Goal: Task Accomplishment & Management: Manage account settings

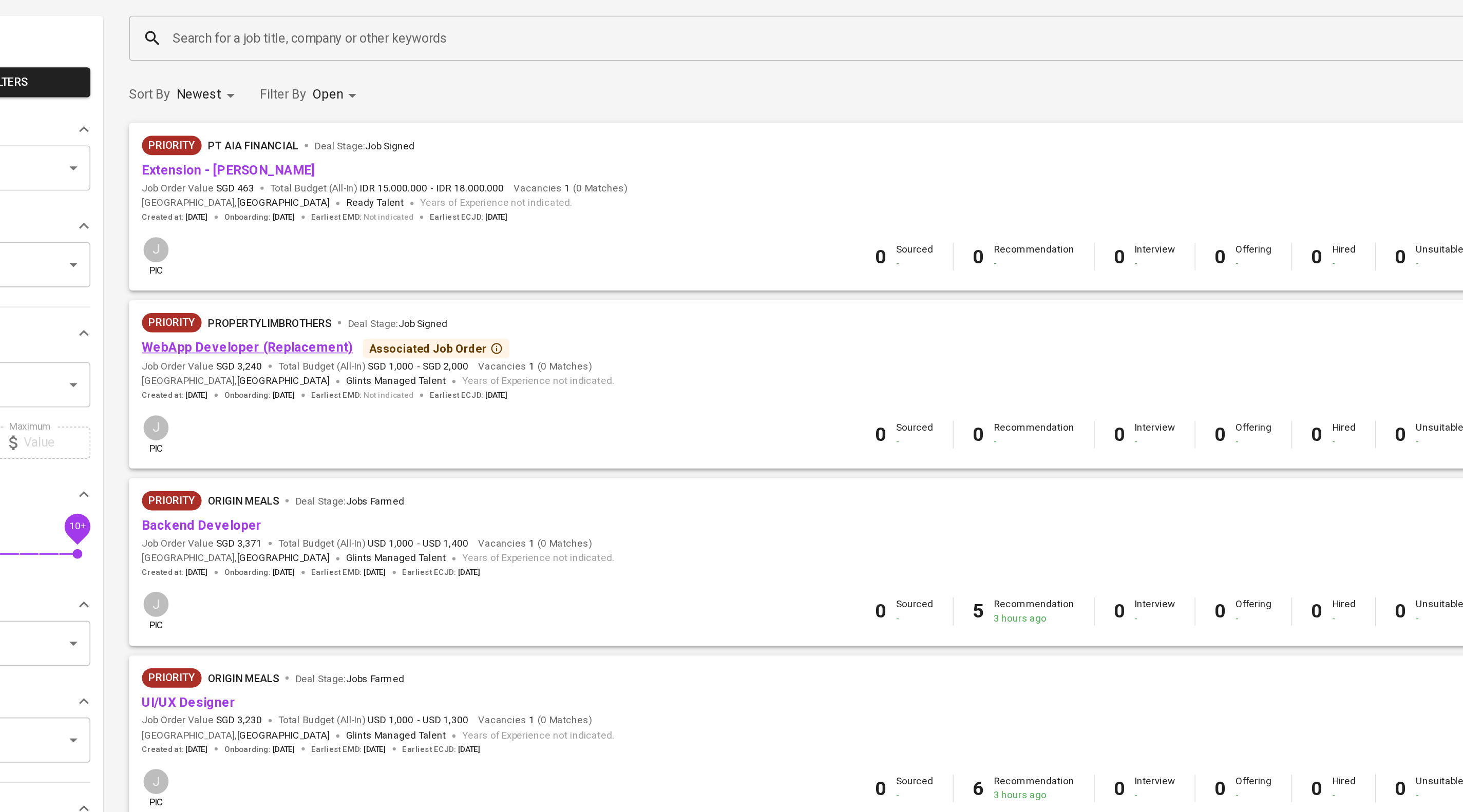
click at [285, 299] on link "WebApp Developer (Replacement)" at bounding box center [262, 294] width 134 height 10
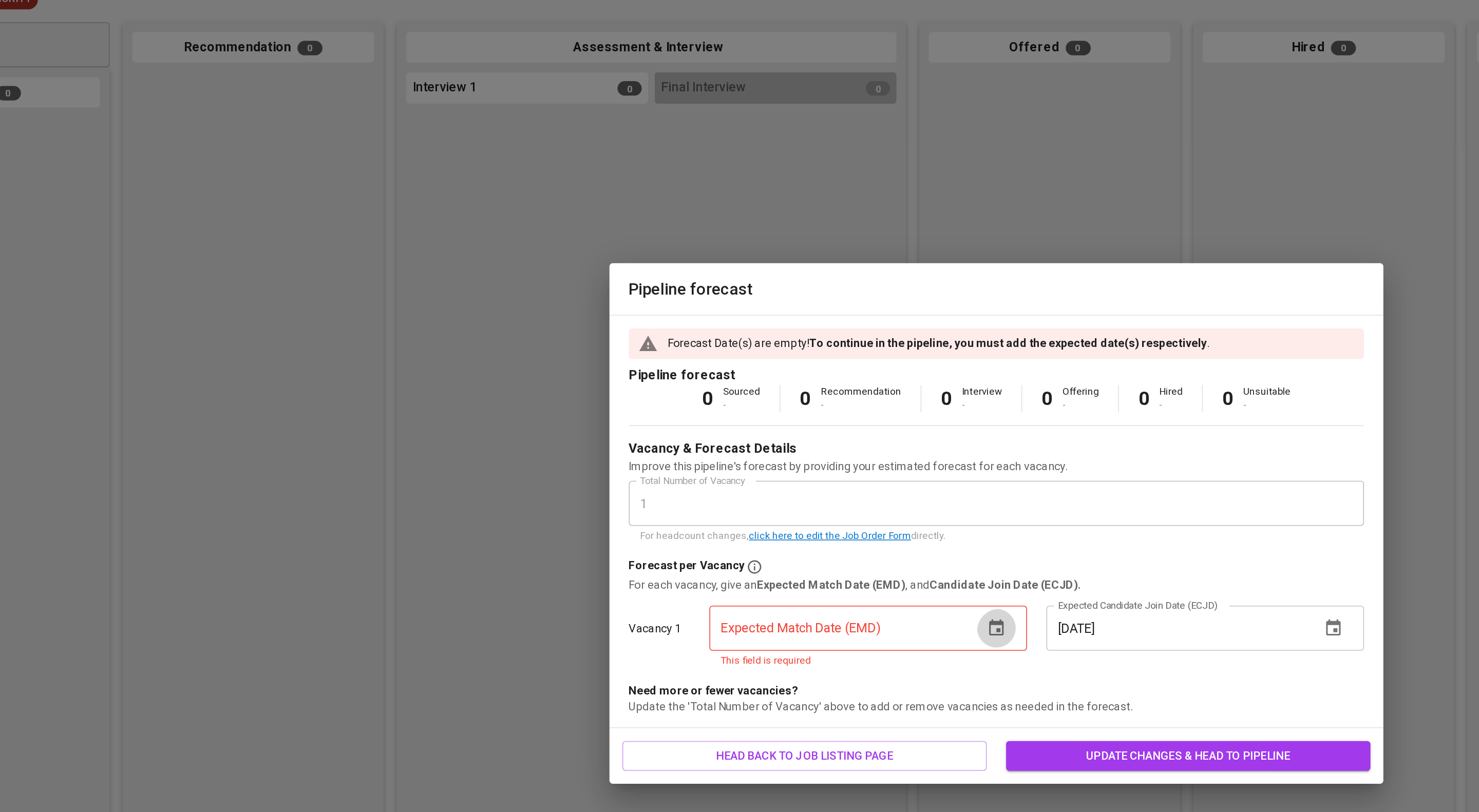
click at [736, 479] on icon "button" at bounding box center [740, 473] width 12 height 12
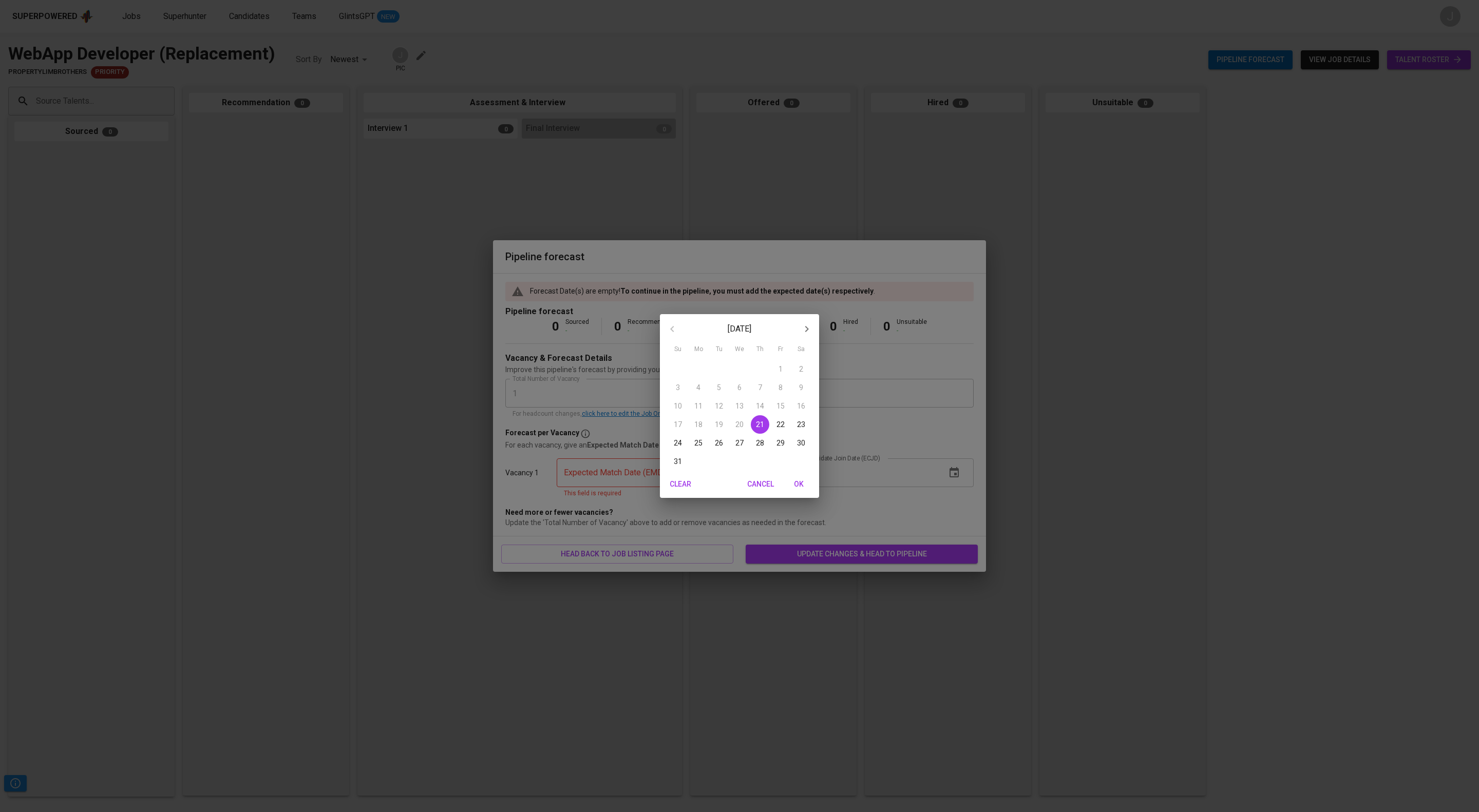
click at [812, 325] on icon "button" at bounding box center [807, 329] width 12 height 12
click at [715, 445] on p "30" at bounding box center [719, 443] width 8 height 11
type input "[DATE]"
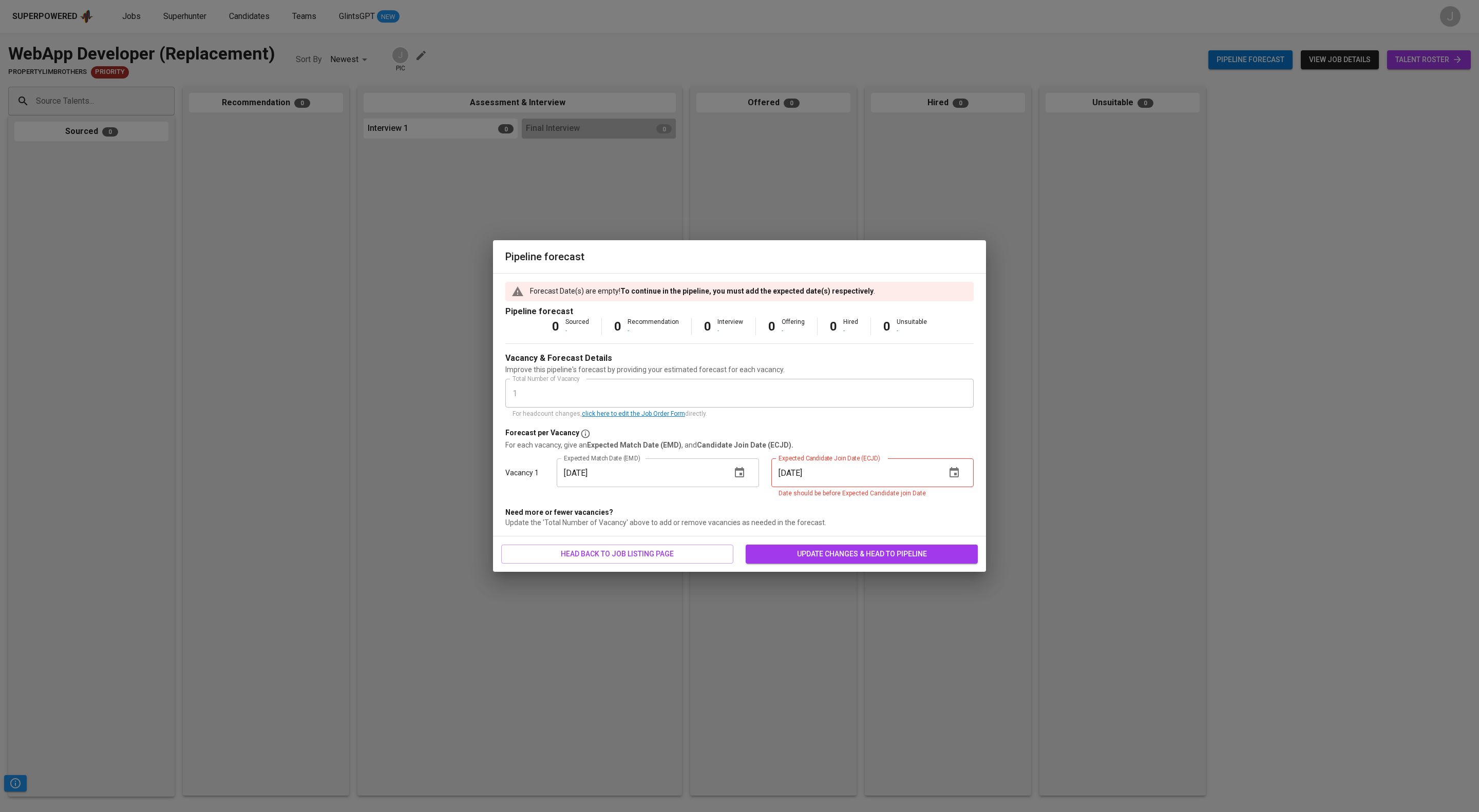
click at [957, 477] on icon "button" at bounding box center [954, 473] width 9 height 11
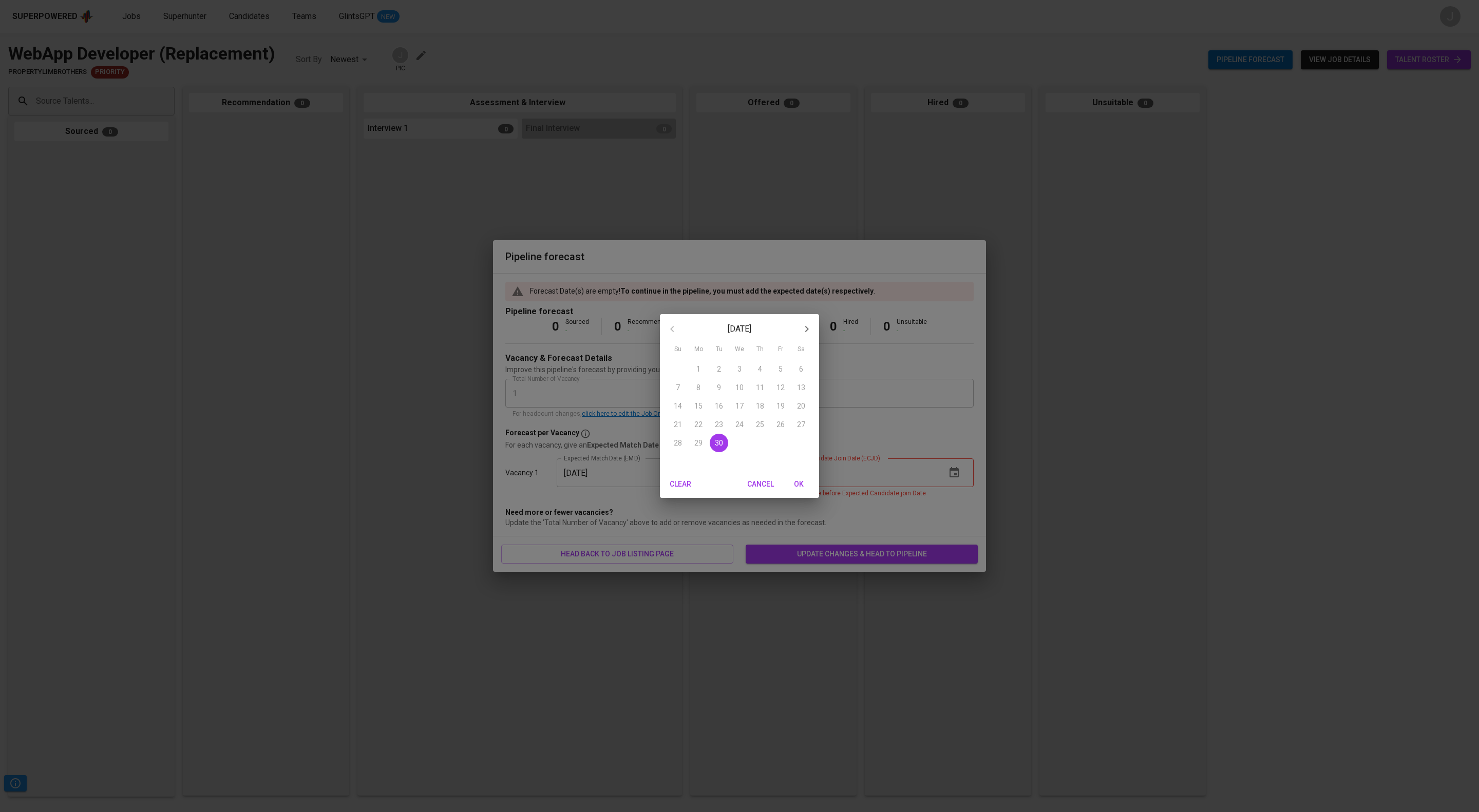
click at [801, 329] on icon "button" at bounding box center [807, 329] width 12 height 12
click at [777, 445] on p "31" at bounding box center [780, 443] width 8 height 11
type input "[DATE]"
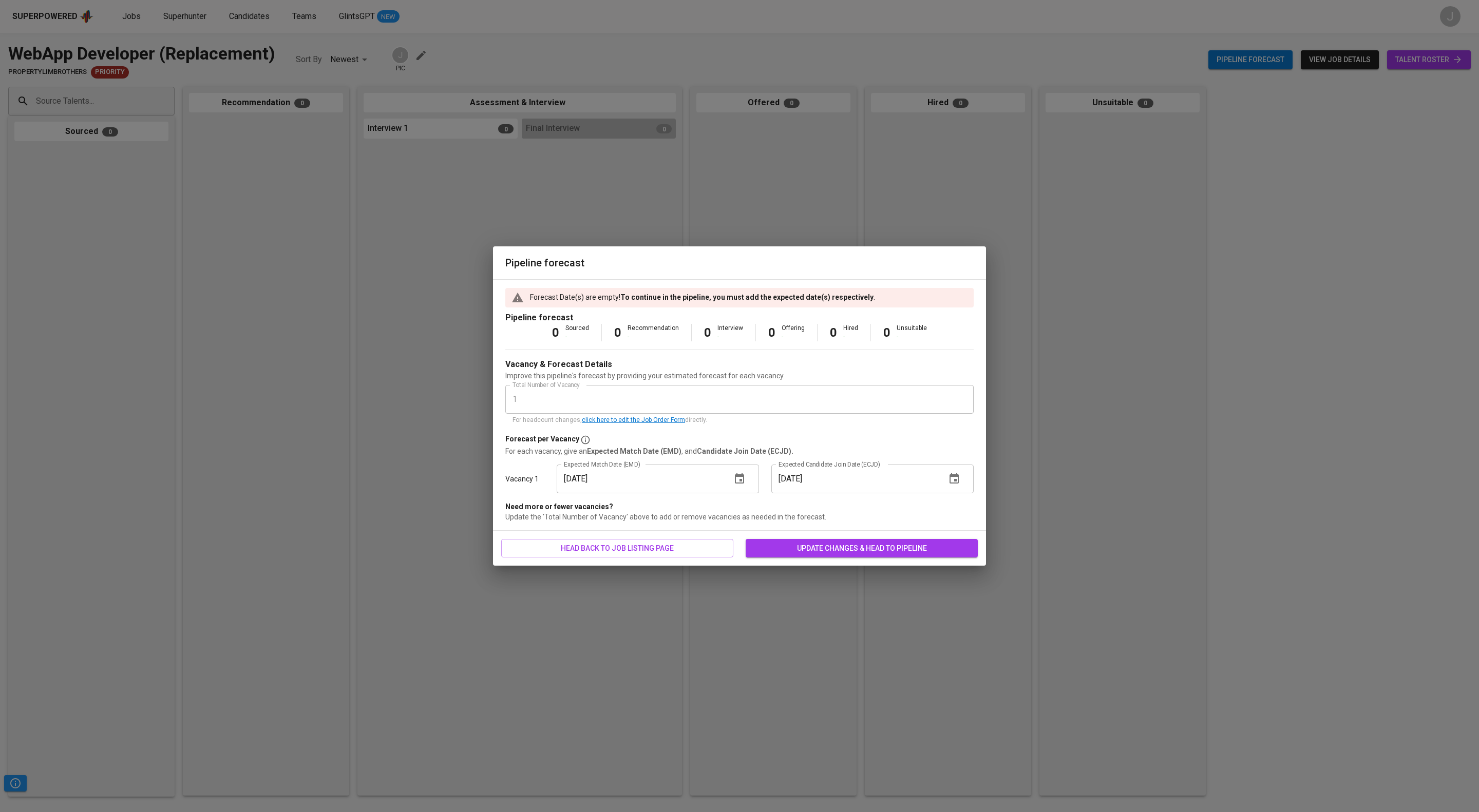
click at [909, 566] on div "head back to job listing page update changes & head to pipeline" at bounding box center [739, 548] width 493 height 36
click at [911, 555] on span "update changes & head to pipeline" at bounding box center [862, 548] width 216 height 13
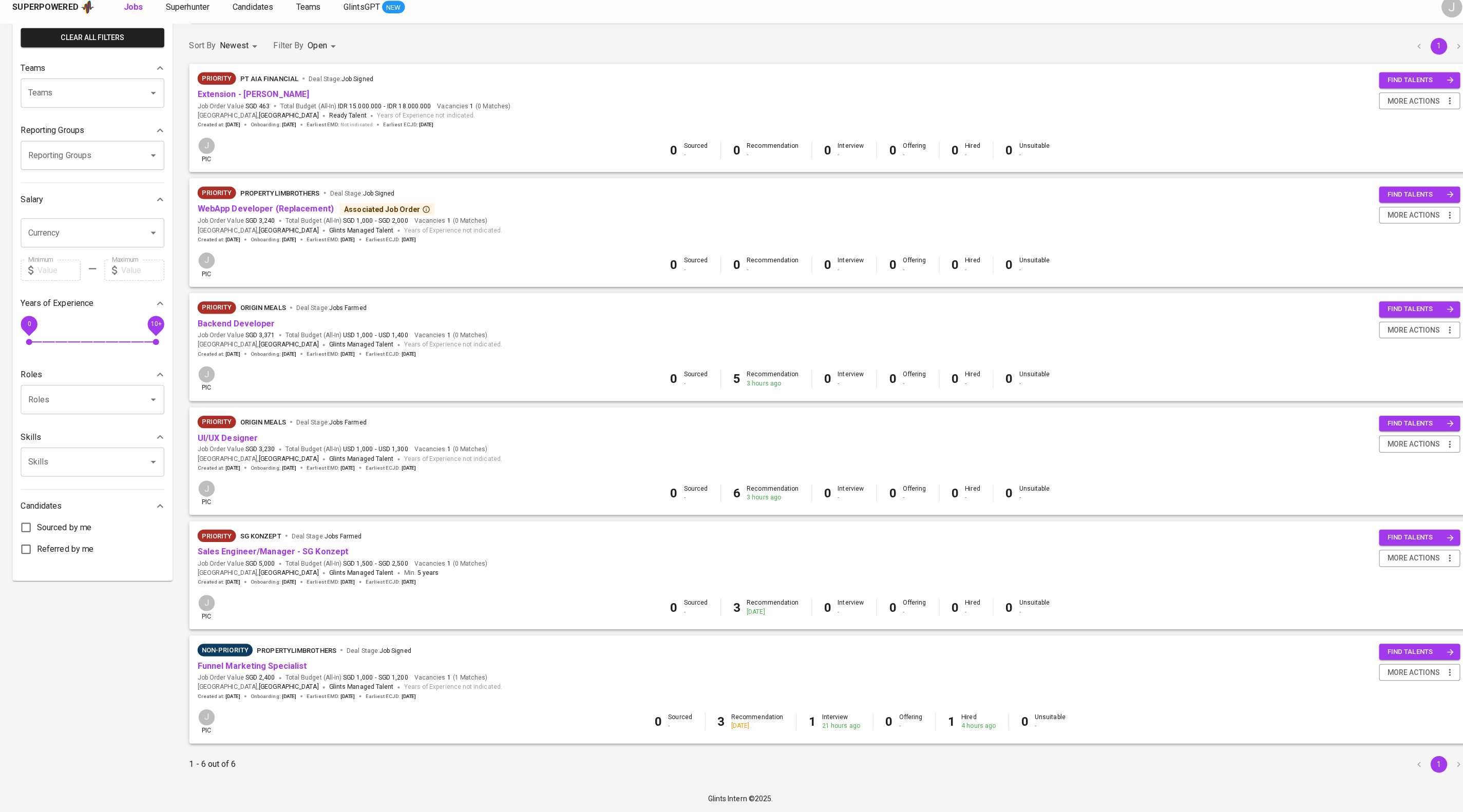
scroll to position [177, 0]
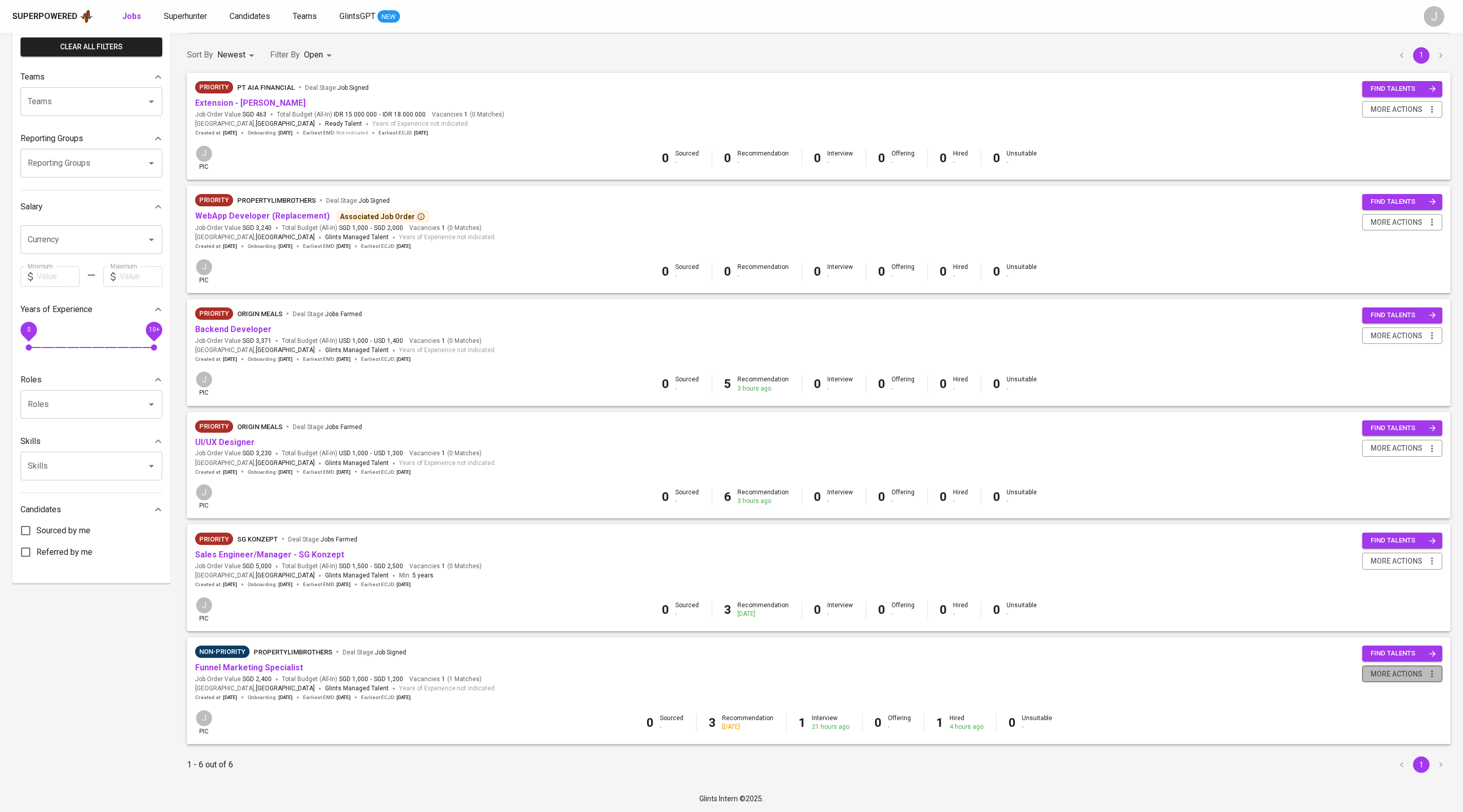
click at [1411, 668] on span "more actions" at bounding box center [1396, 674] width 52 height 13
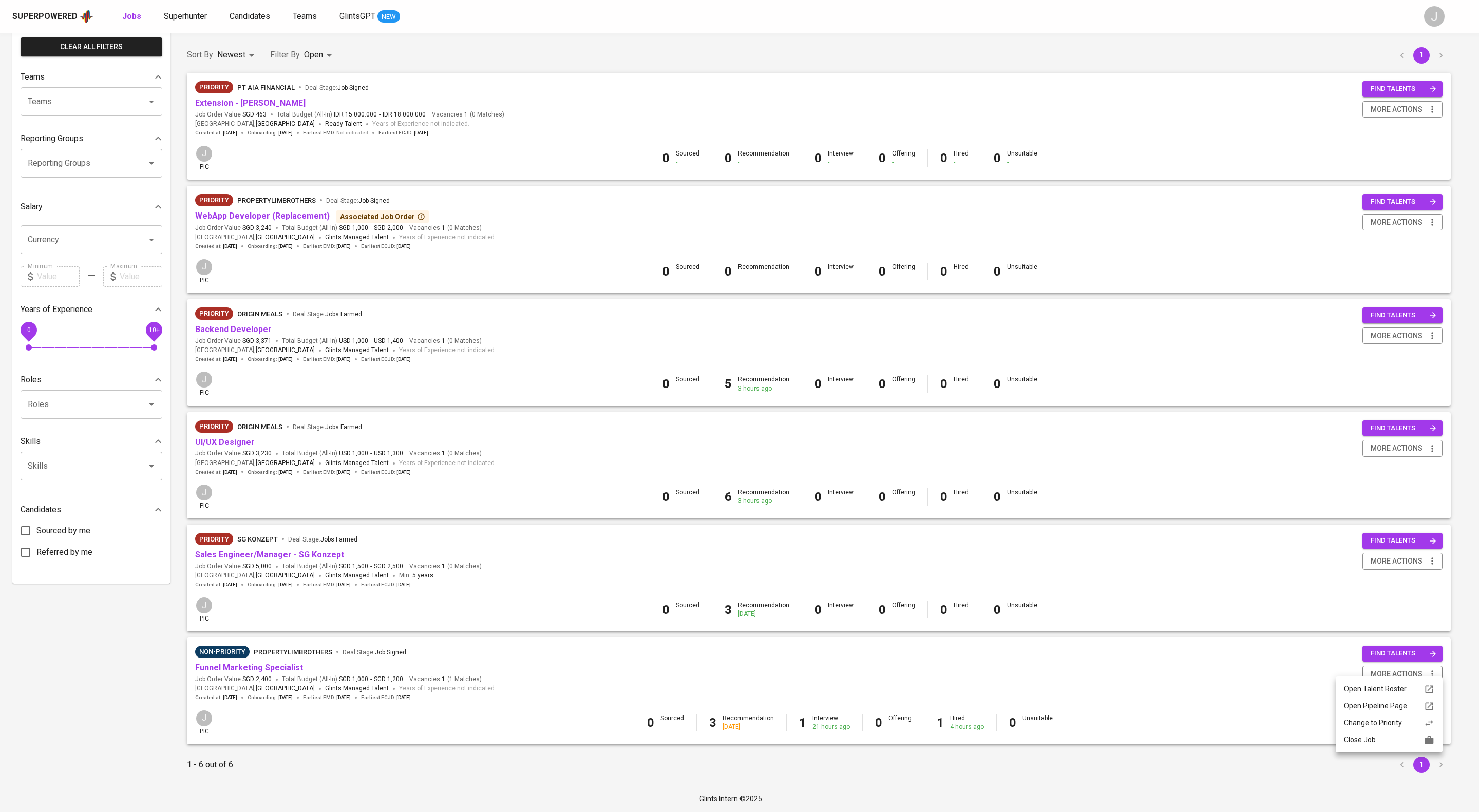
click at [1396, 745] on div "Close Job" at bounding box center [1389, 740] width 90 height 11
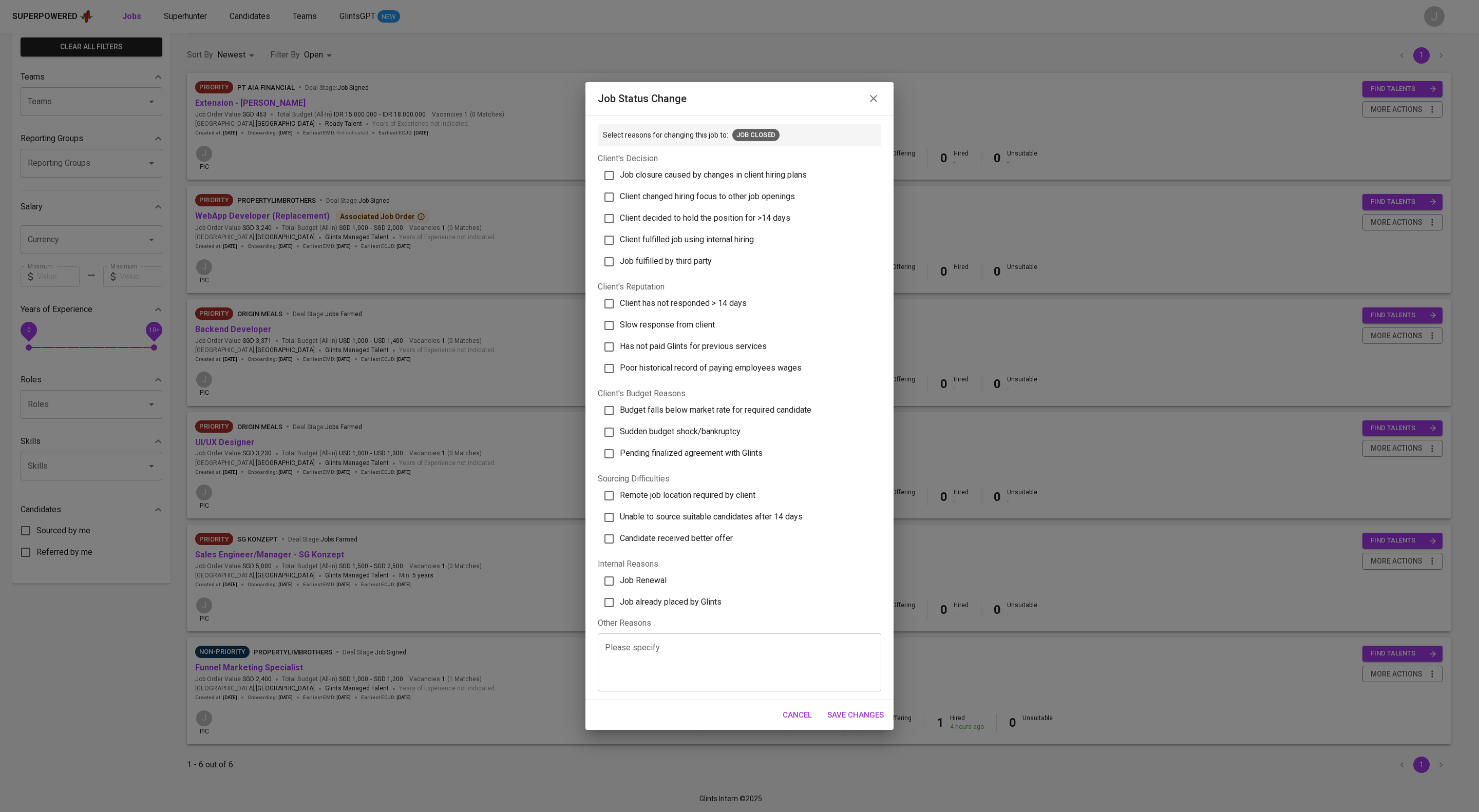
click at [702, 607] on span "Job already placed by Glints" at bounding box center [670, 602] width 102 height 10
click at [620, 613] on input "Job already placed by Glints" at bounding box center [609, 603] width 21 height 21
checkbox input "true"
click at [874, 722] on span "Save Changes" at bounding box center [856, 716] width 56 height 14
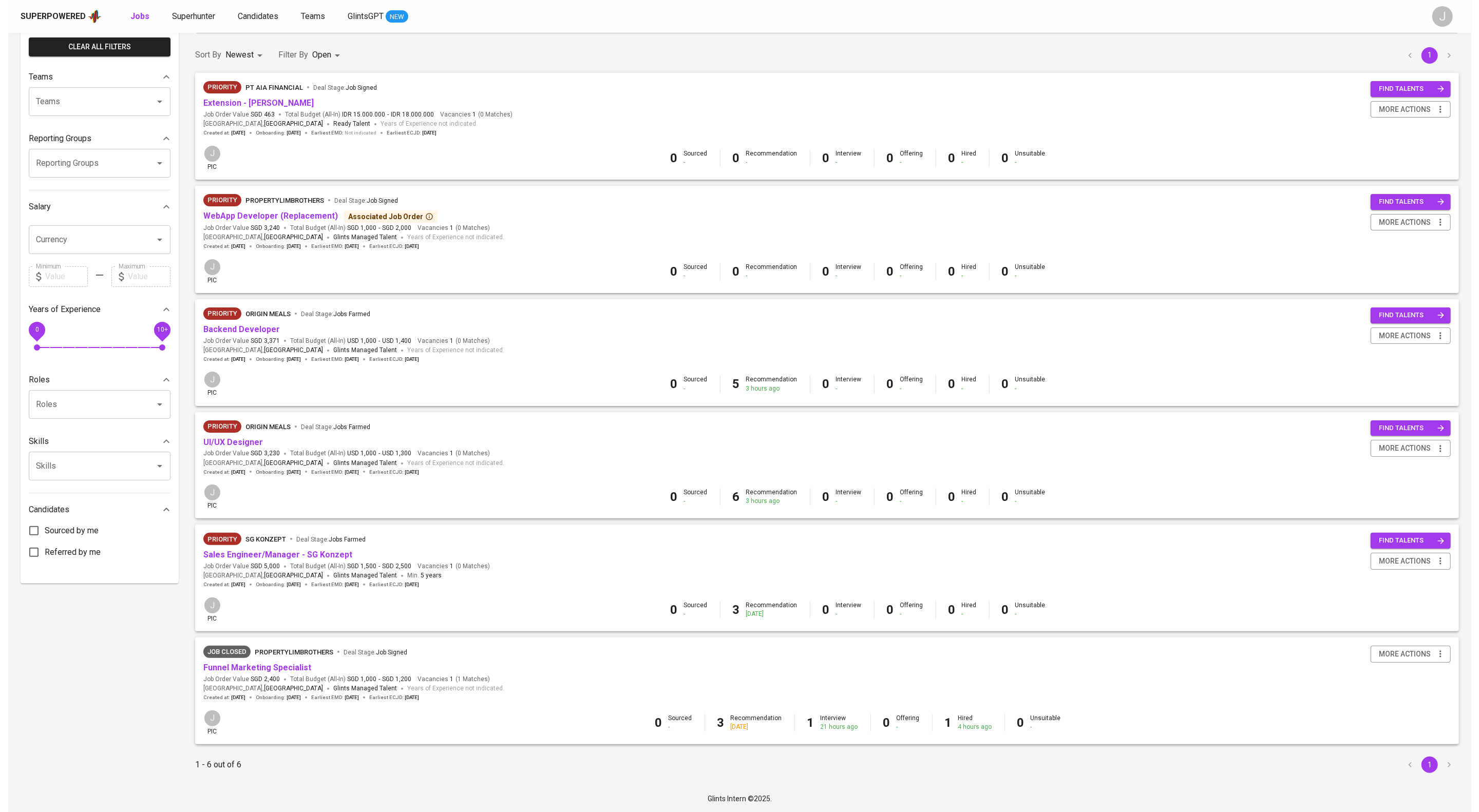
scroll to position [0, 0]
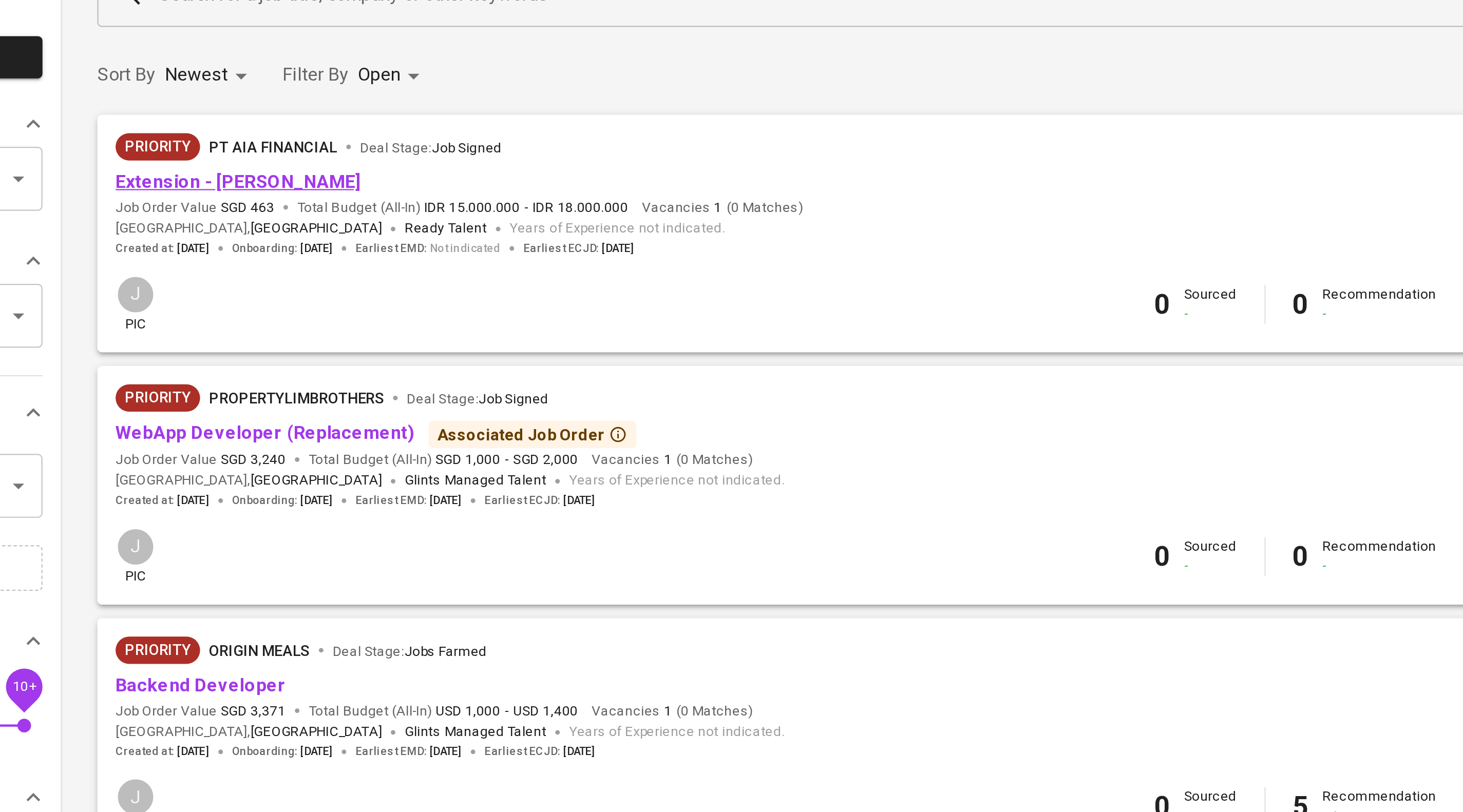
click at [260, 186] on link "Extension - [PERSON_NAME]" at bounding box center [250, 181] width 110 height 10
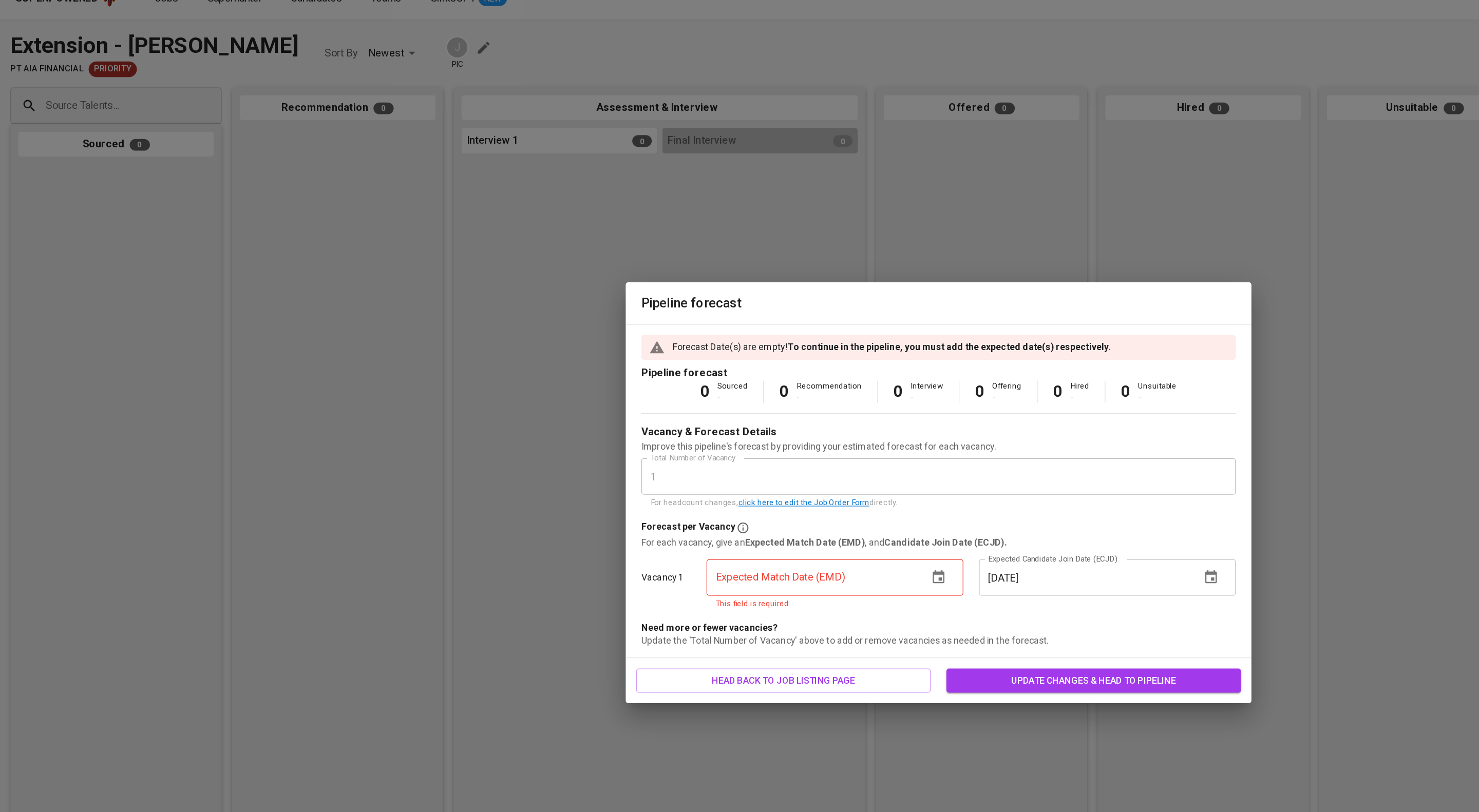
click at [748, 478] on button "button" at bounding box center [740, 473] width 24 height 24
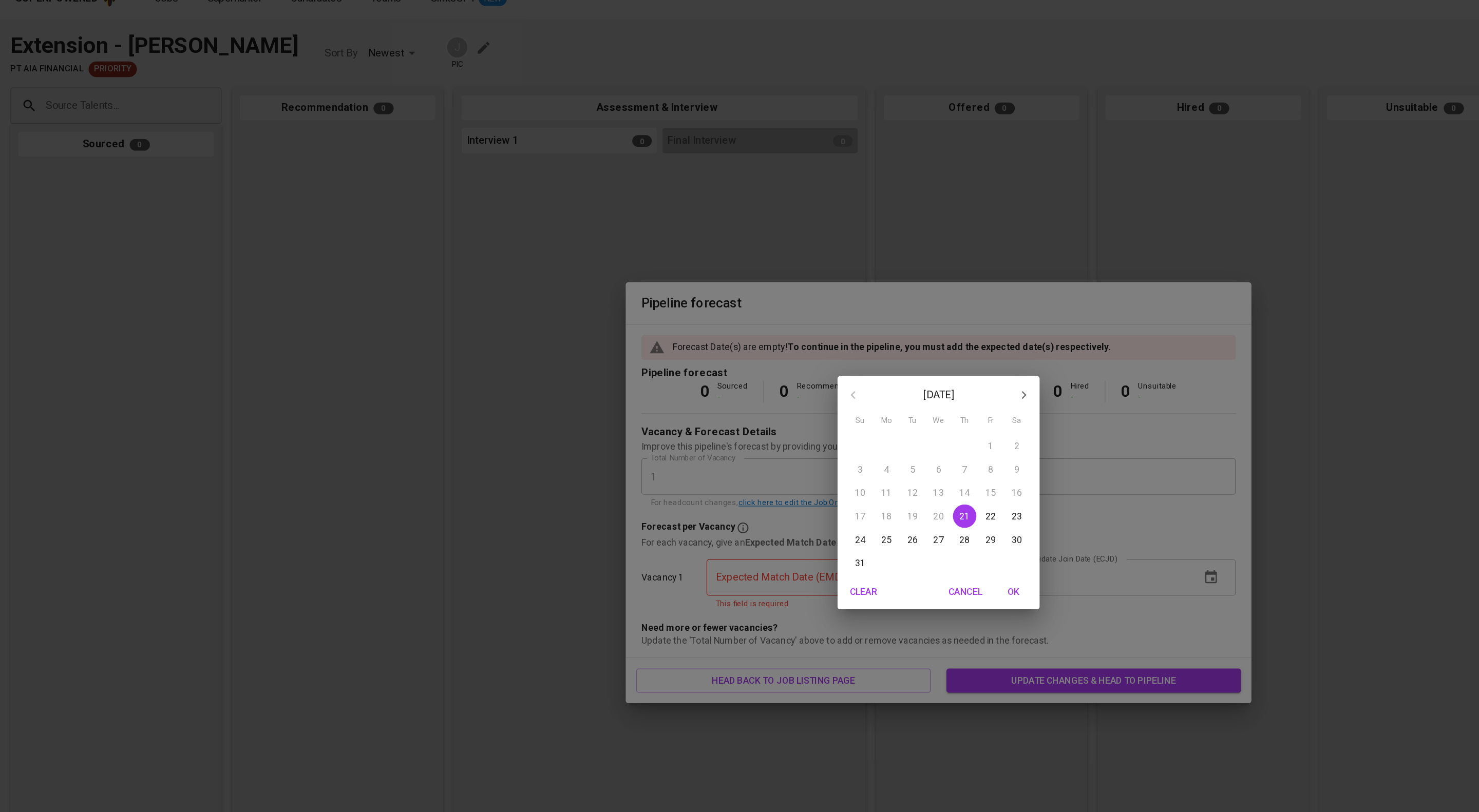
click at [784, 427] on p "22" at bounding box center [780, 425] width 8 height 11
type input "[DATE]"
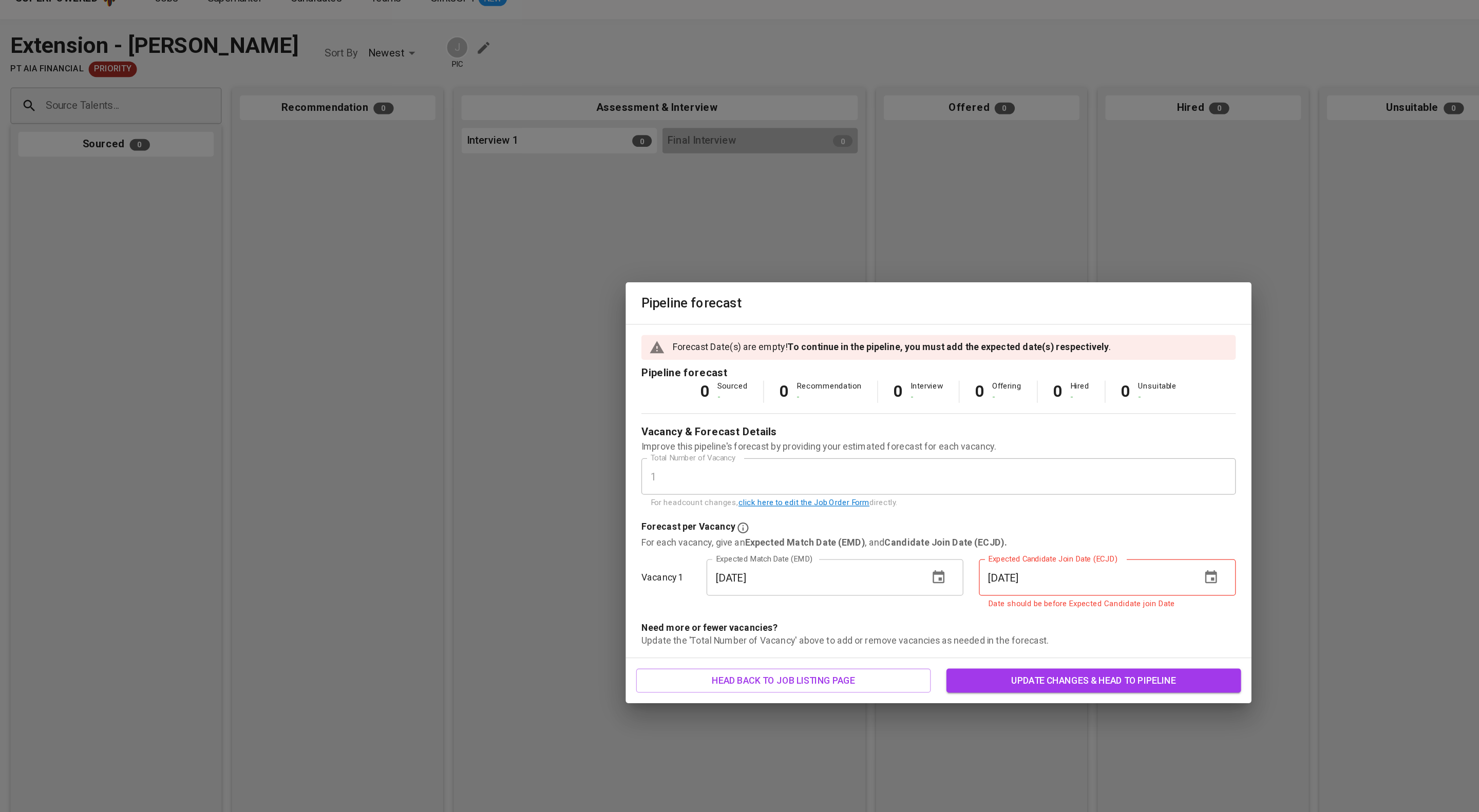
click at [937, 480] on div "[DATE] Expected Candidate Join Date (ECJD)" at bounding box center [872, 473] width 203 height 29
click at [960, 478] on icon "button" at bounding box center [954, 473] width 12 height 12
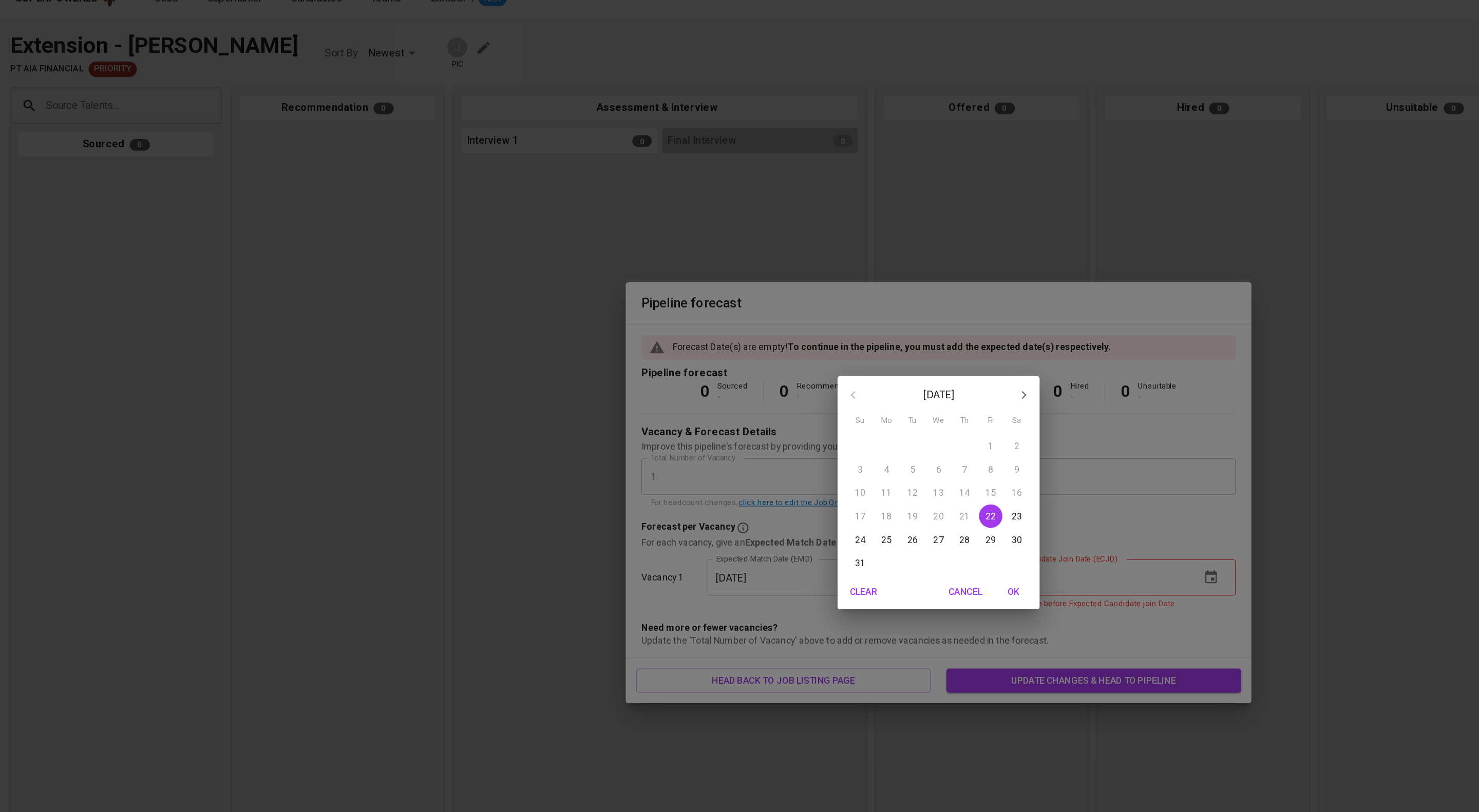
click at [803, 428] on p "23" at bounding box center [801, 425] width 8 height 11
type input "[DATE]"
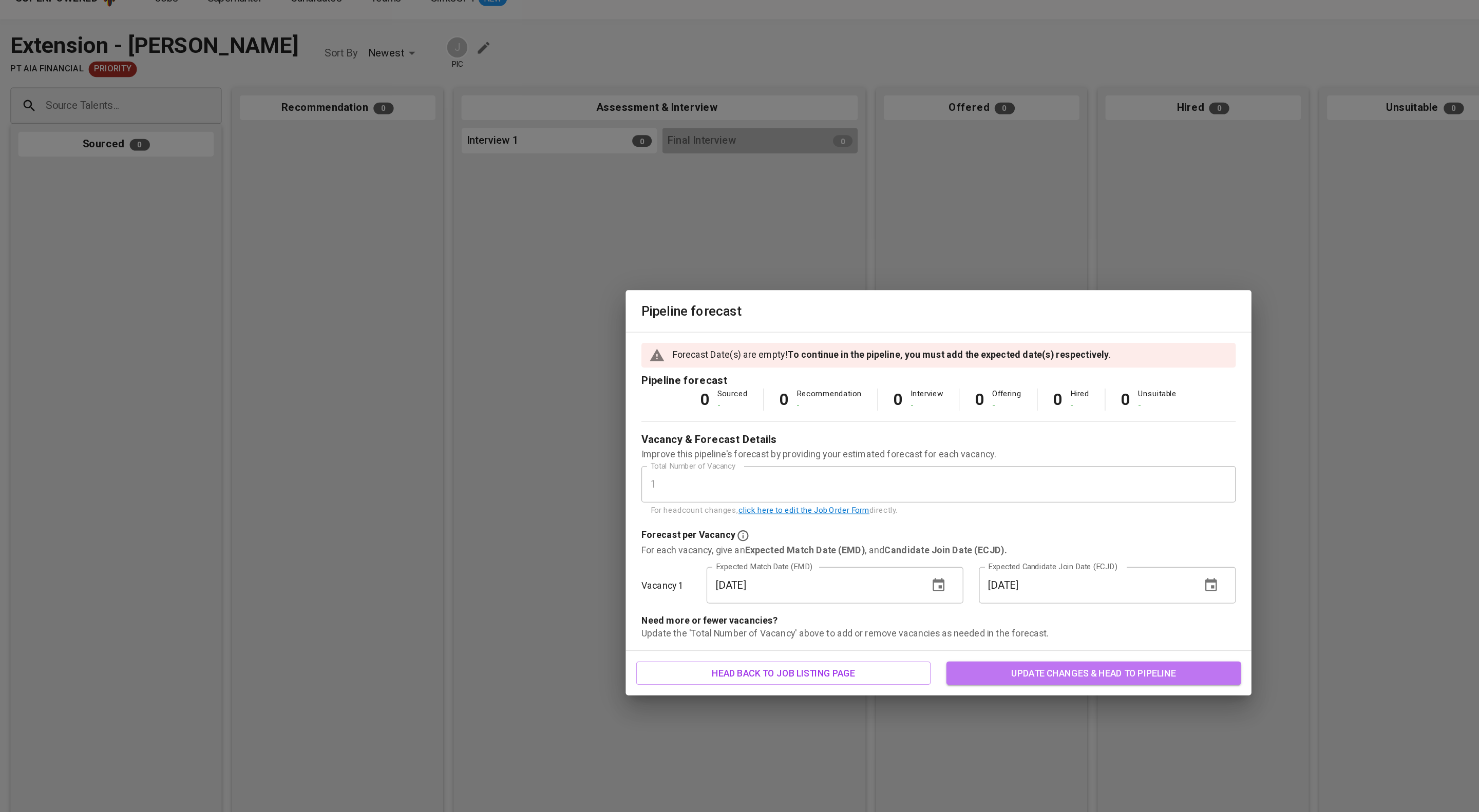
click at [784, 555] on span "update changes & head to pipeline" at bounding box center [862, 548] width 216 height 13
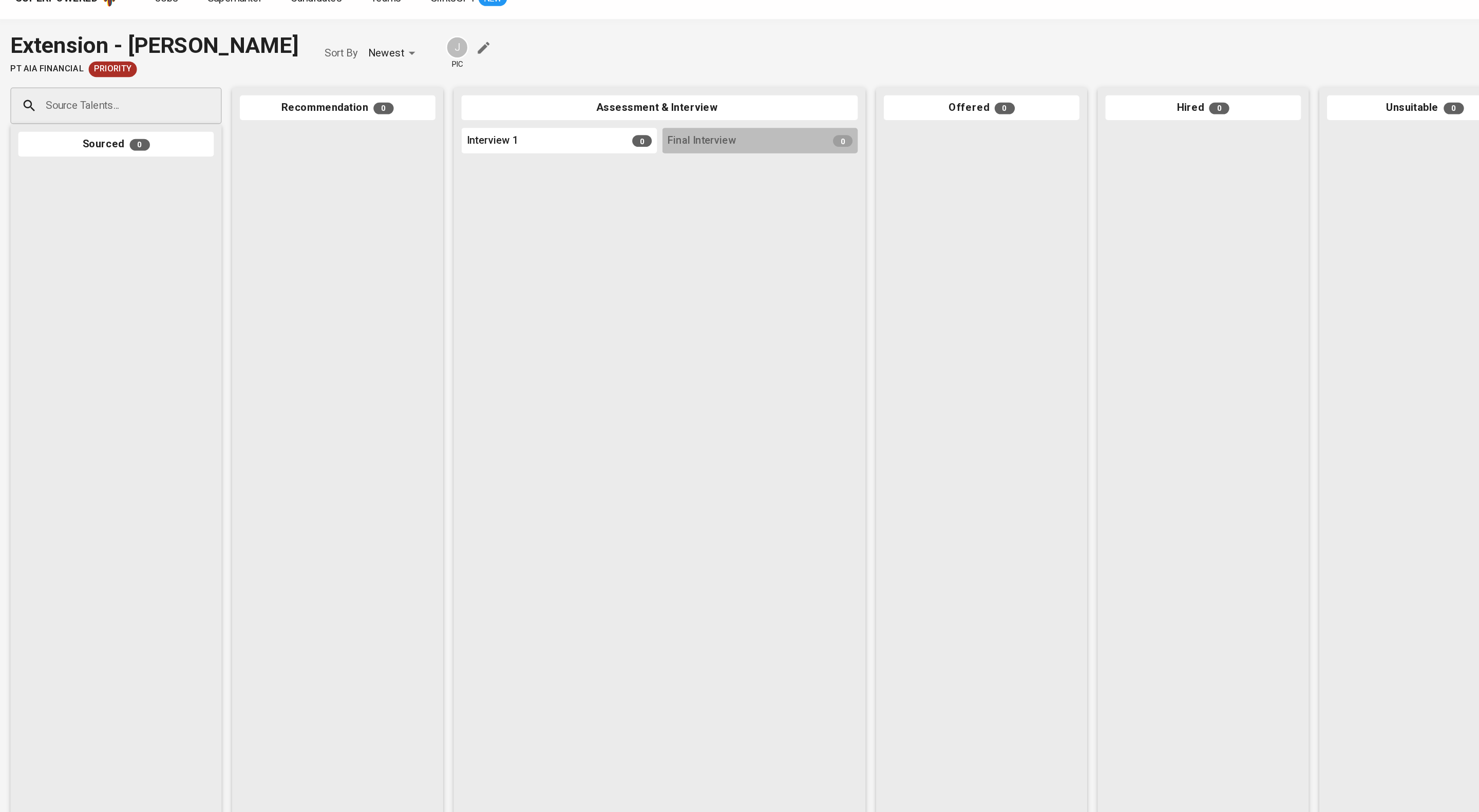
click at [93, 102] on input "Source Talents..." at bounding box center [87, 101] width 108 height 20
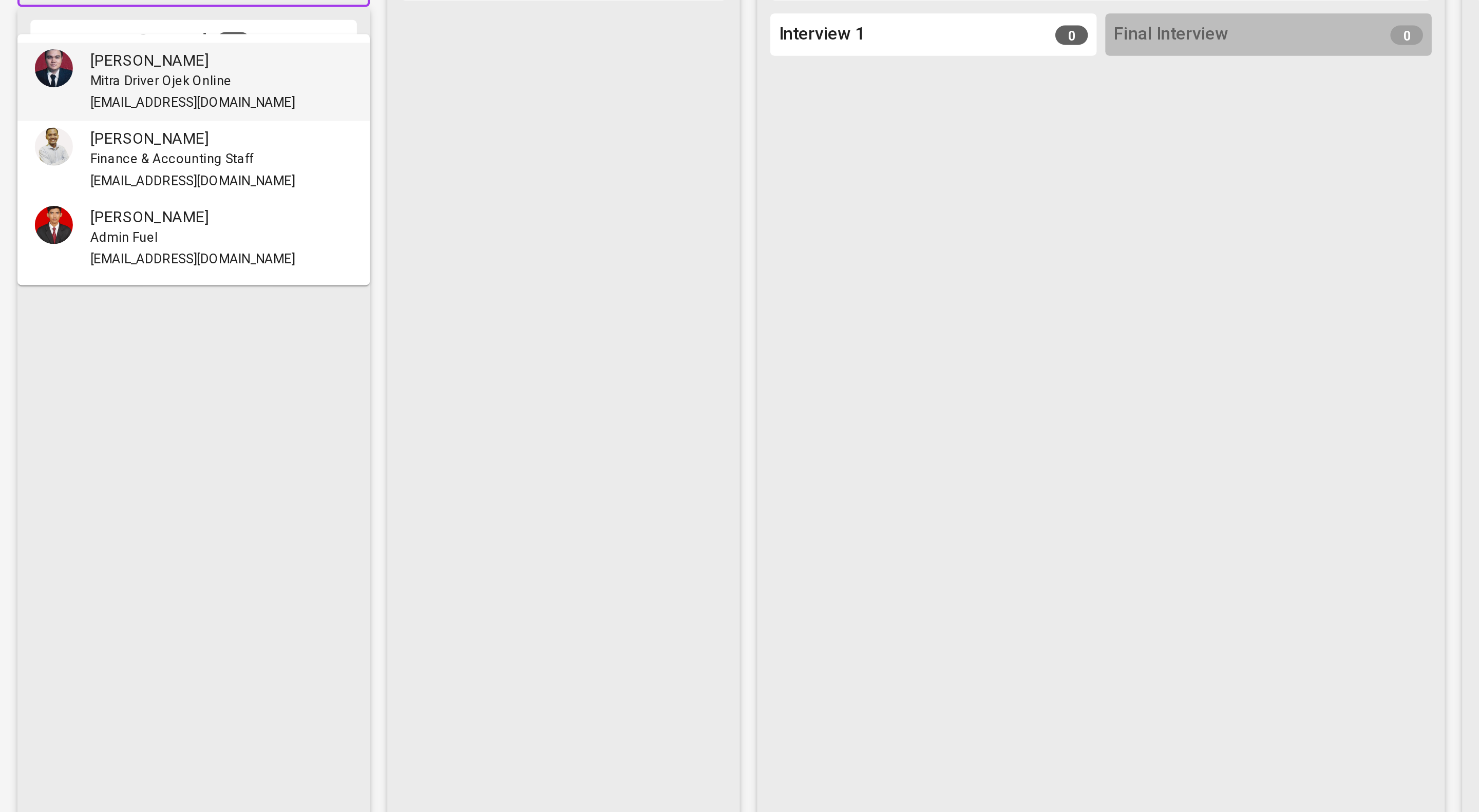
type input "[PERSON_NAME]"
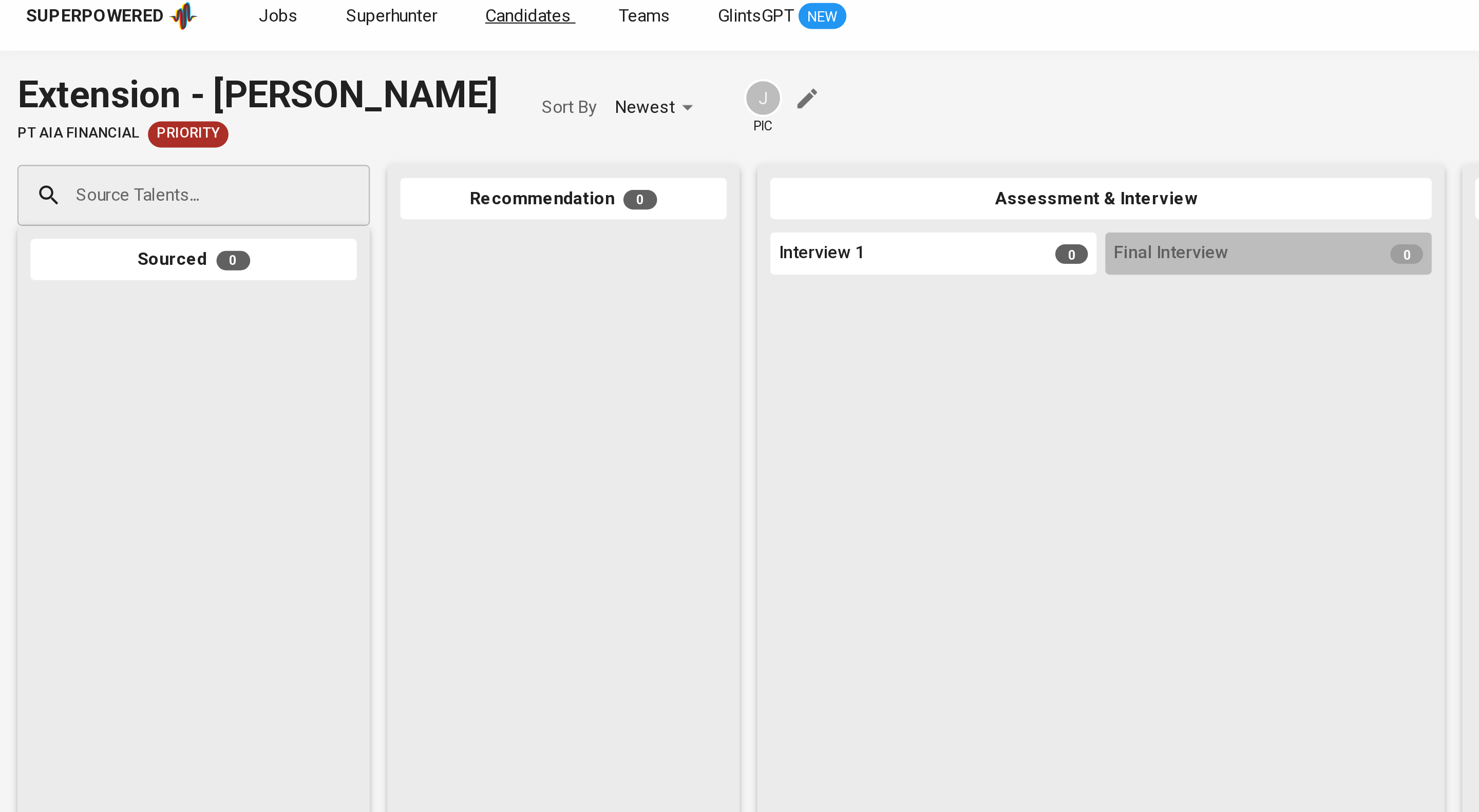
click at [270, 14] on span "Candidates" at bounding box center [249, 16] width 40 height 10
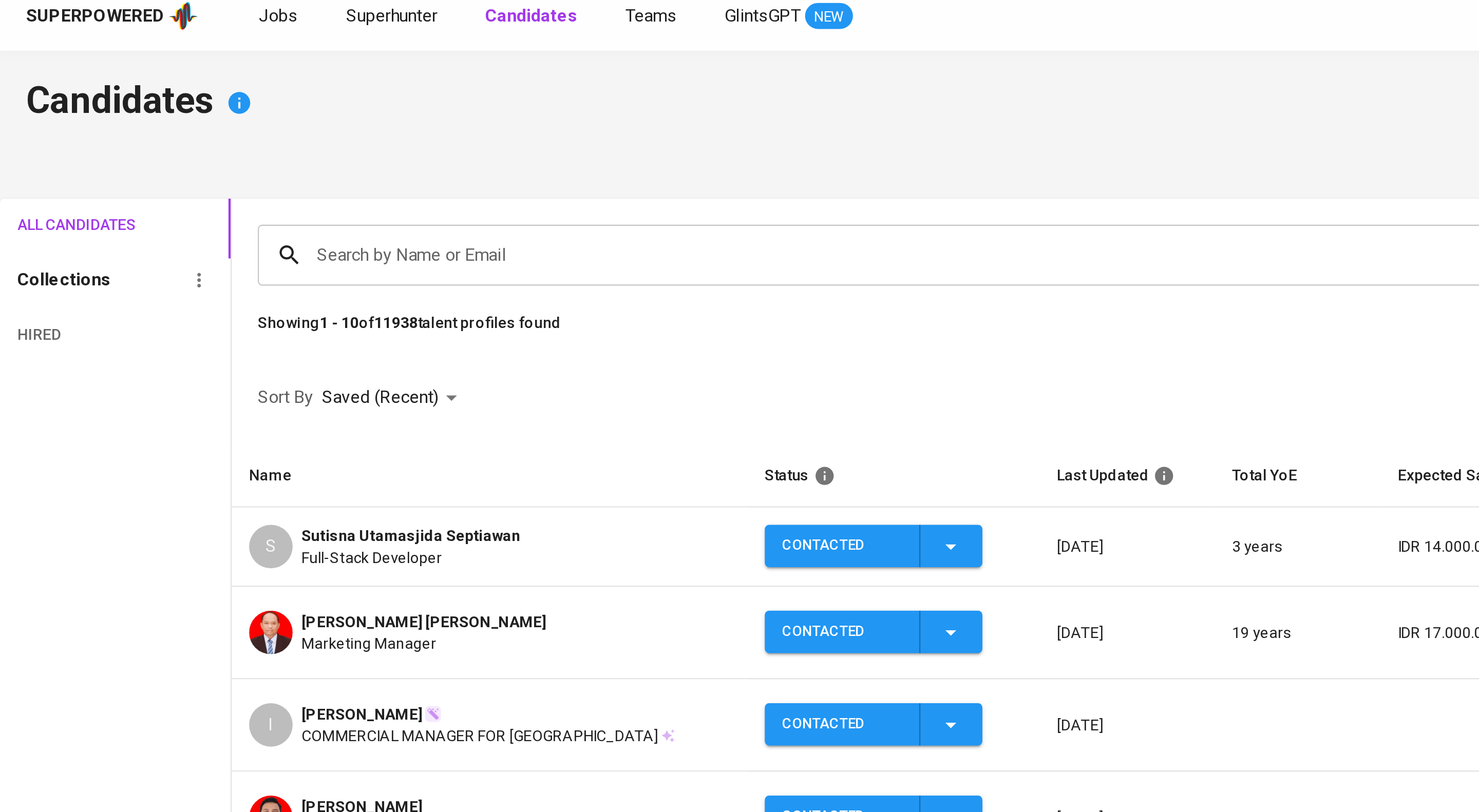
click at [274, 123] on div "Search by Name or Email" at bounding box center [794, 130] width 1345 height 29
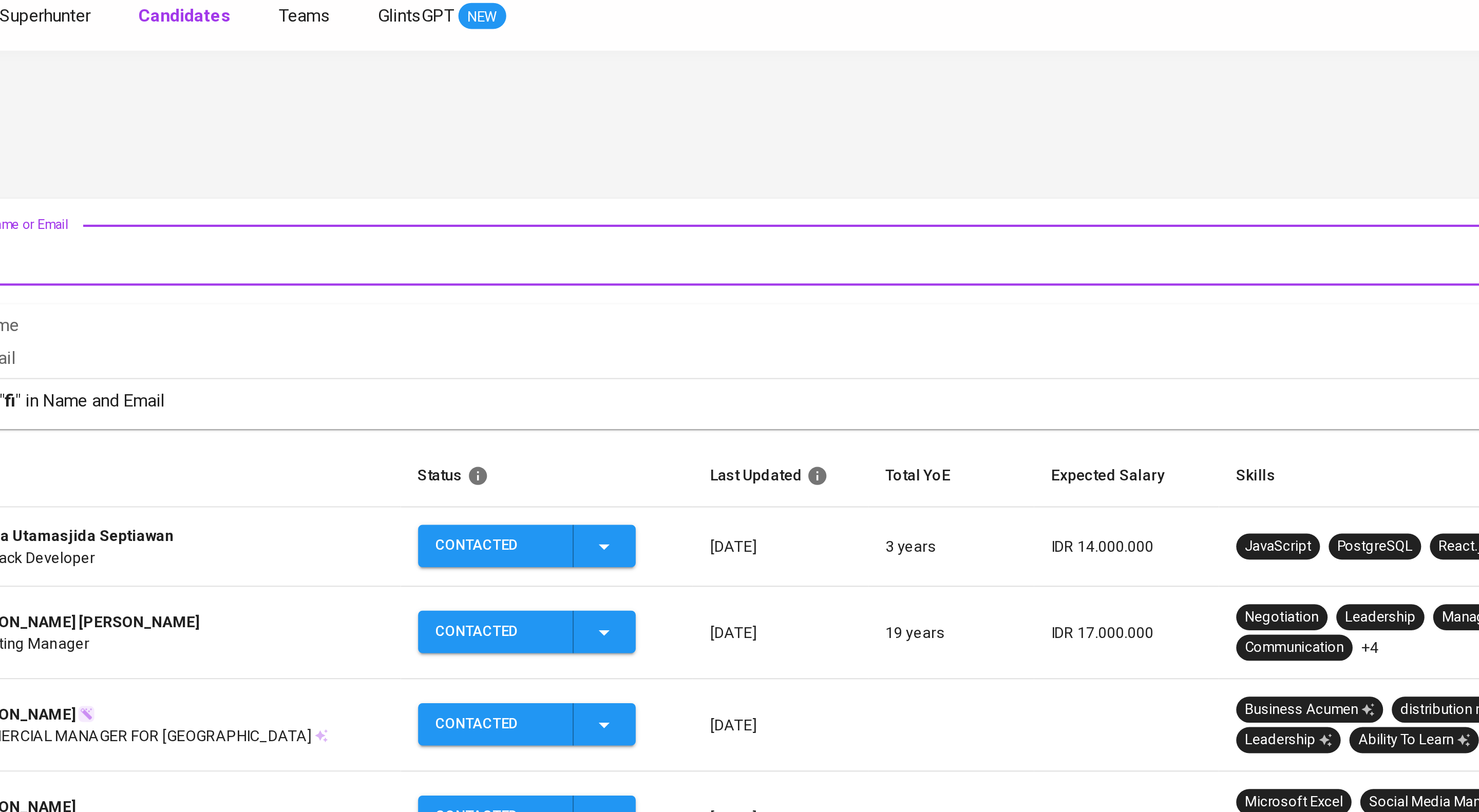
type input "fikri"
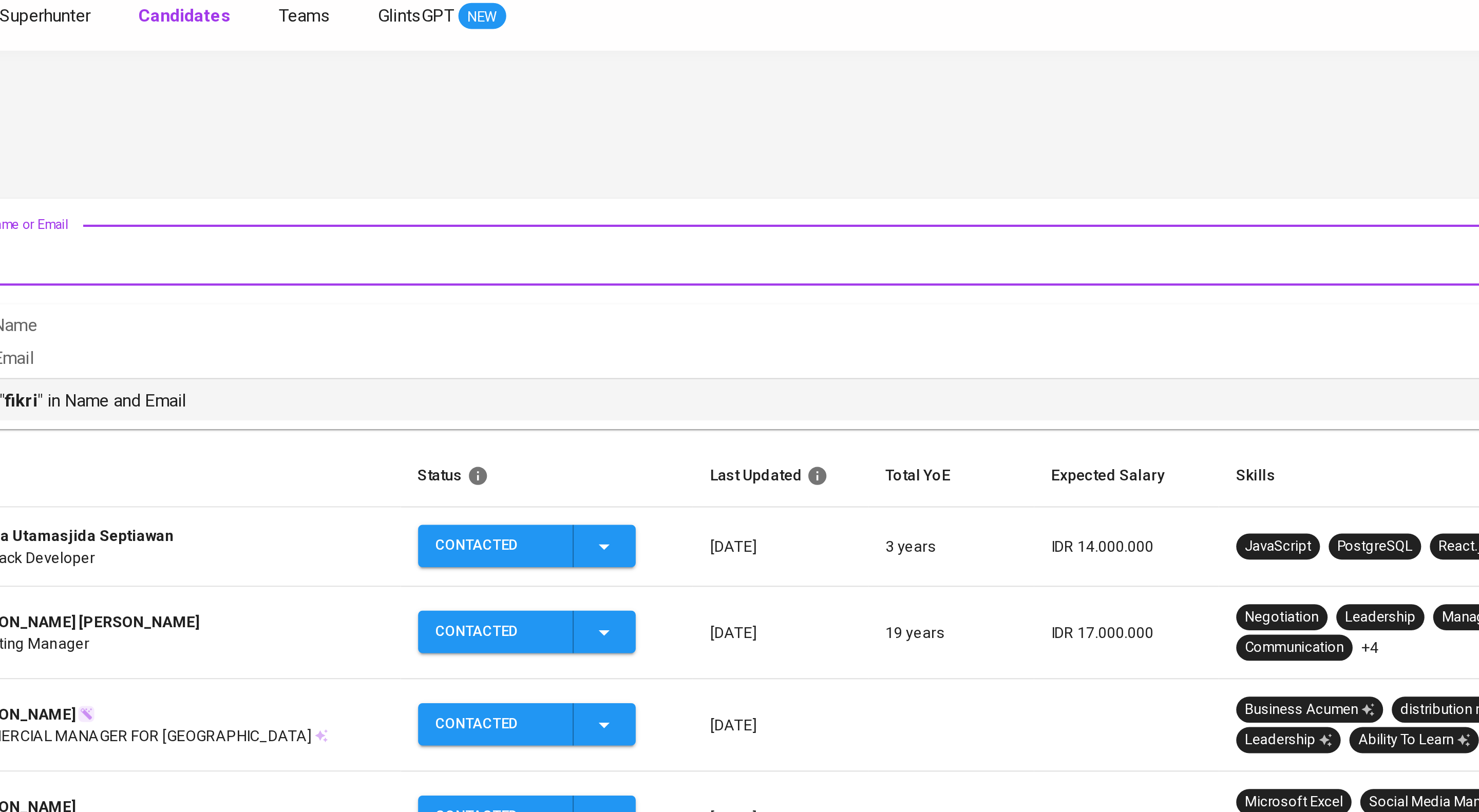
click at [437, 202] on p "Search " fikri " in Name and Email" at bounding box center [794, 198] width 1315 height 12
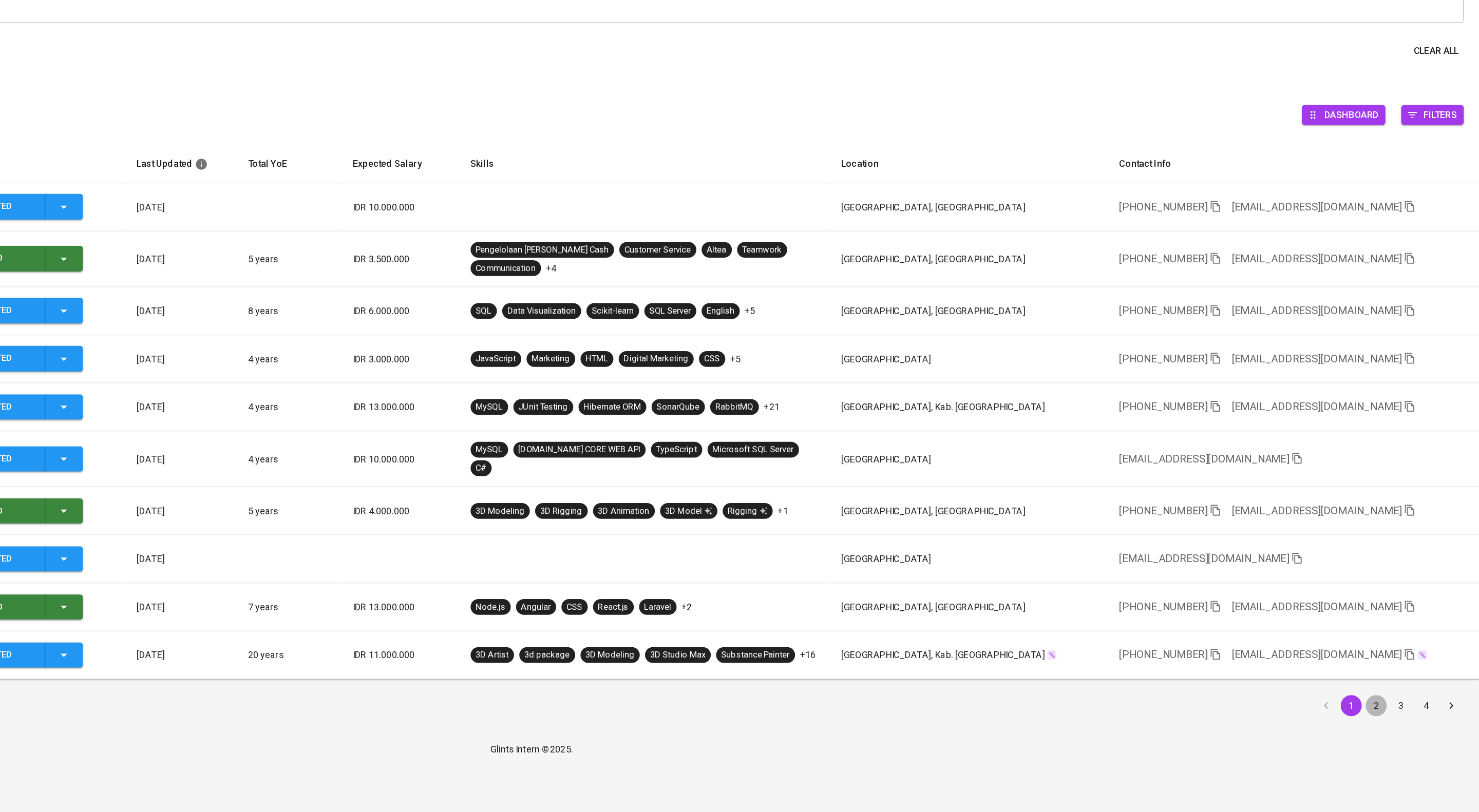
click at [1402, 685] on button "2" at bounding box center [1399, 677] width 17 height 17
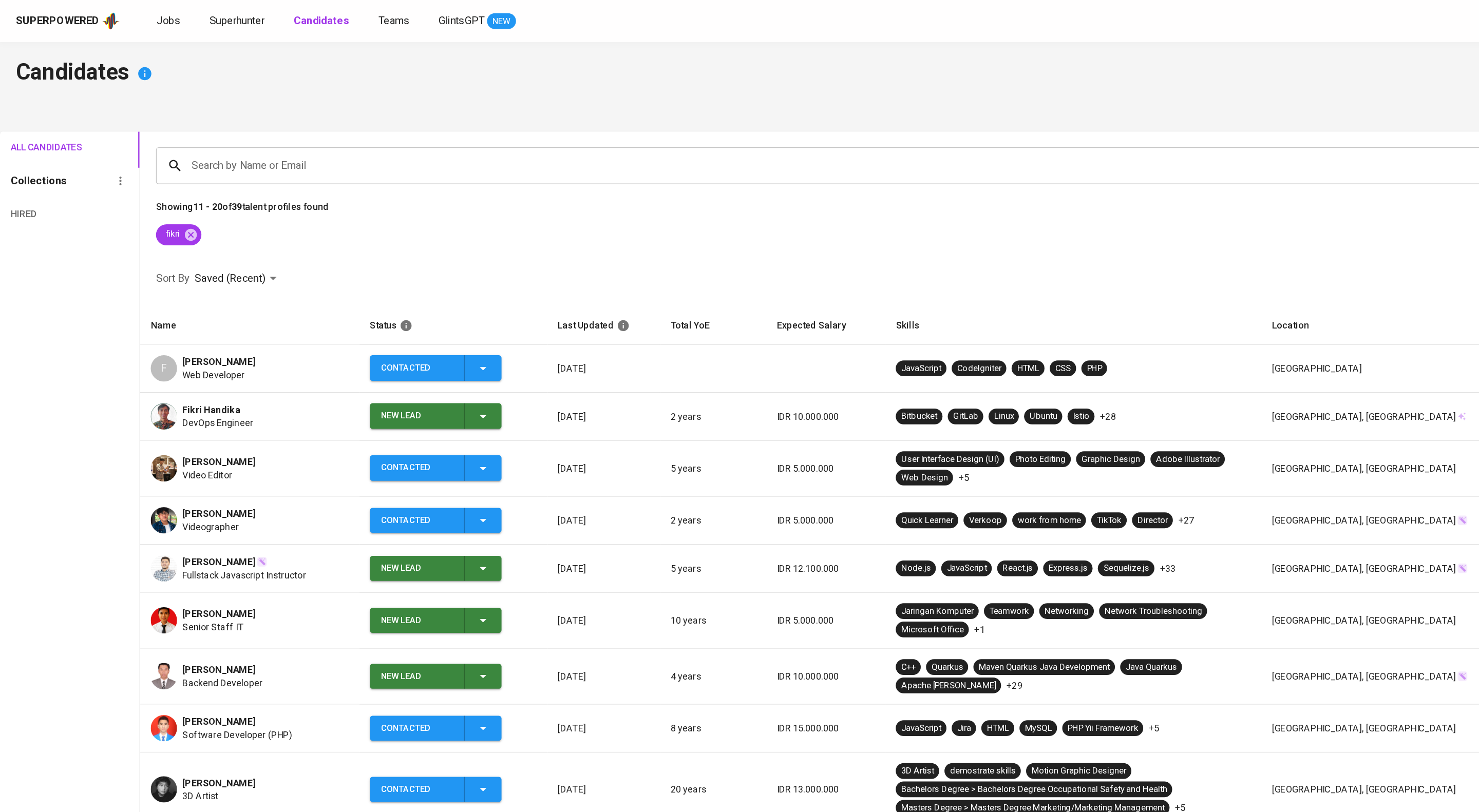
click at [243, 297] on div "F [PERSON_NAME] Web Developer" at bounding box center [195, 287] width 155 height 20
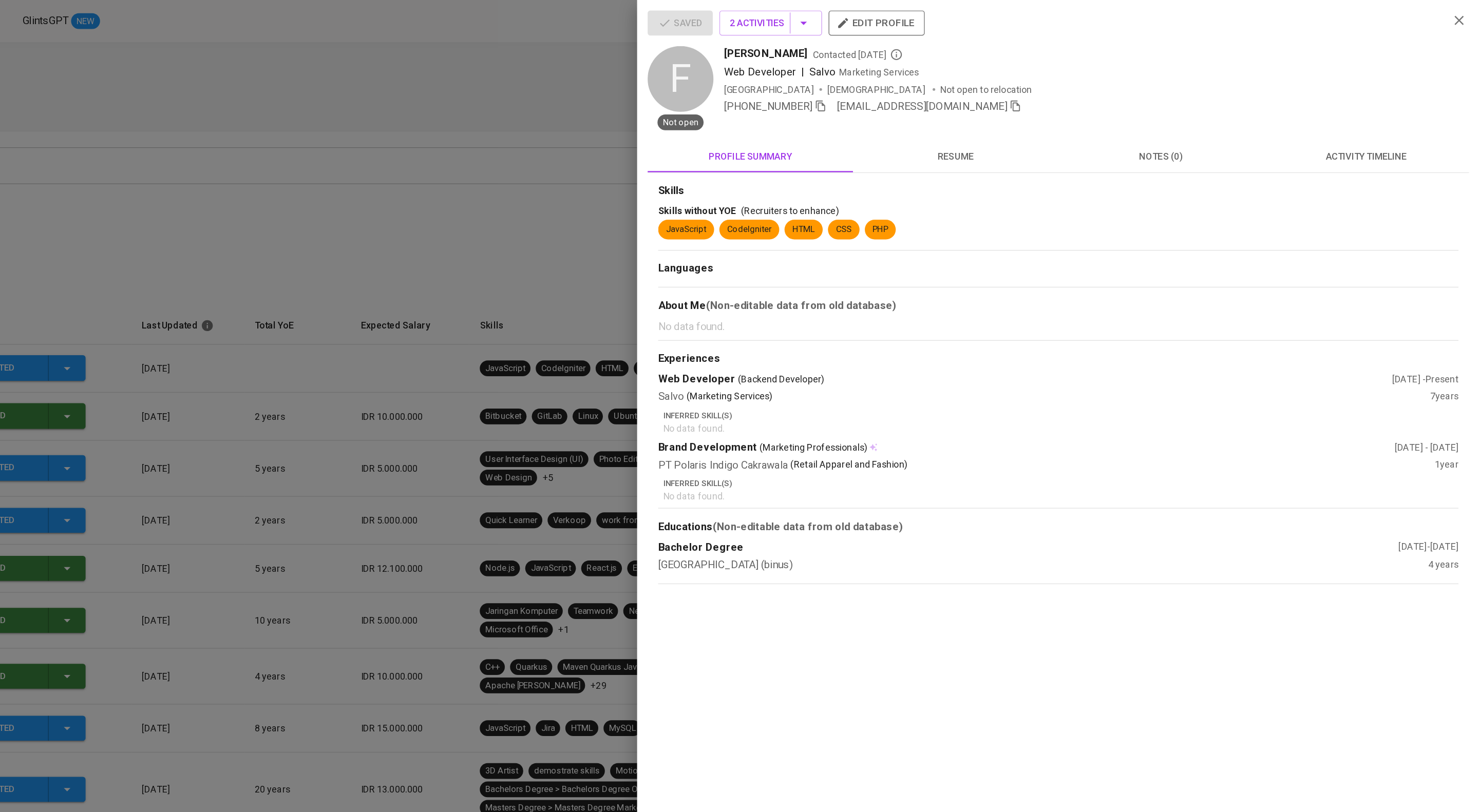
click at [1414, 112] on div "Saved 2 Activities edit profile F Not open [PERSON_NAME] Contacted [DATE] Web D…" at bounding box center [1150, 232] width 641 height 448
click at [1405, 134] on button "activity timeline" at bounding box center [1390, 122] width 160 height 24
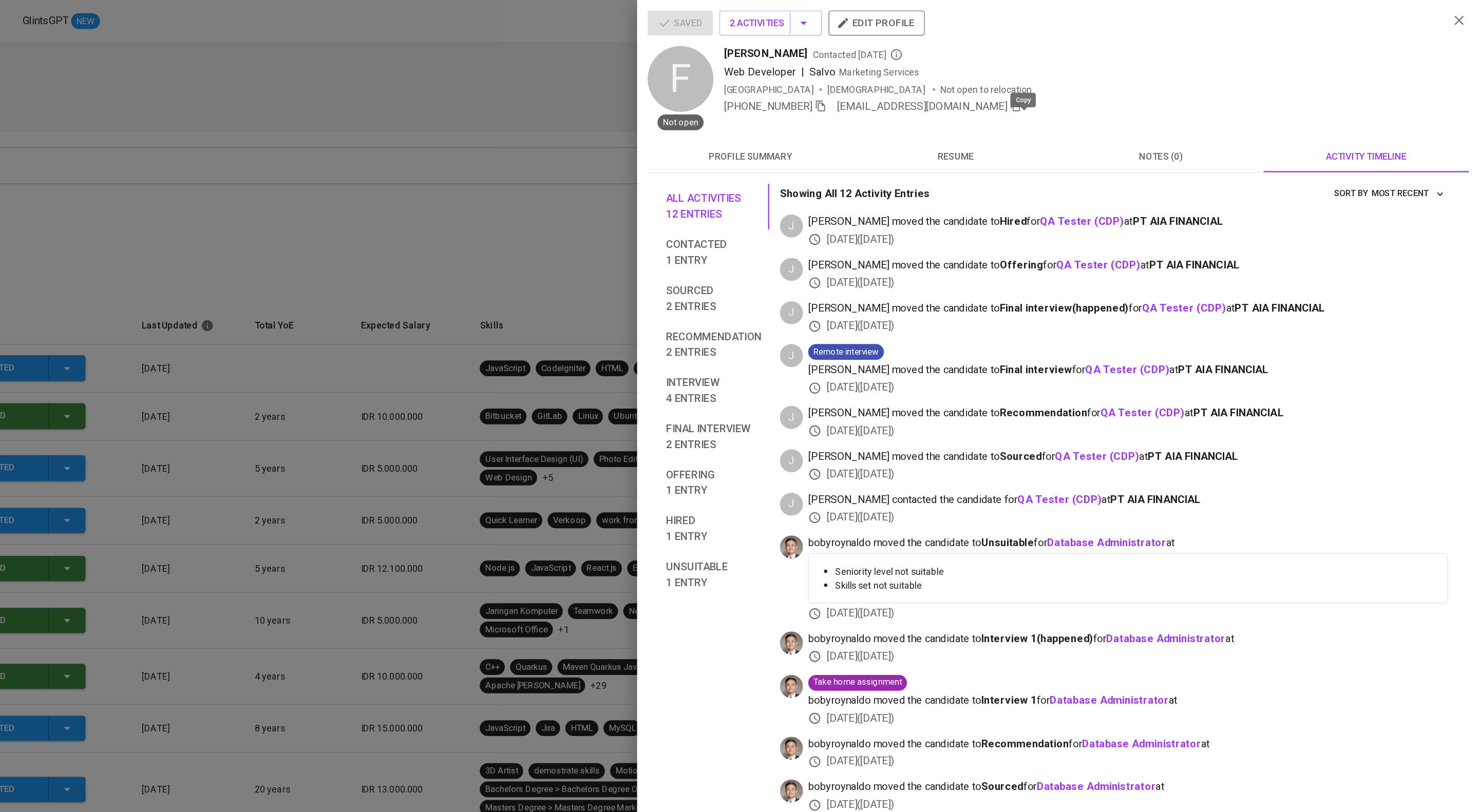
click at [1121, 87] on icon "button" at bounding box center [1117, 82] width 7 height 8
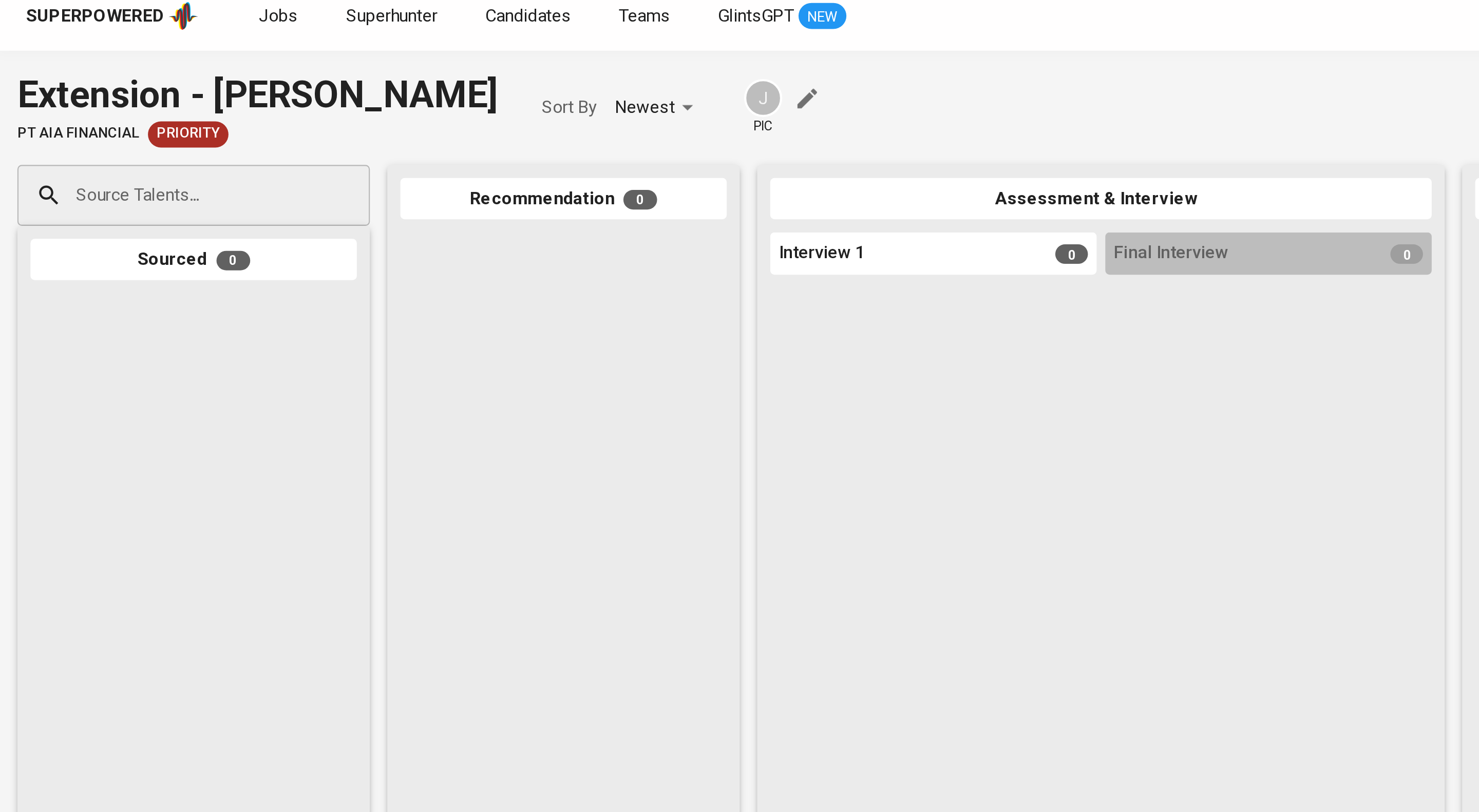
click at [89, 115] on div "Source Talents..." at bounding box center [91, 101] width 166 height 29
paste input "[EMAIL_ADDRESS][DOMAIN_NAME]"
type input "[EMAIL_ADDRESS][DOMAIN_NAME]"
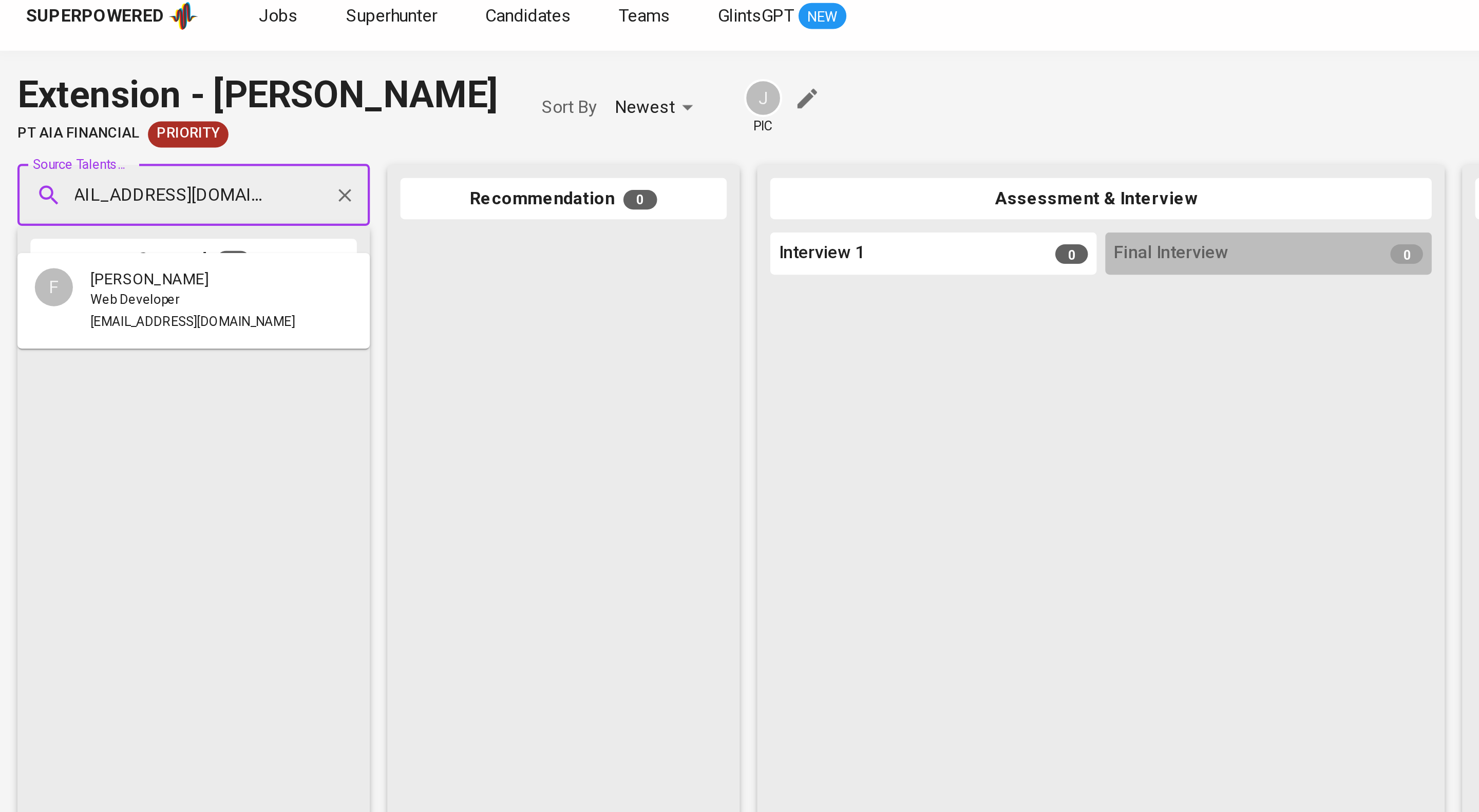
click at [87, 143] on span "[PERSON_NAME]" at bounding box center [71, 141] width 56 height 11
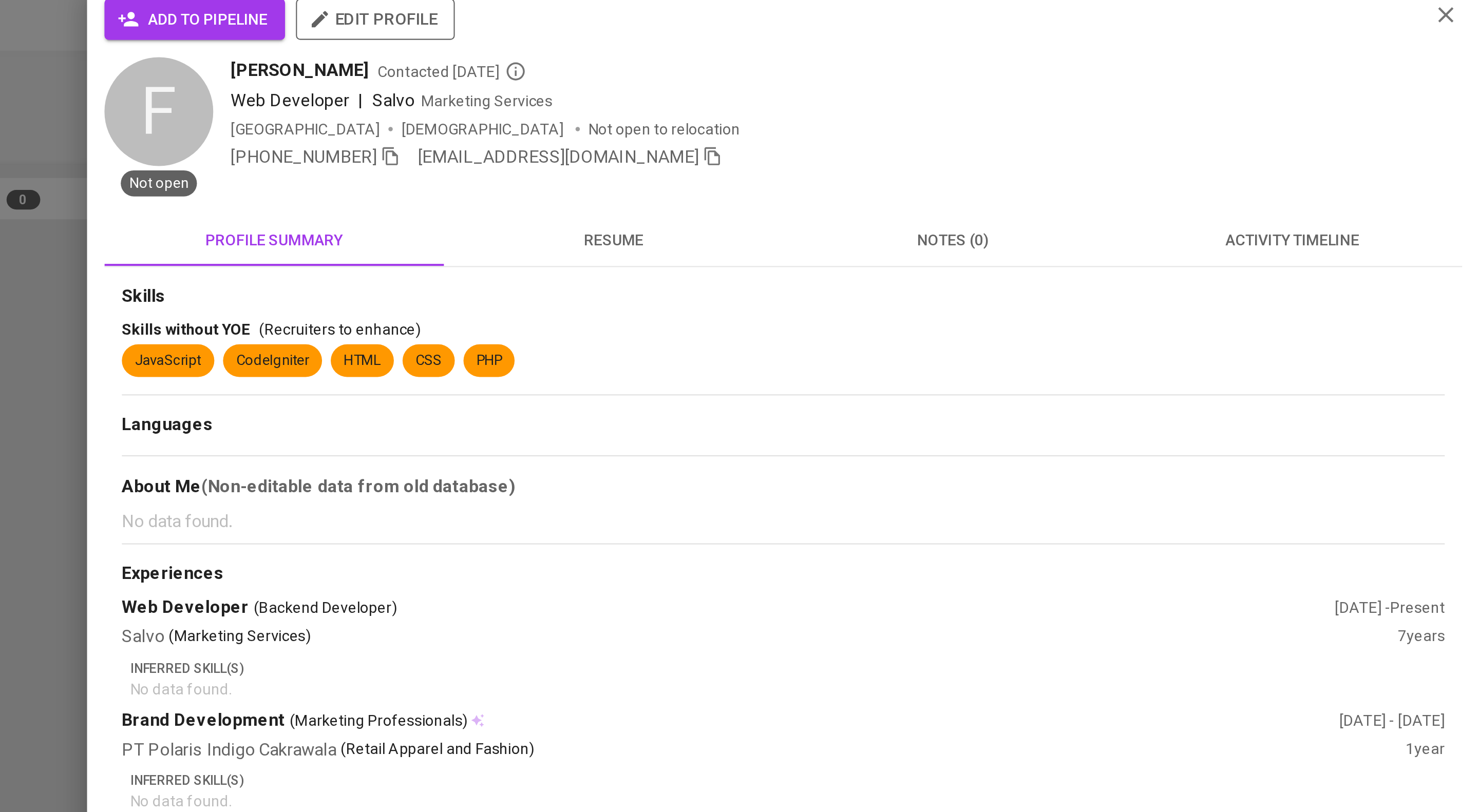
scroll to position [0, 0]
click at [900, 24] on span "add to pipeline" at bounding box center [872, 18] width 69 height 13
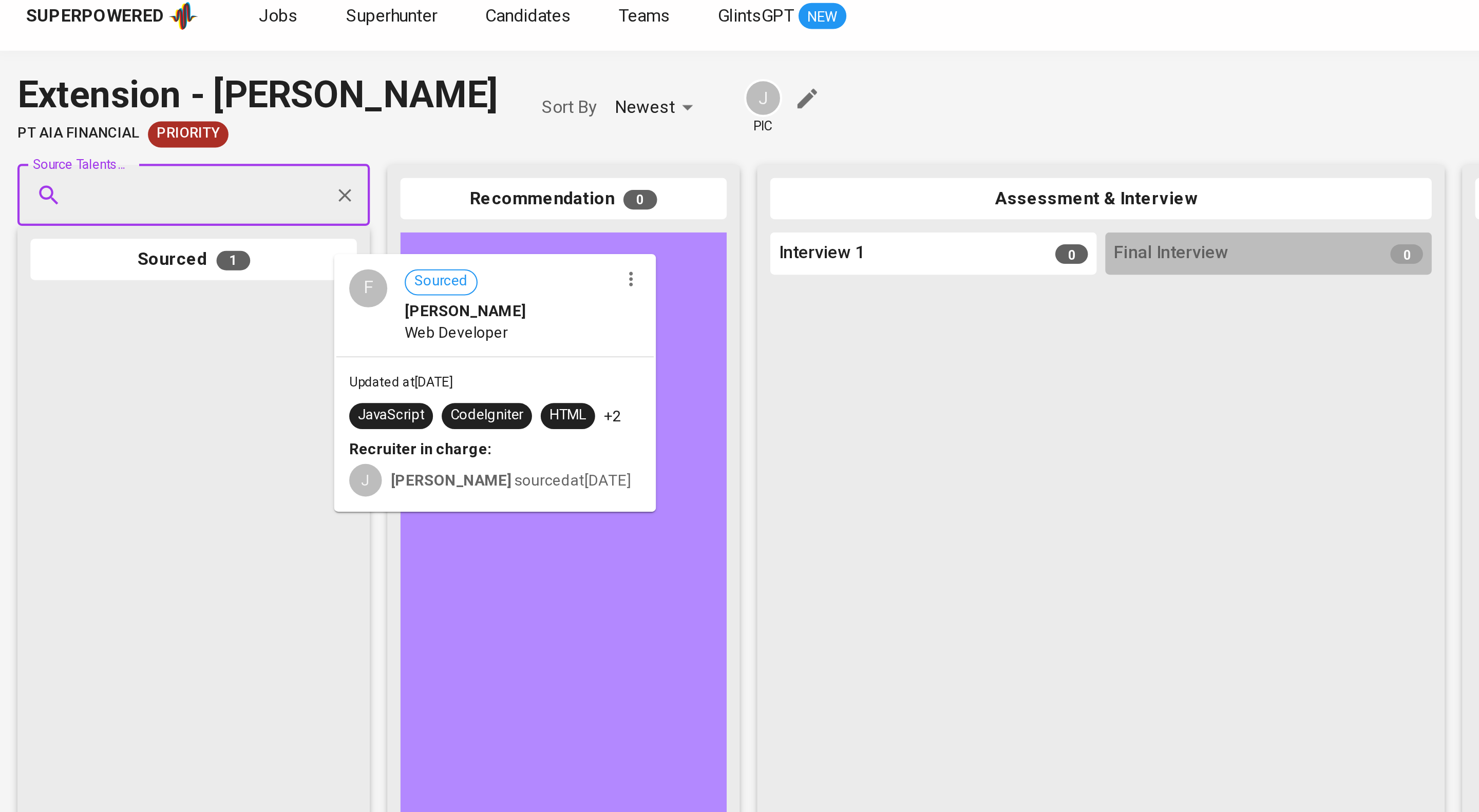
drag, startPoint x: 133, startPoint y: 190, endPoint x: 279, endPoint y: 157, distance: 149.7
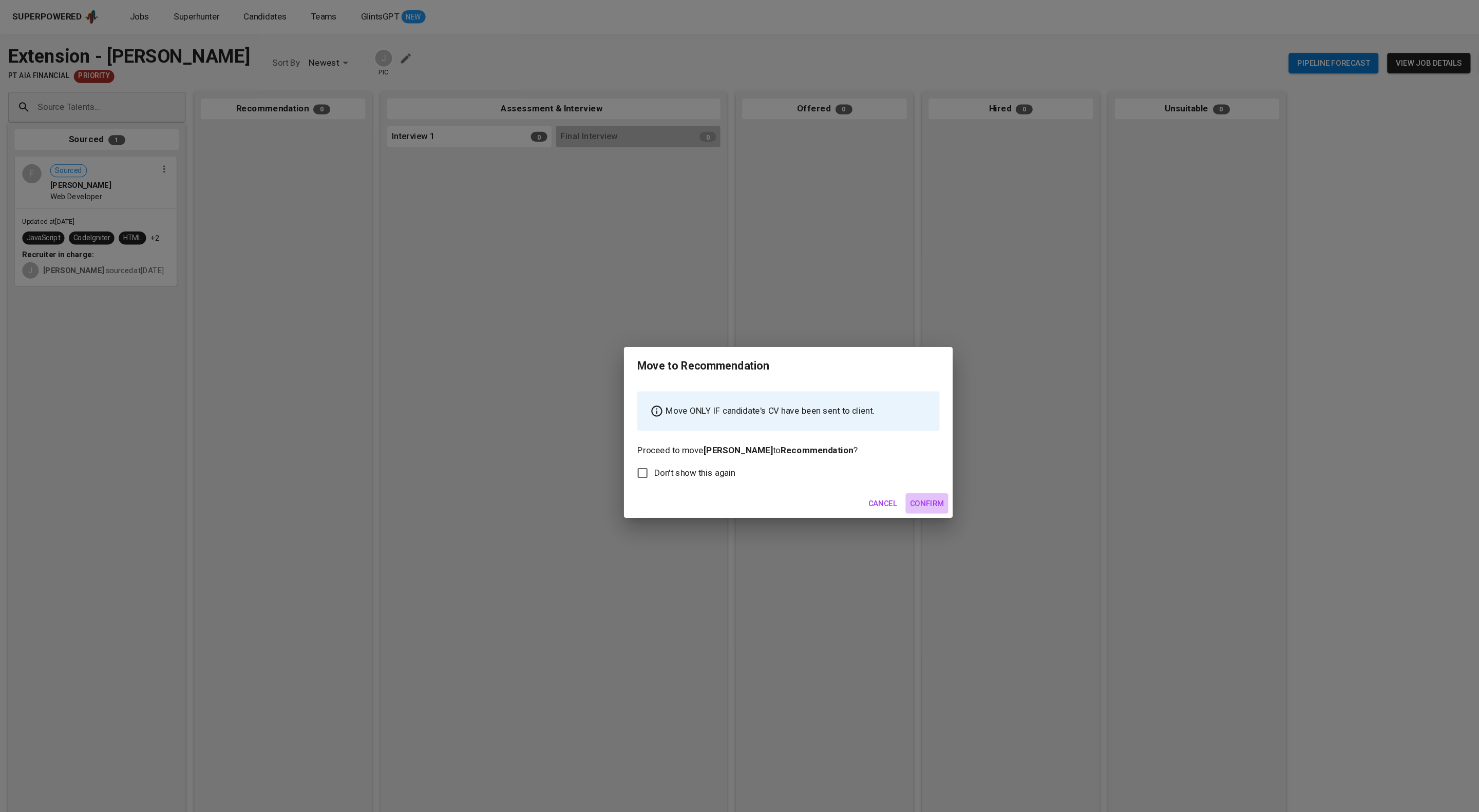
click at [872, 479] on span "Confirm" at bounding box center [869, 472] width 32 height 13
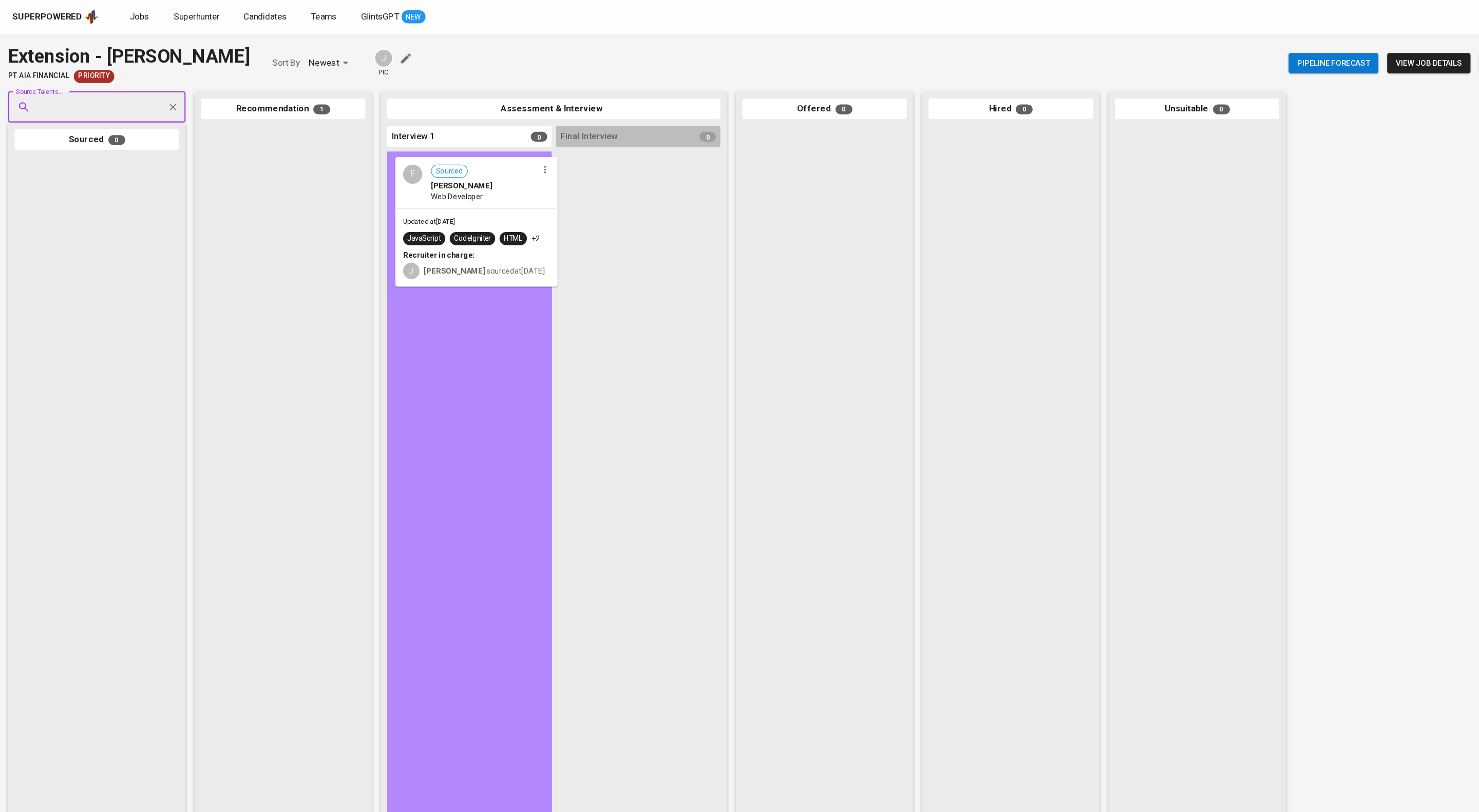
drag, startPoint x: 427, startPoint y: 178, endPoint x: 500, endPoint y: 191, distance: 74.1
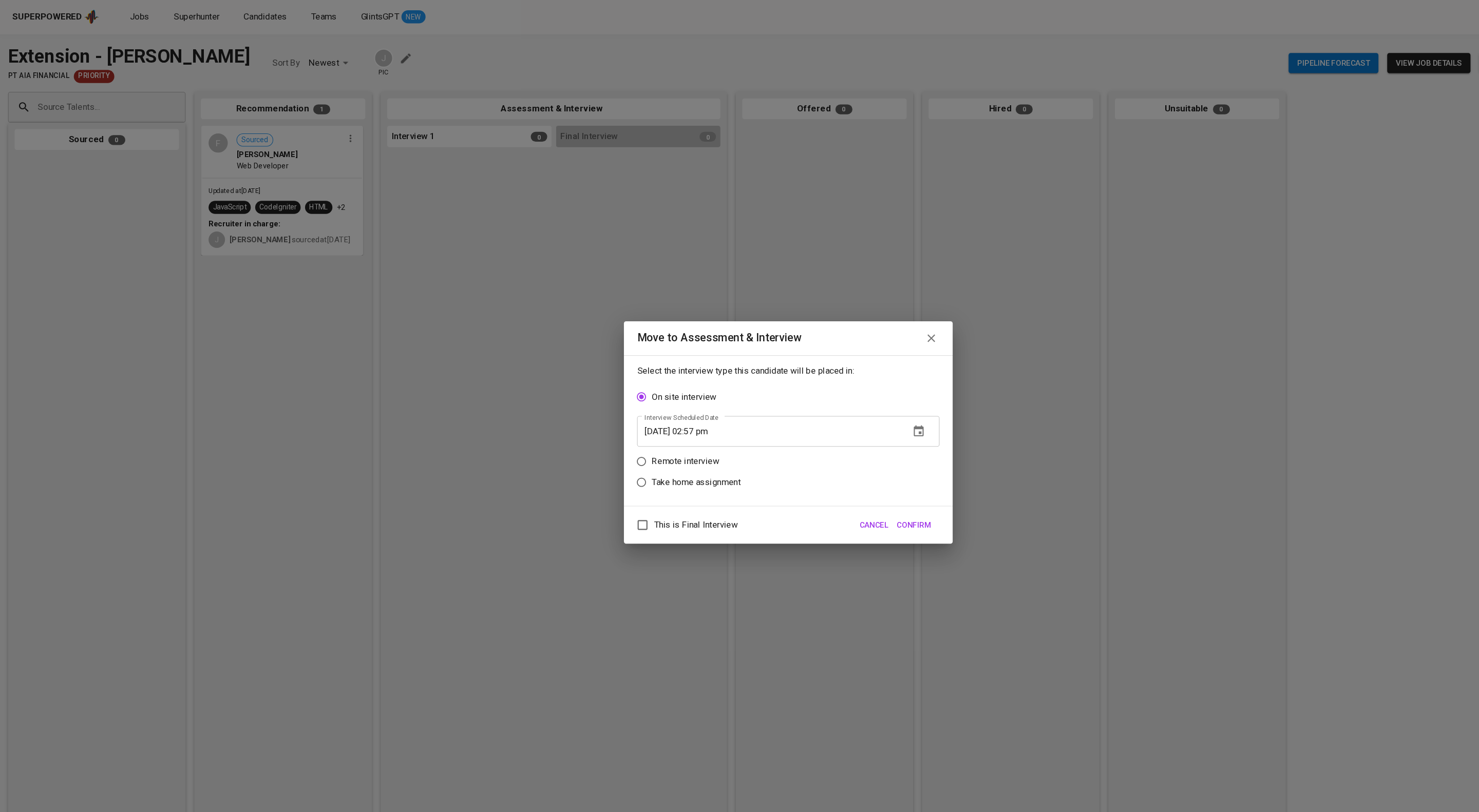
click at [669, 430] on p "Remote interview" at bounding box center [643, 433] width 63 height 12
click at [612, 430] on input "Remote interview" at bounding box center [602, 433] width 20 height 20
radio input "true"
click at [688, 427] on input "[DATE] 02:57 pm" at bounding box center [721, 424] width 248 height 29
type input "[DATE] 01:58 pm"
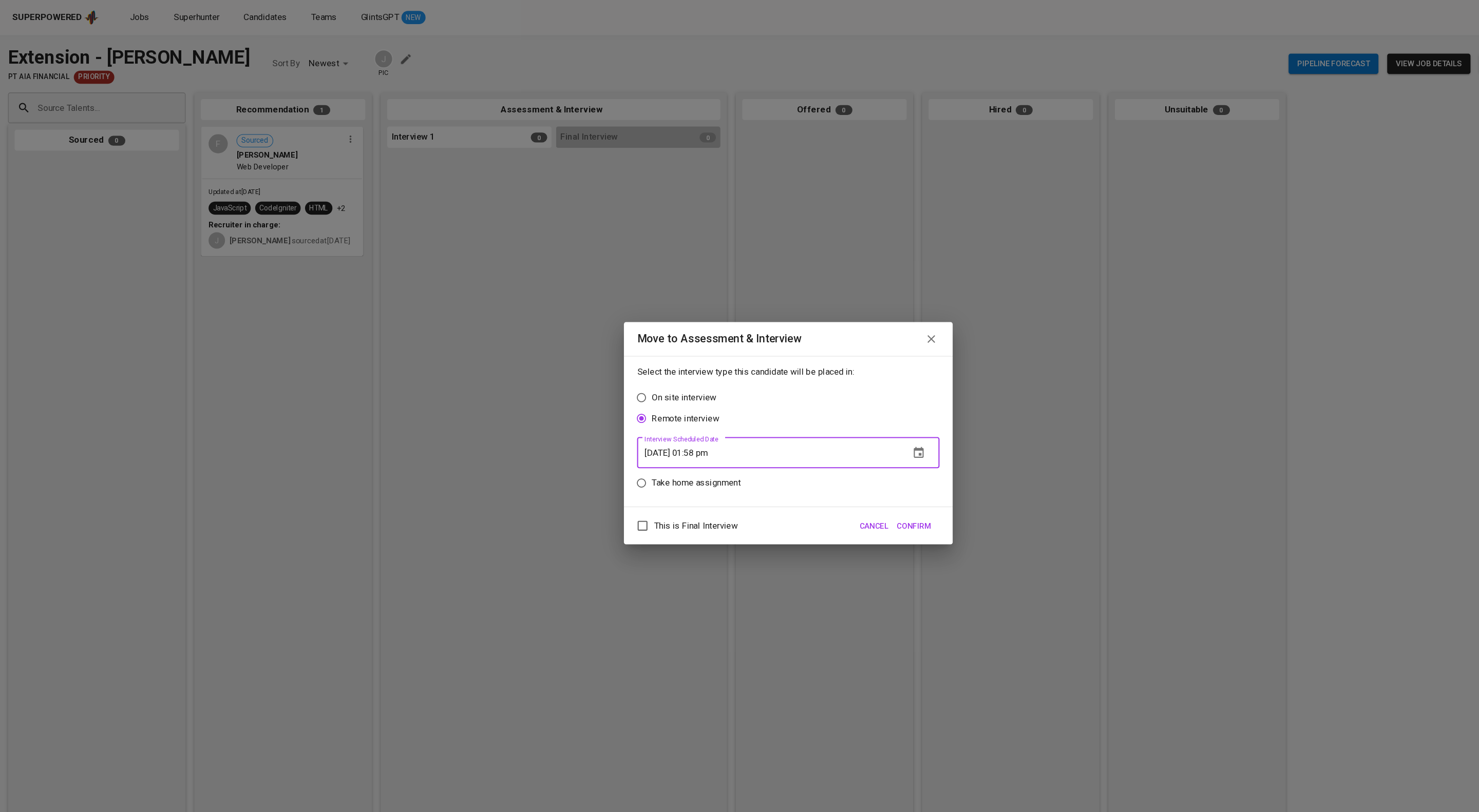
click at [692, 499] on span "This is Final Interview" at bounding box center [652, 493] width 78 height 12
click at [613, 504] on input "This is Final Interview" at bounding box center [603, 493] width 21 height 21
checkbox input "true"
click at [880, 499] on div "This is Final Interview Cancel Confirm" at bounding box center [740, 493] width 308 height 36
click at [846, 499] on span "Confirm" at bounding box center [857, 493] width 32 height 13
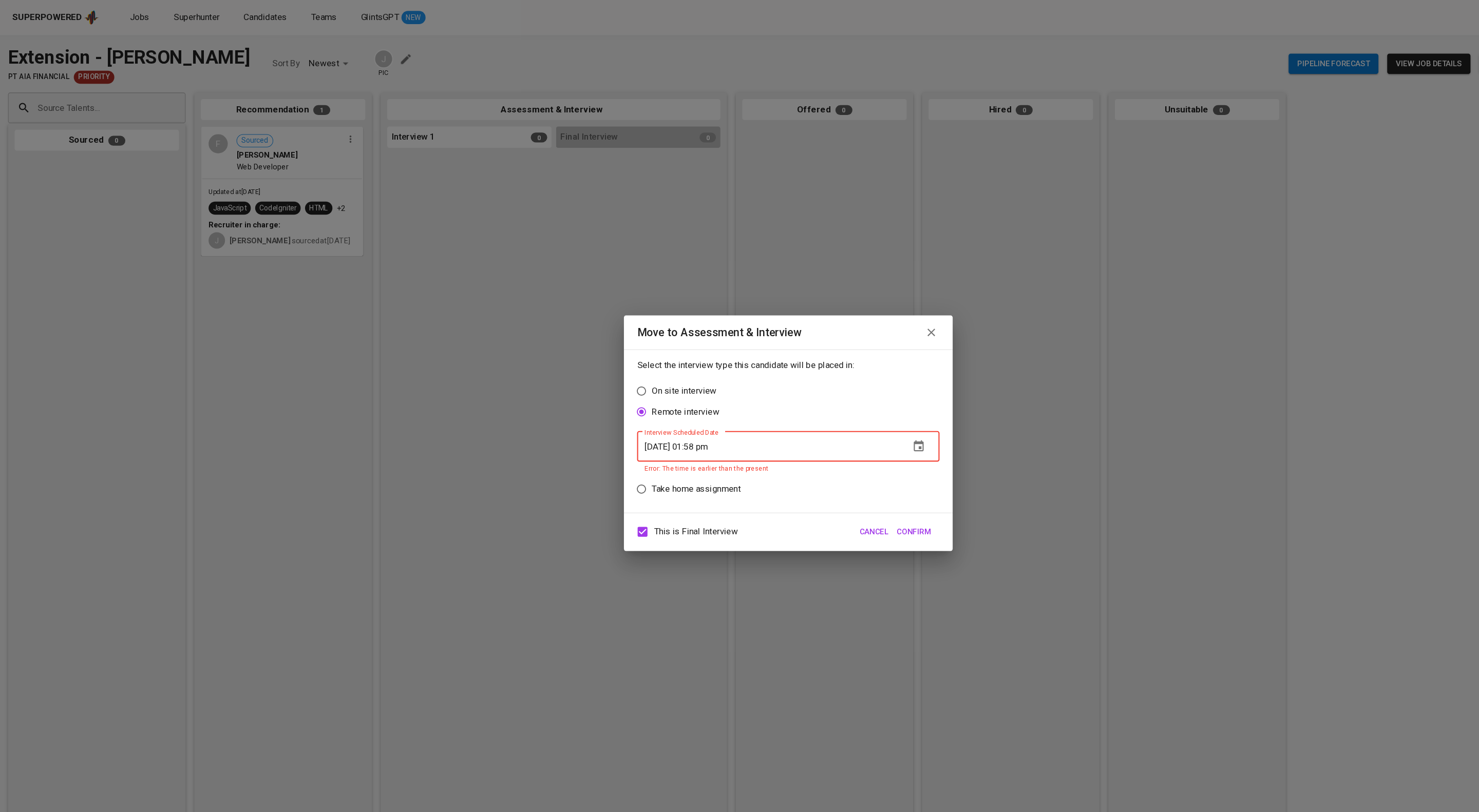
click at [685, 421] on input "[DATE] 01:58 pm" at bounding box center [721, 418] width 248 height 29
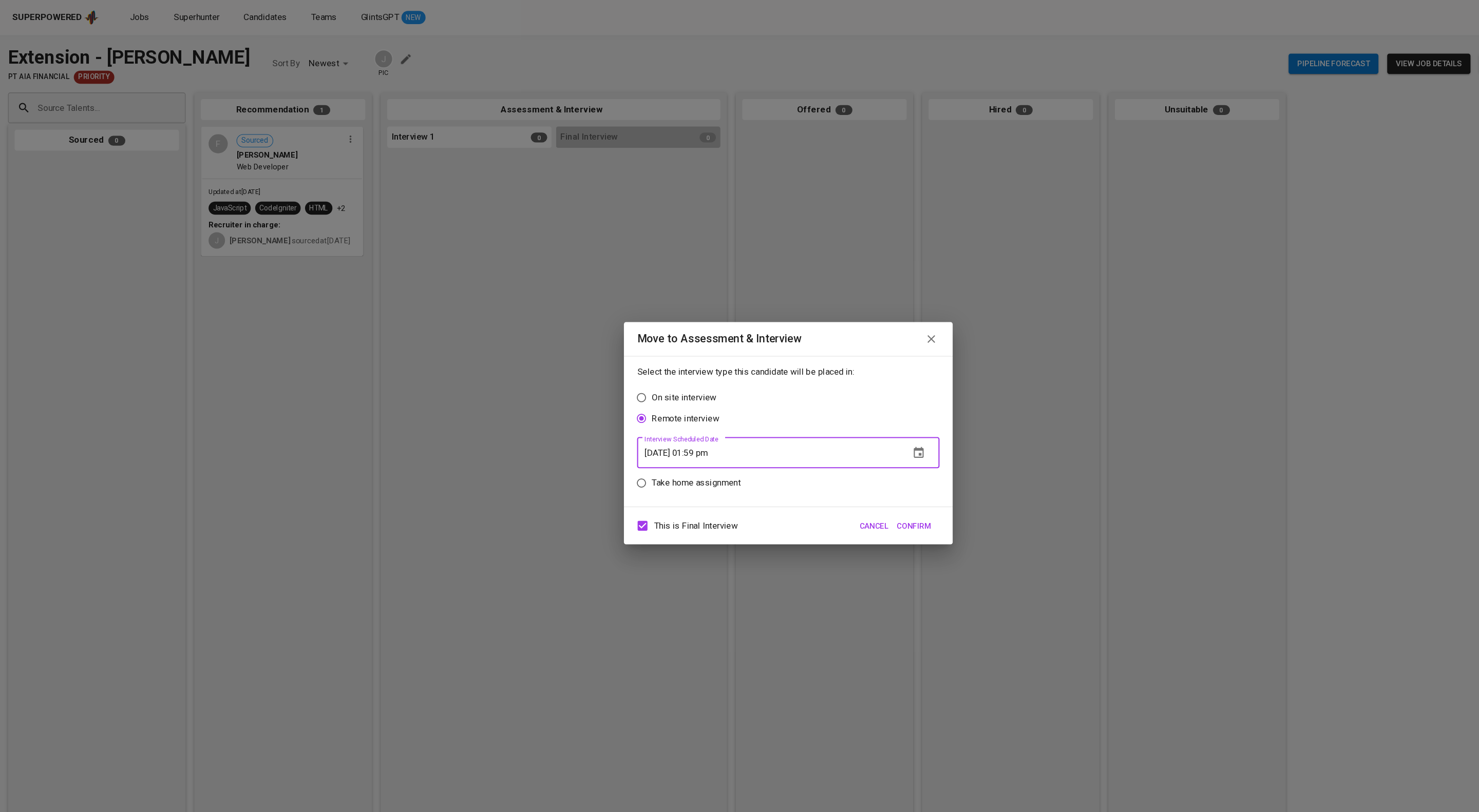
type input "[DATE] 01:59 pm"
click at [850, 499] on span "Confirm" at bounding box center [857, 493] width 32 height 13
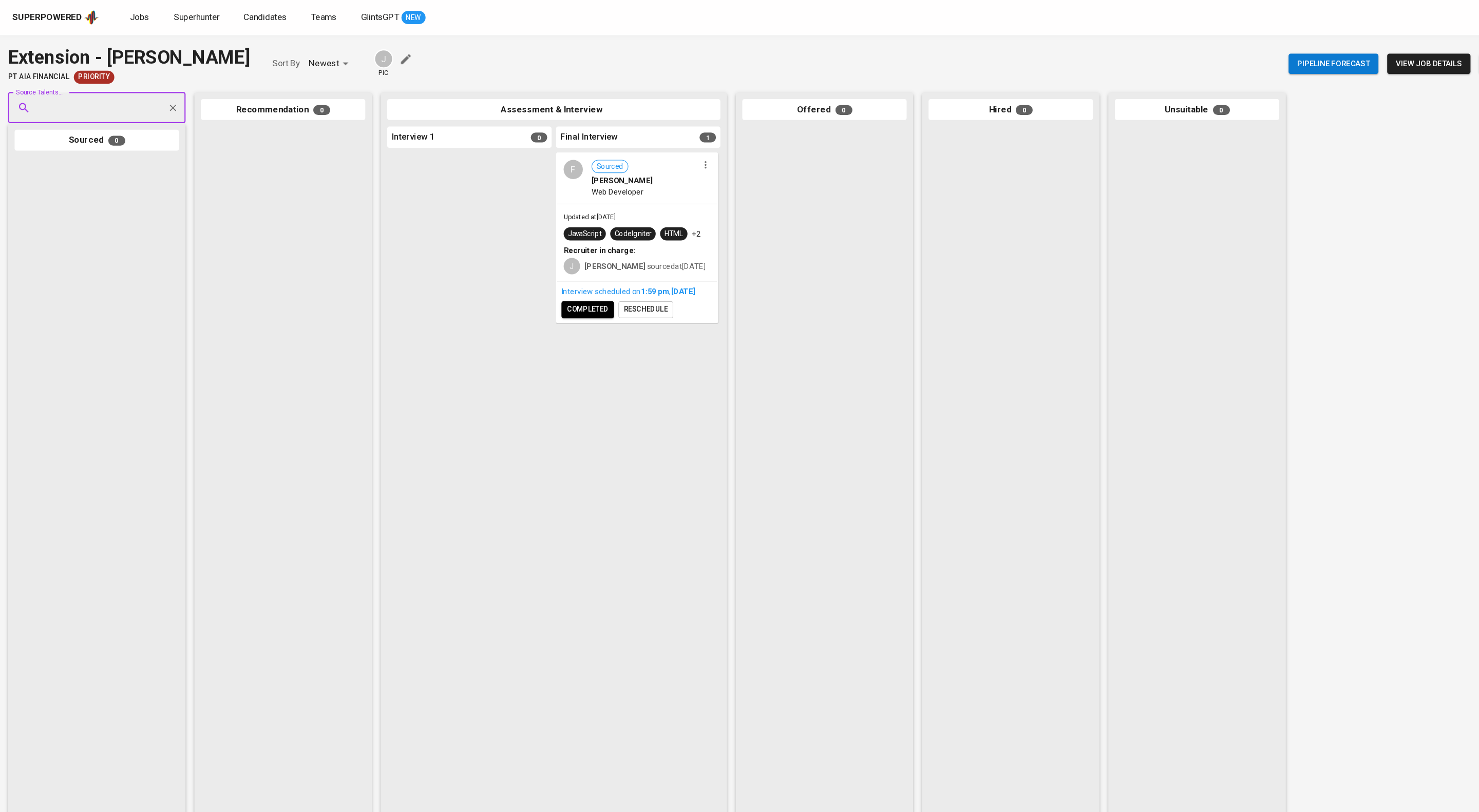
click at [566, 296] on span "completed" at bounding box center [551, 291] width 39 height 12
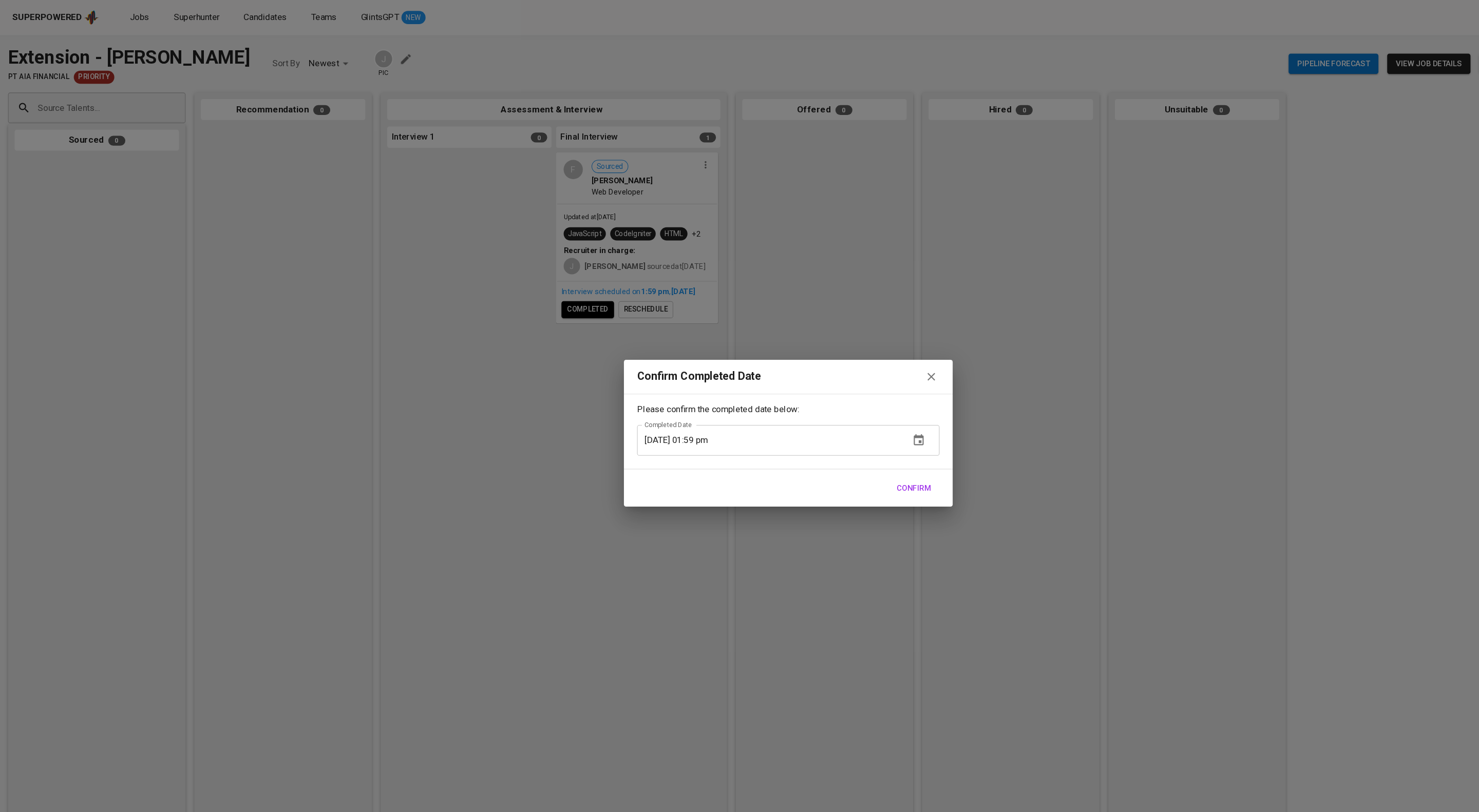
click at [871, 455] on span "Confirm" at bounding box center [857, 458] width 32 height 13
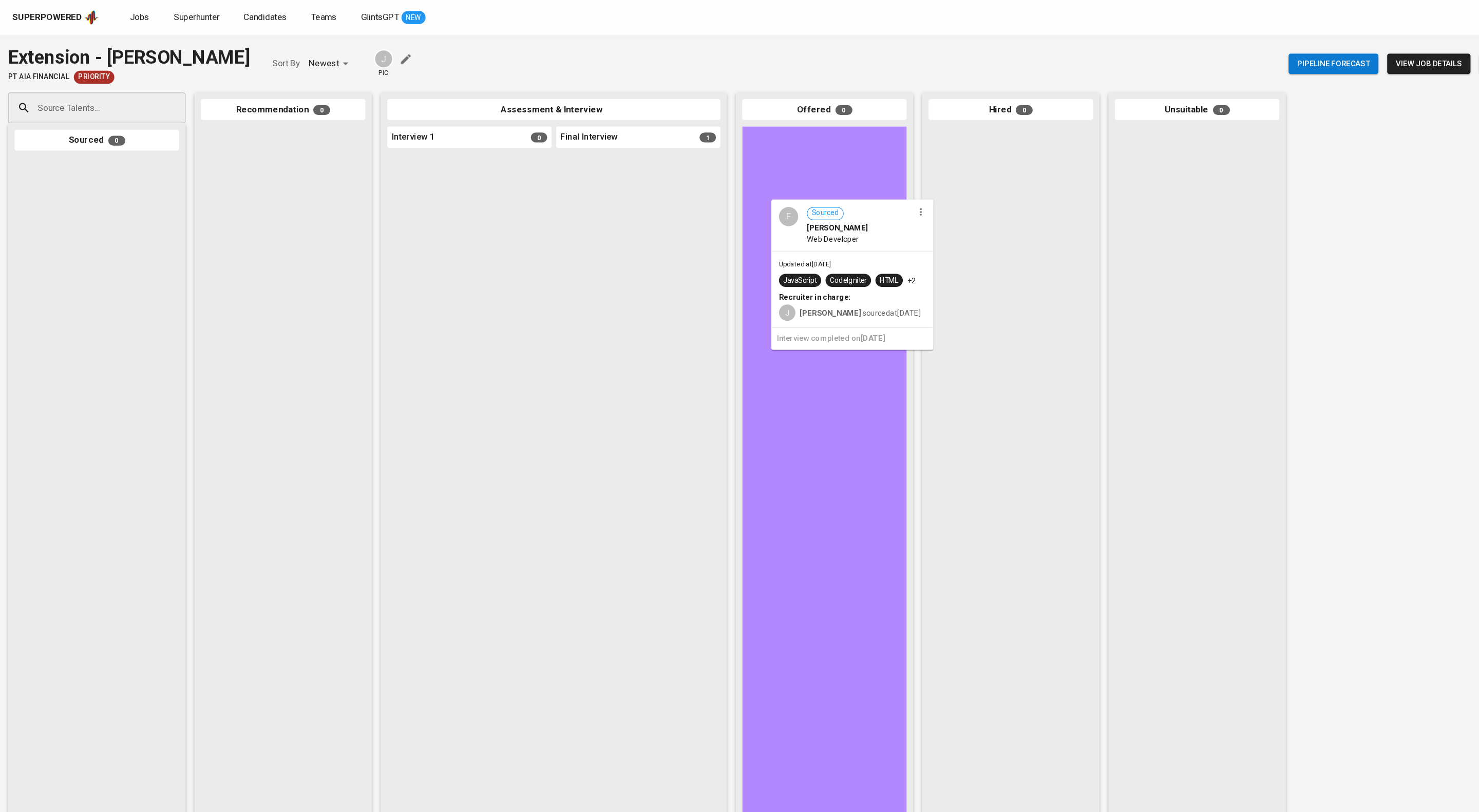
drag, startPoint x: 589, startPoint y: 167, endPoint x: 796, endPoint y: 198, distance: 209.3
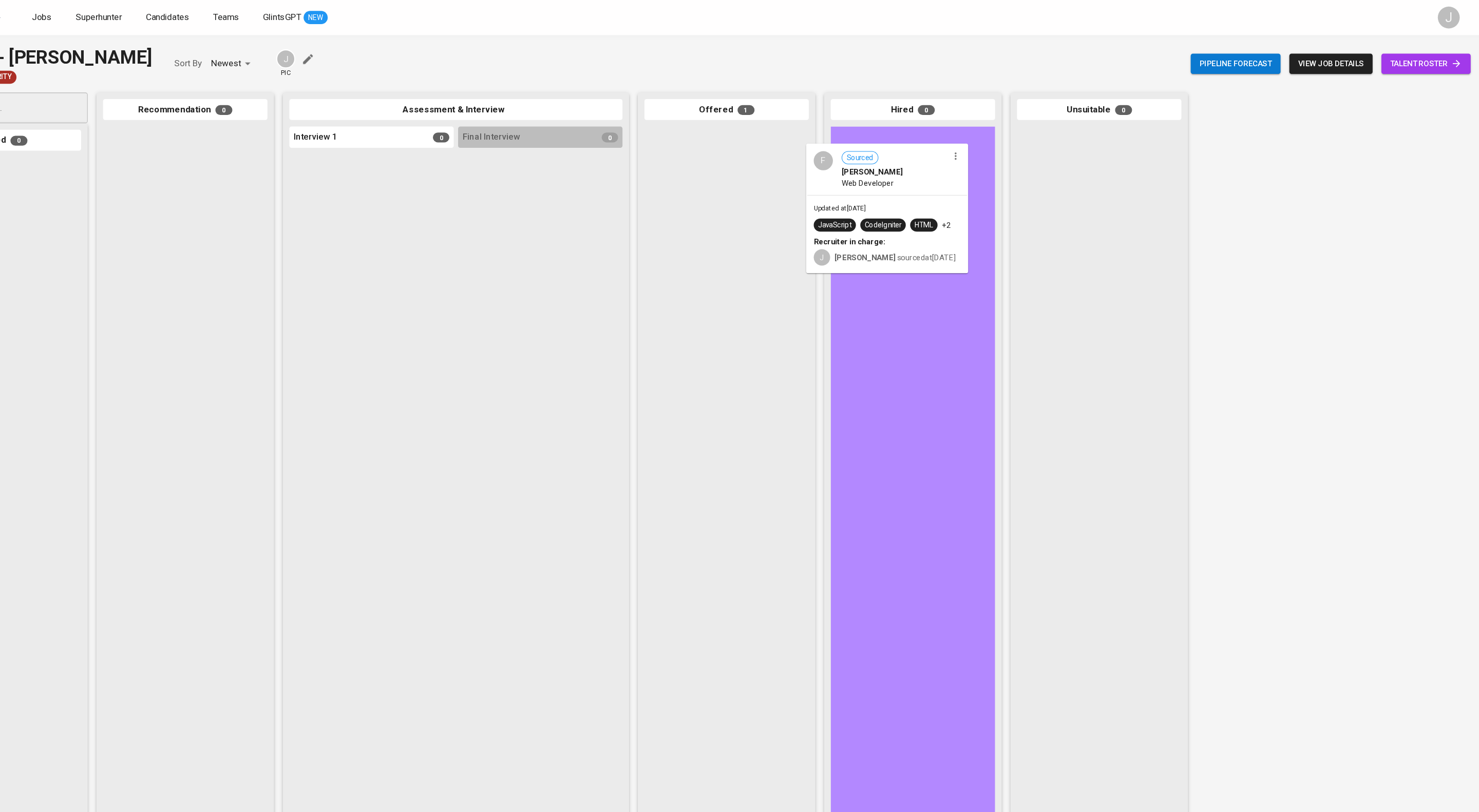
drag, startPoint x: 731, startPoint y: 168, endPoint x: 963, endPoint y: 164, distance: 232.0
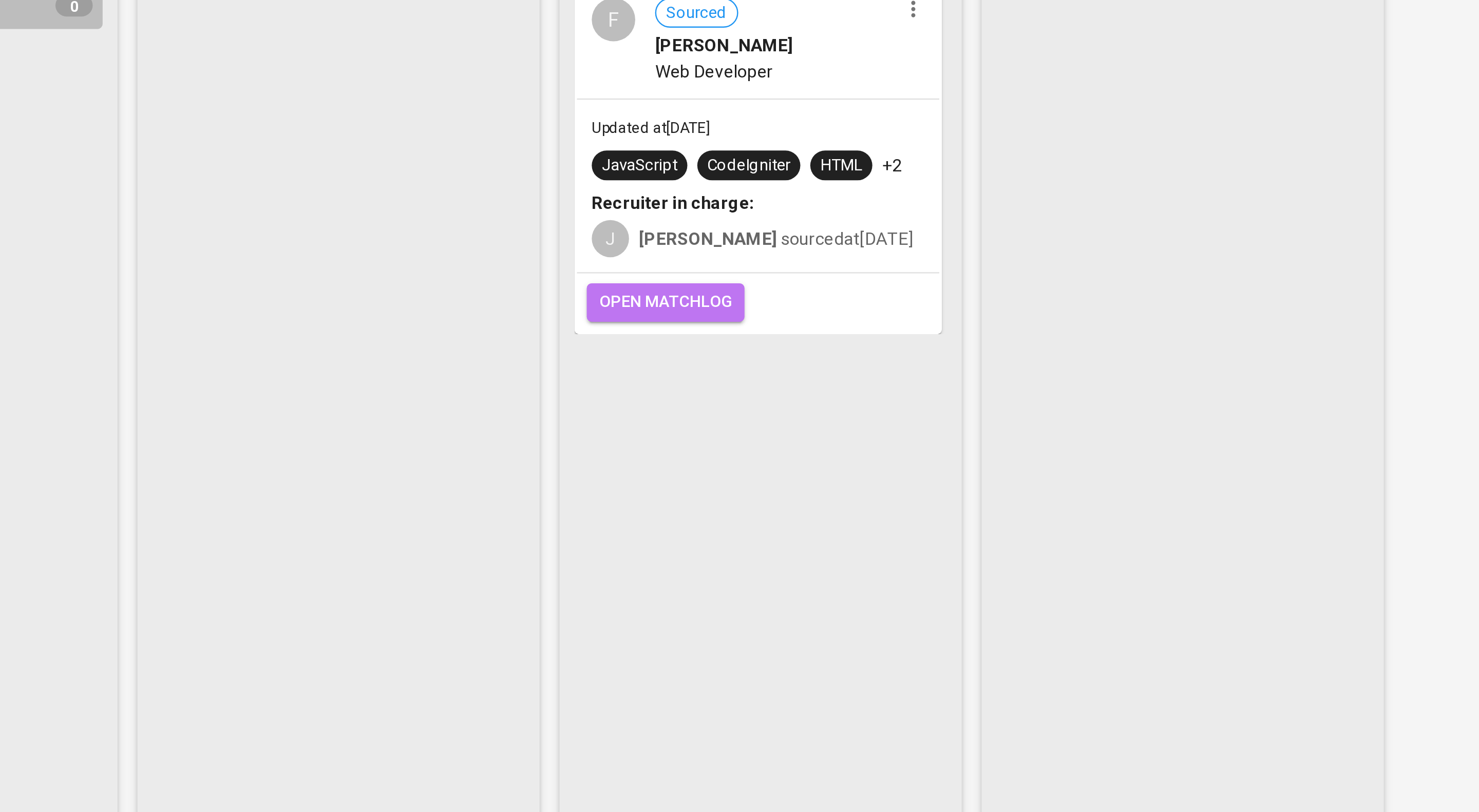
click at [922, 260] on button "open matchlog" at bounding box center [909, 251] width 65 height 16
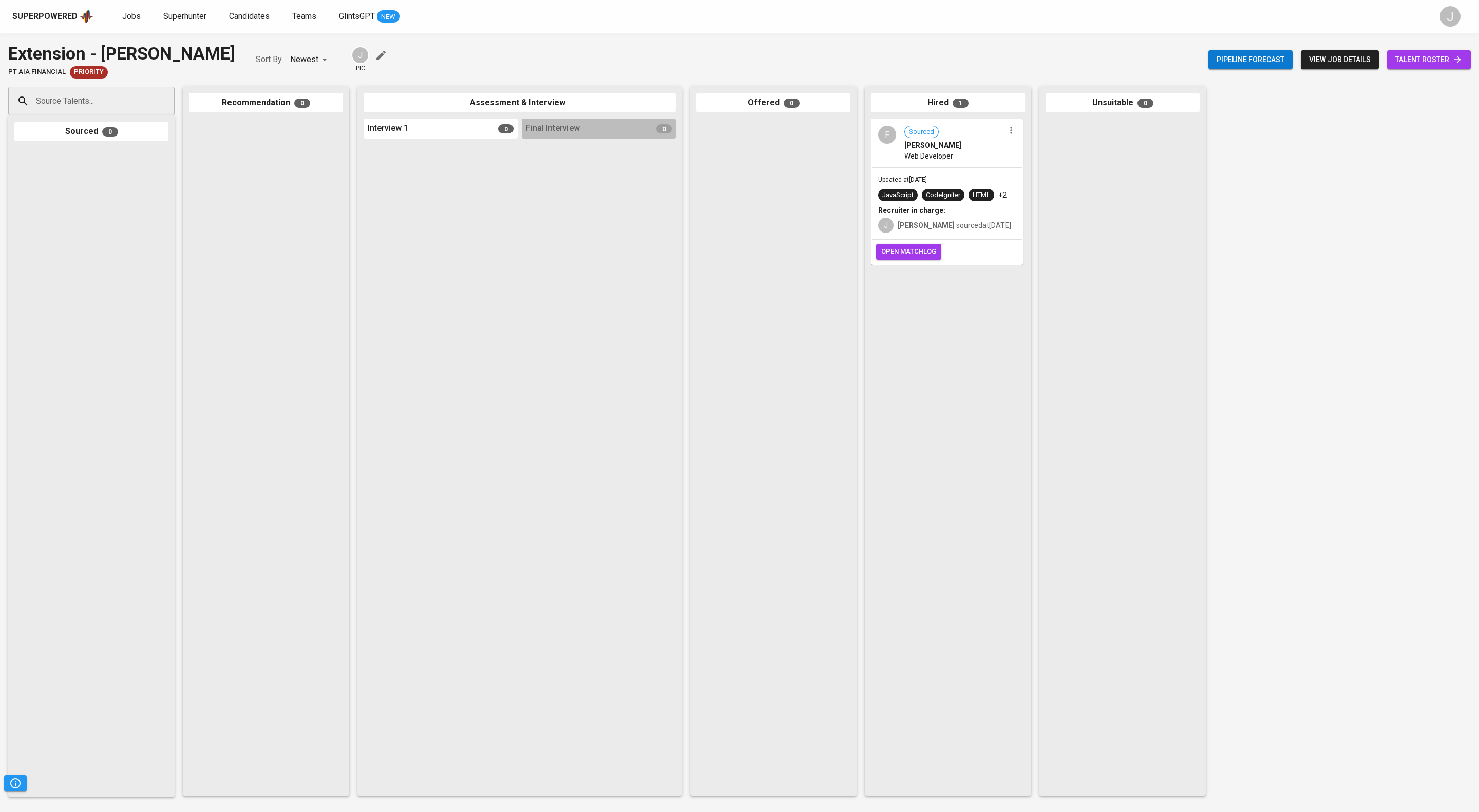
click at [140, 12] on span "Jobs" at bounding box center [131, 16] width 18 height 10
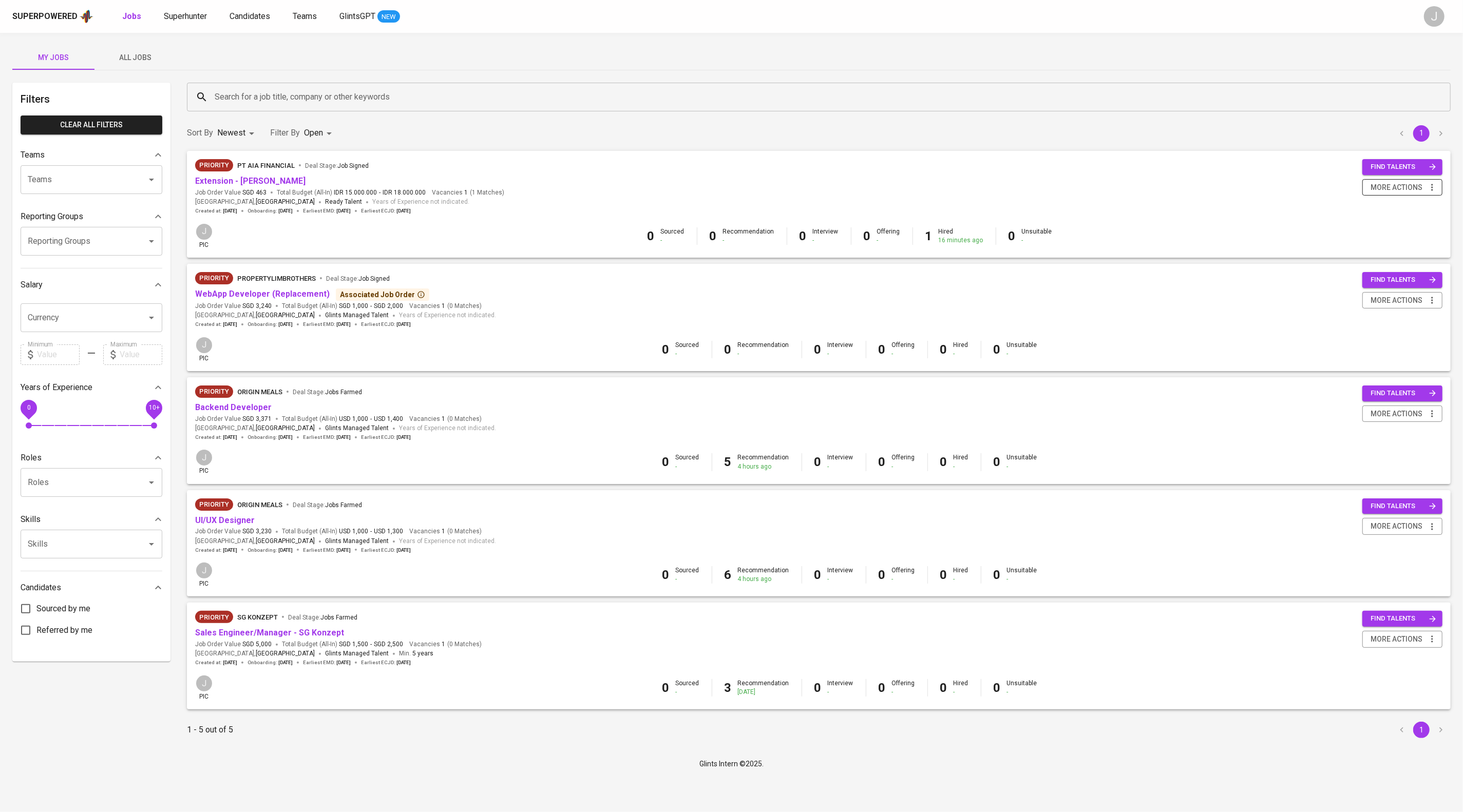
click at [1398, 194] on span "more actions" at bounding box center [1396, 187] width 52 height 13
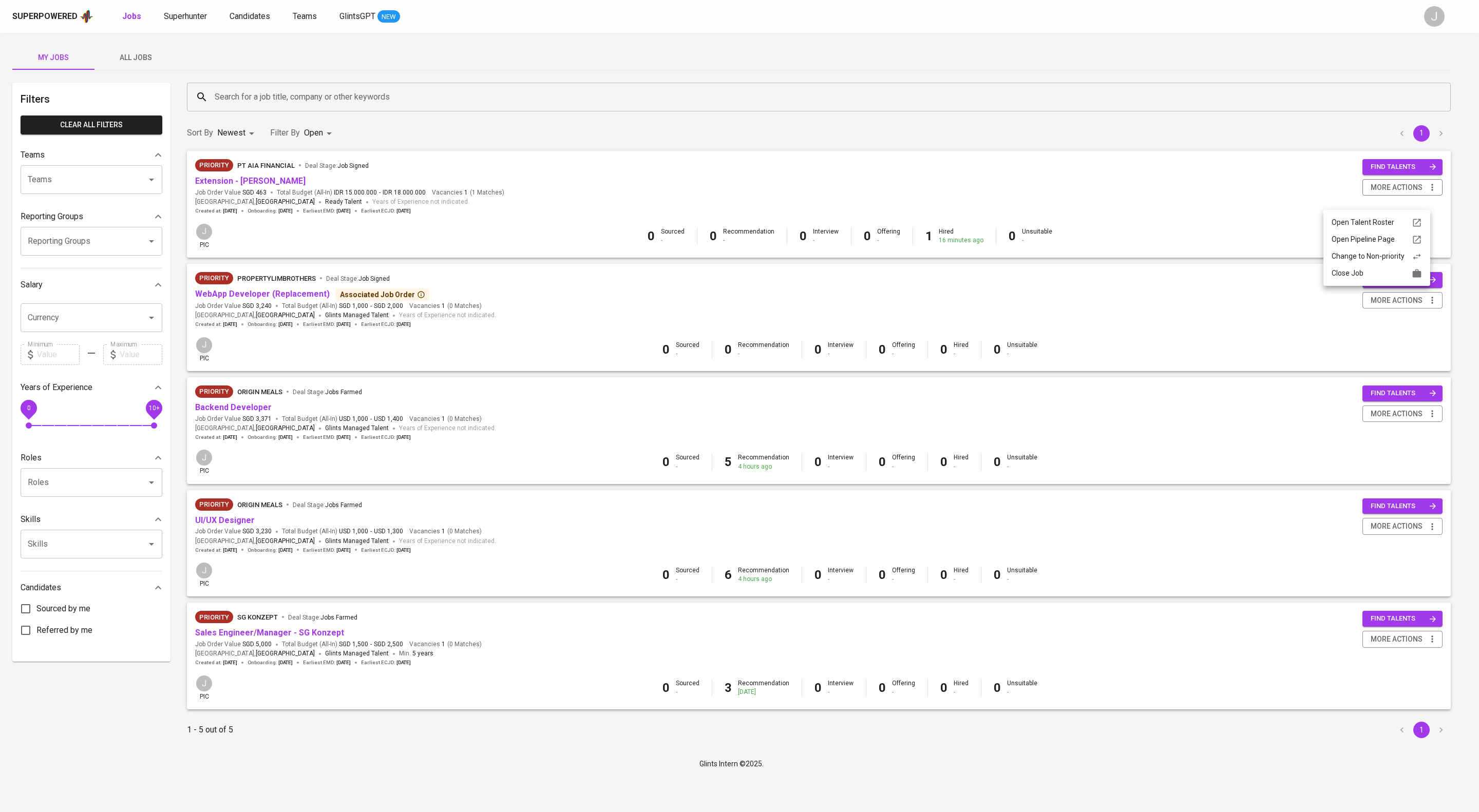
click at [1369, 279] on div "Close Job" at bounding box center [1377, 273] width 90 height 11
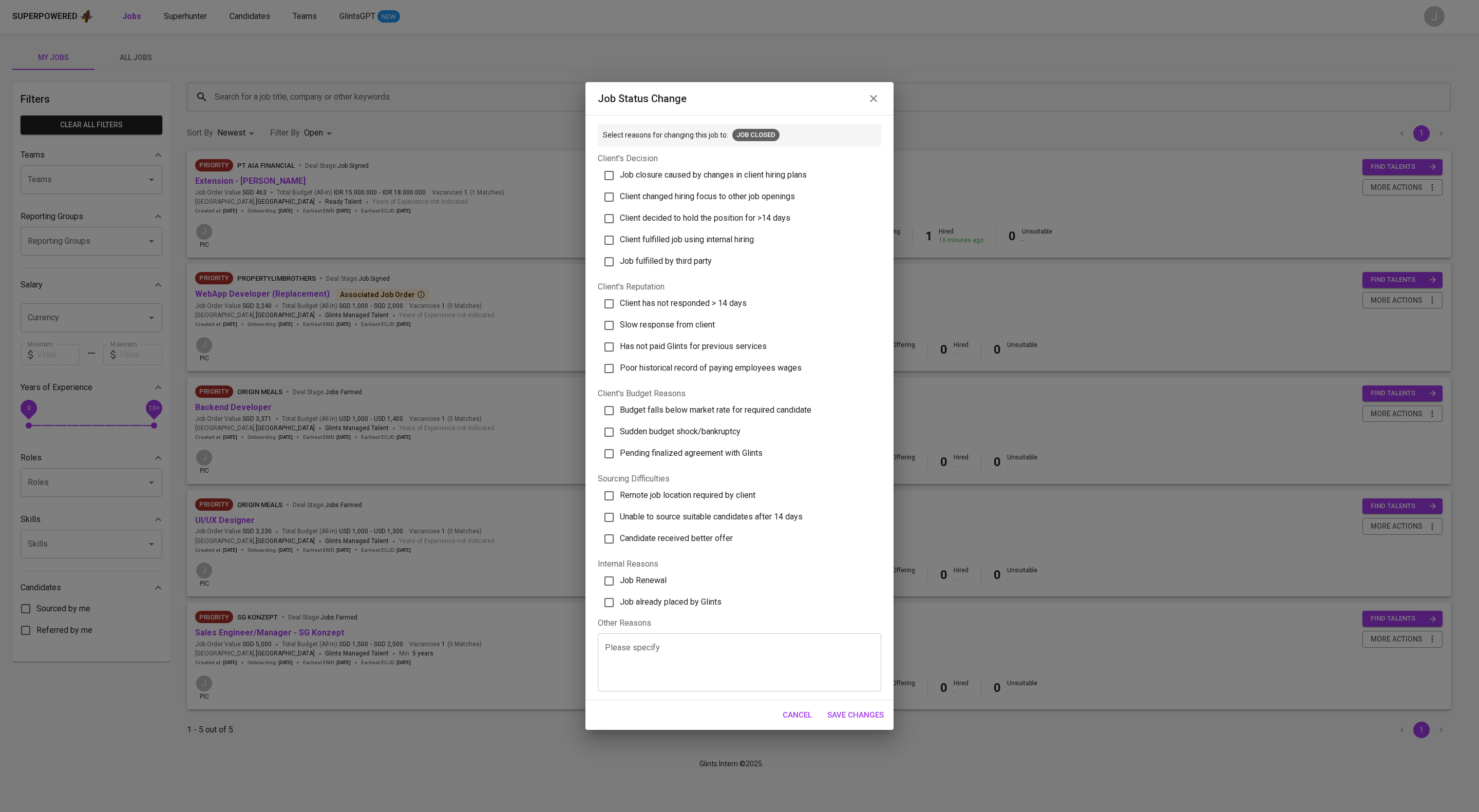
click at [687, 607] on span "Job already placed by Glints" at bounding box center [670, 602] width 102 height 10
click at [620, 613] on input "Job already placed by Glints" at bounding box center [609, 603] width 21 height 21
checkbox input "true"
click at [868, 722] on span "Save Changes" at bounding box center [856, 716] width 56 height 14
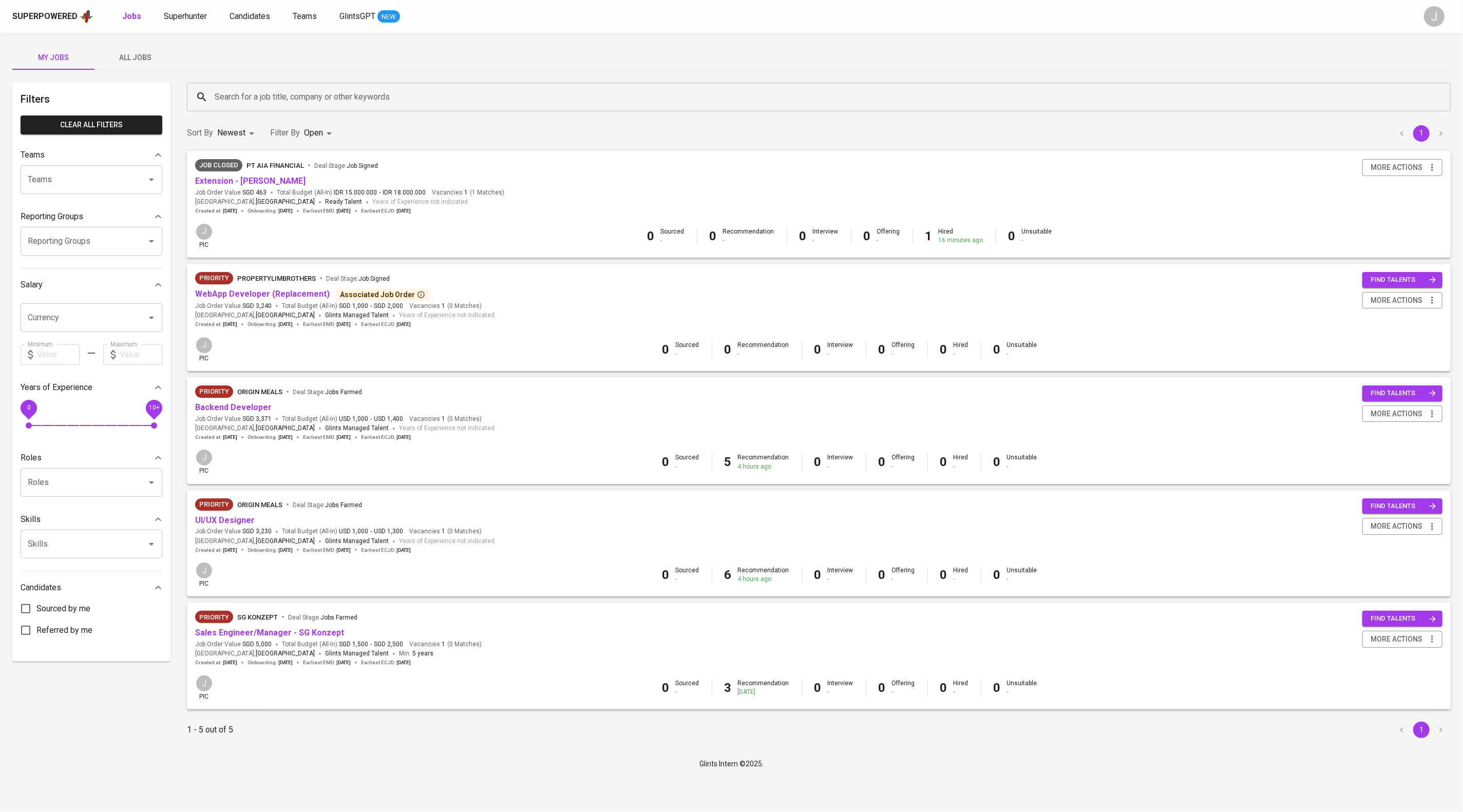
scroll to position [52, 0]
click at [140, 55] on span "All Jobs" at bounding box center [136, 58] width 70 height 13
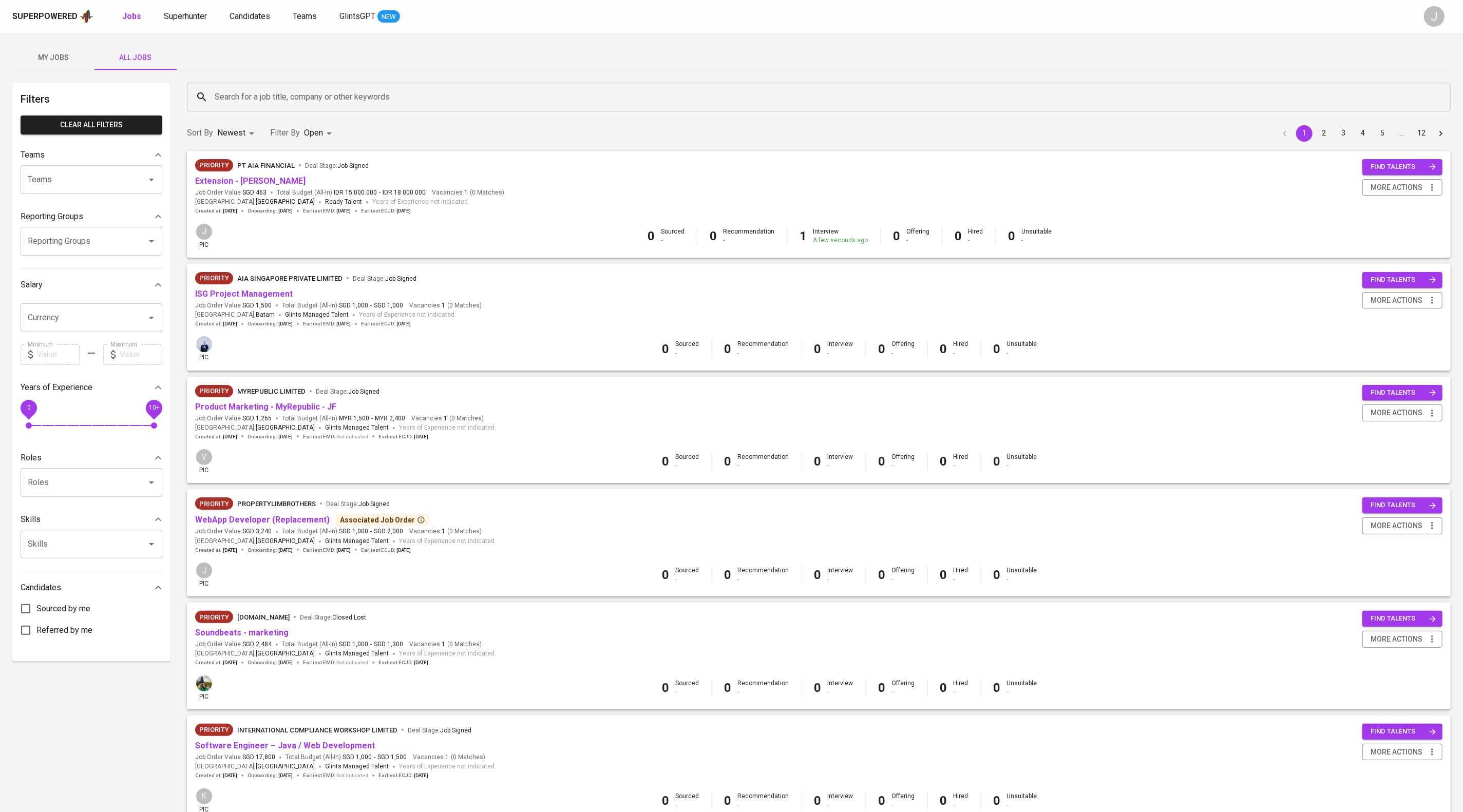
click at [48, 194] on div "Teams" at bounding box center [91, 180] width 142 height 29
type input "annisa"
click at [251, 299] on link "ISG Project Management" at bounding box center [244, 294] width 98 height 10
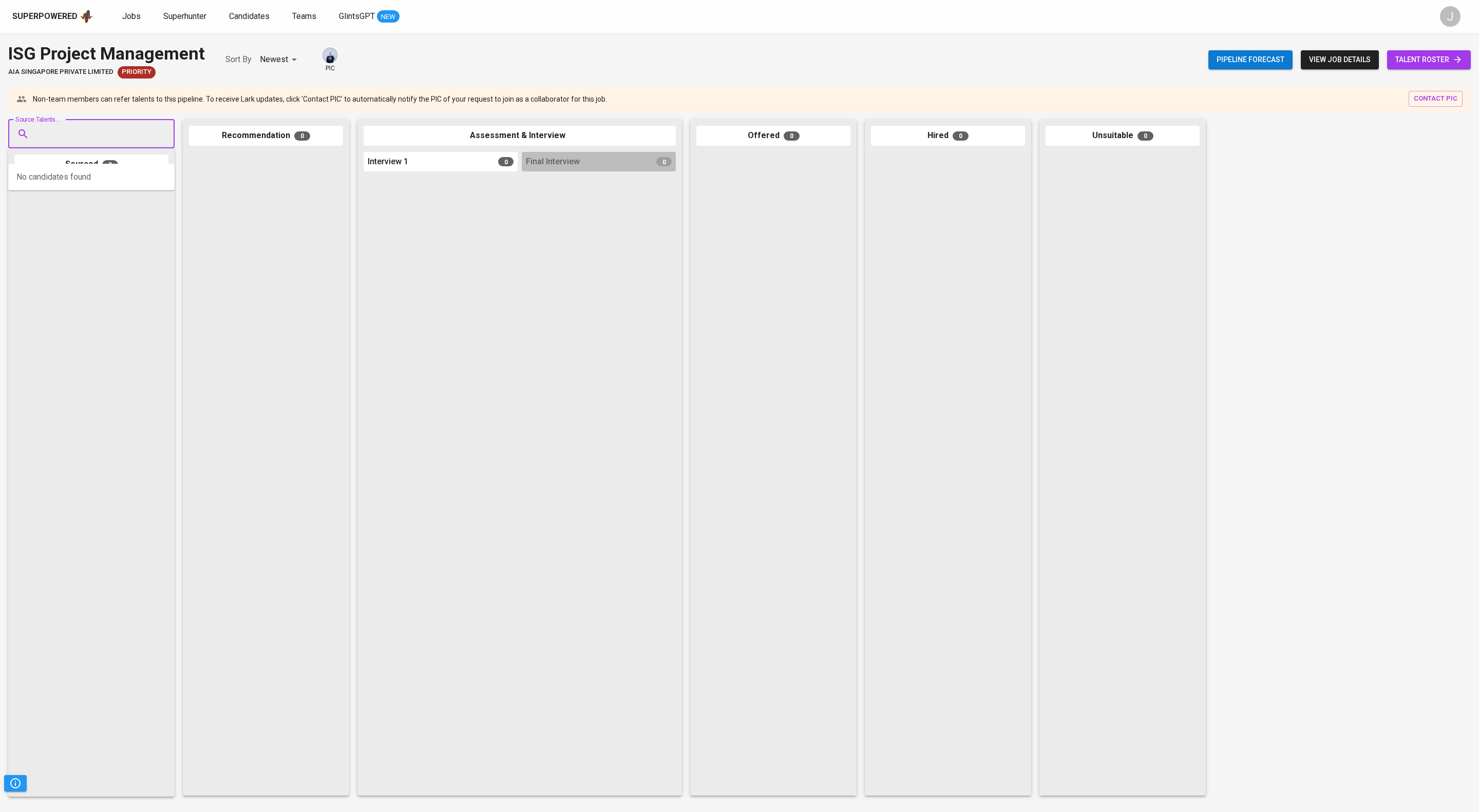
click at [112, 137] on input "Source Talents..." at bounding box center [87, 134] width 108 height 20
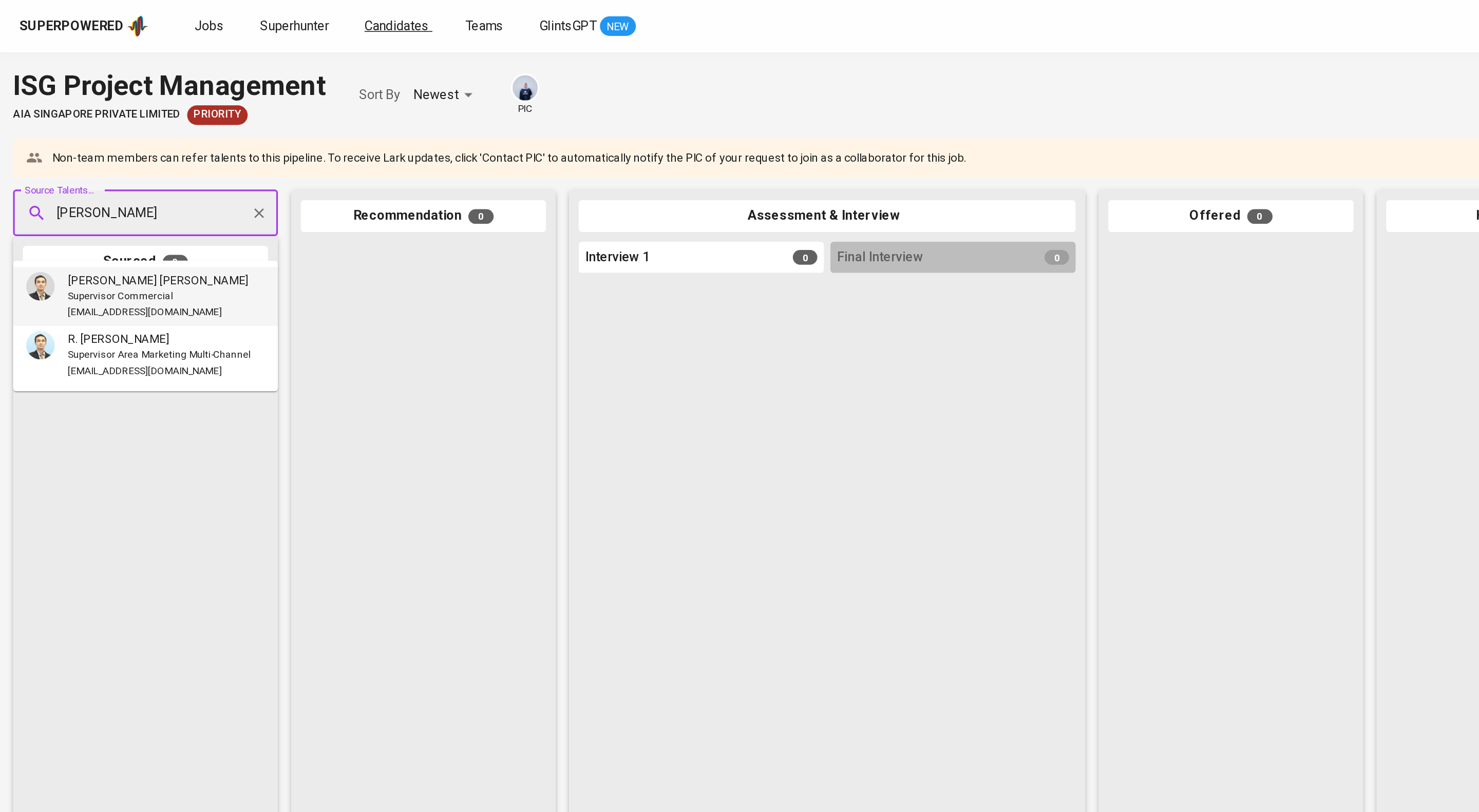
type input "khairul rahman"
click at [270, 14] on span "Candidates" at bounding box center [249, 16] width 40 height 10
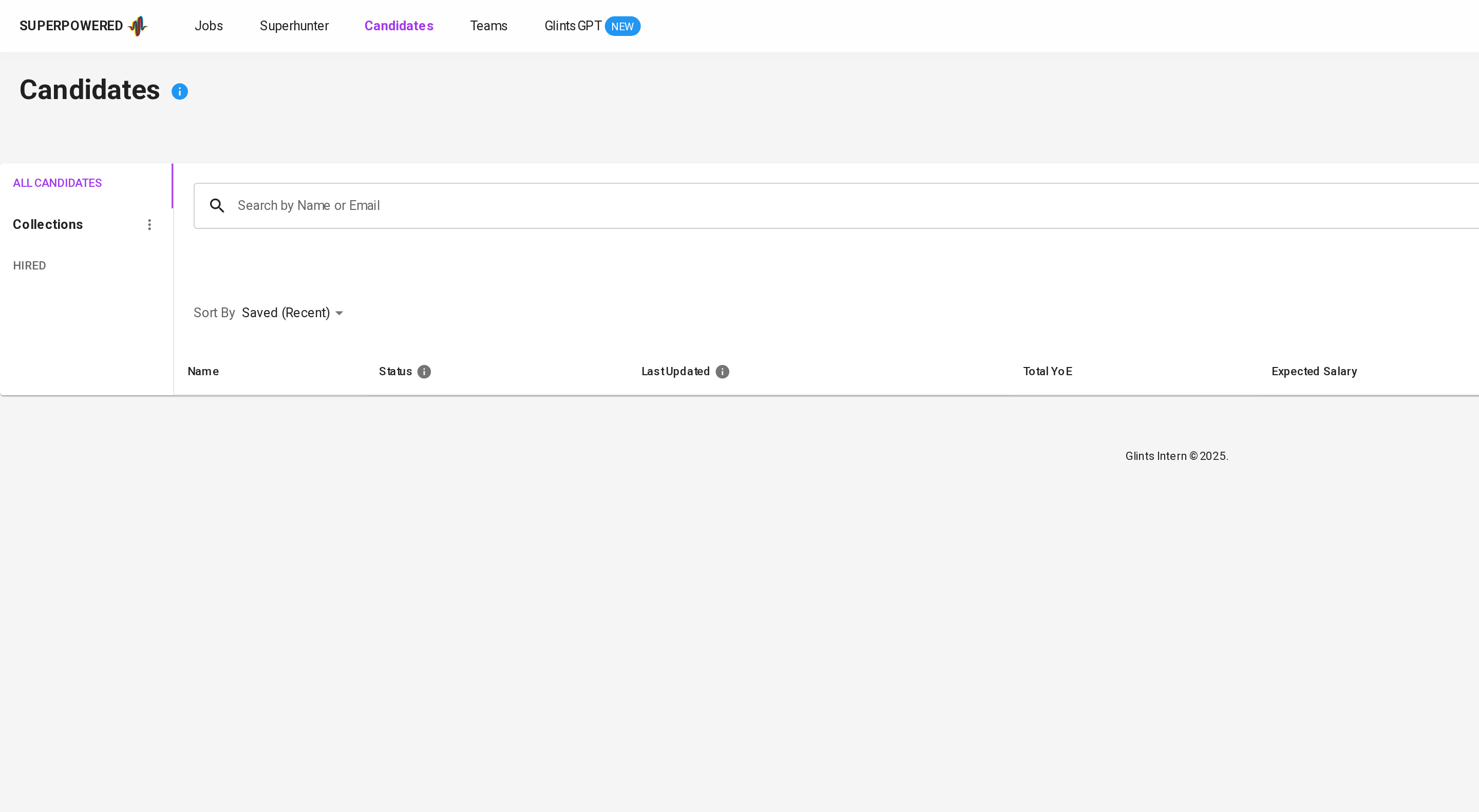
click at [229, 155] on div "Search by Name or Email Search by Name or Email" at bounding box center [794, 129] width 1370 height 53
click at [234, 139] on input "Search by Name or Email" at bounding box center [796, 130] width 1300 height 20
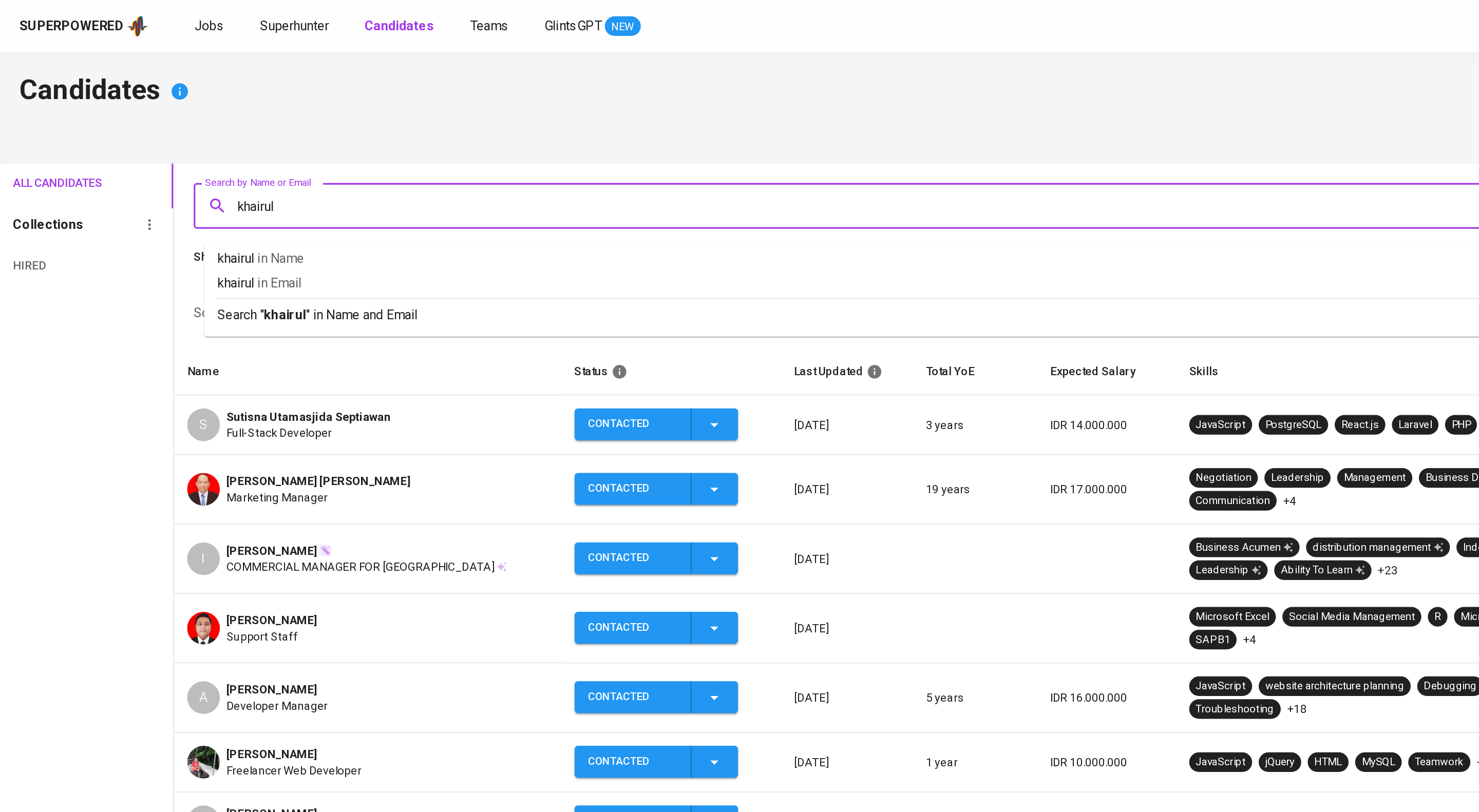
type input "khairul"
click at [274, 212] on ul "khairul in Name khairul in Email Search " khairul " in Name and Email" at bounding box center [794, 182] width 1332 height 59
click at [276, 204] on p "Search " khairul " in Name and Email" at bounding box center [794, 198] width 1315 height 12
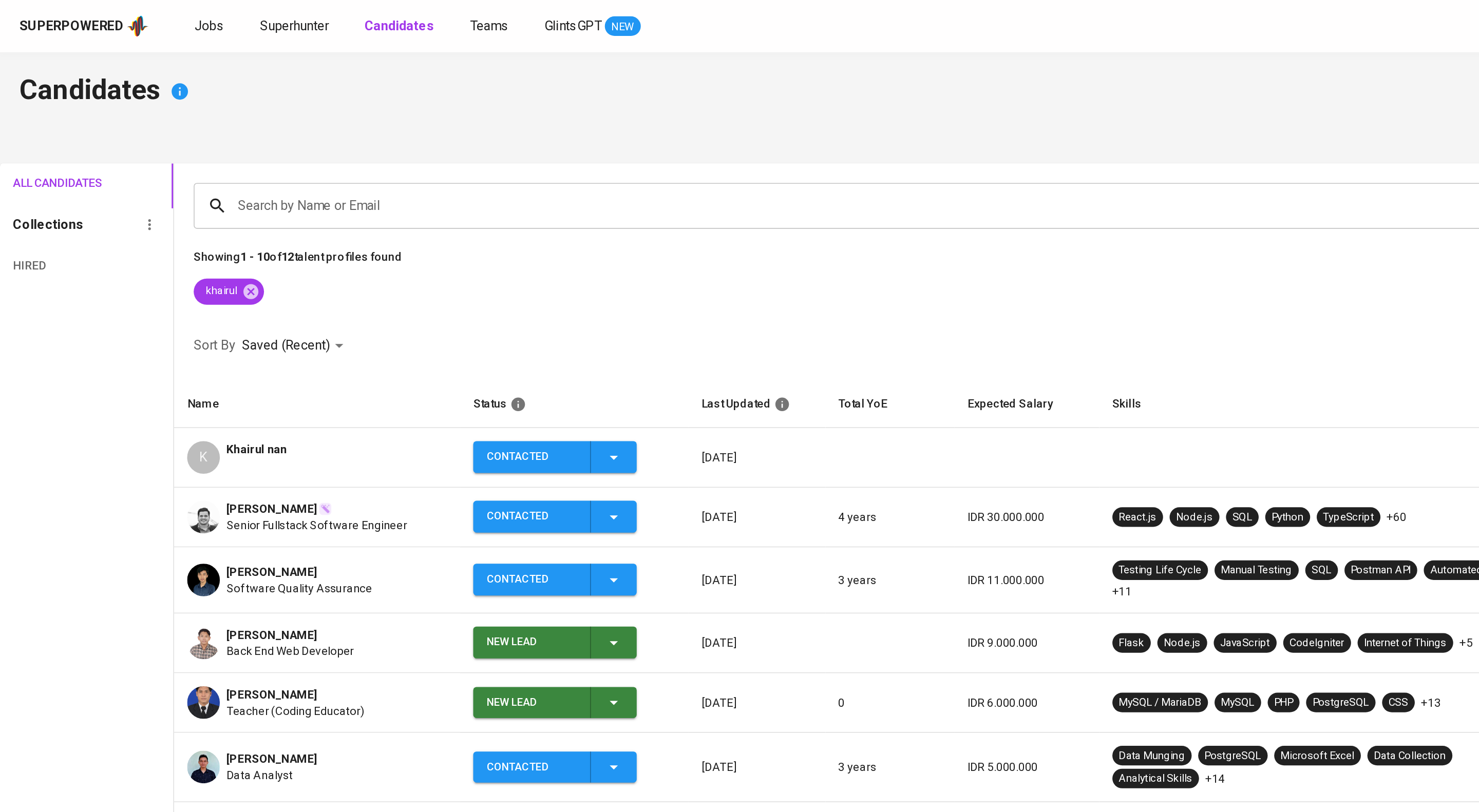
click at [257, 297] on div "K Khairul nan" at bounding box center [199, 287] width 163 height 20
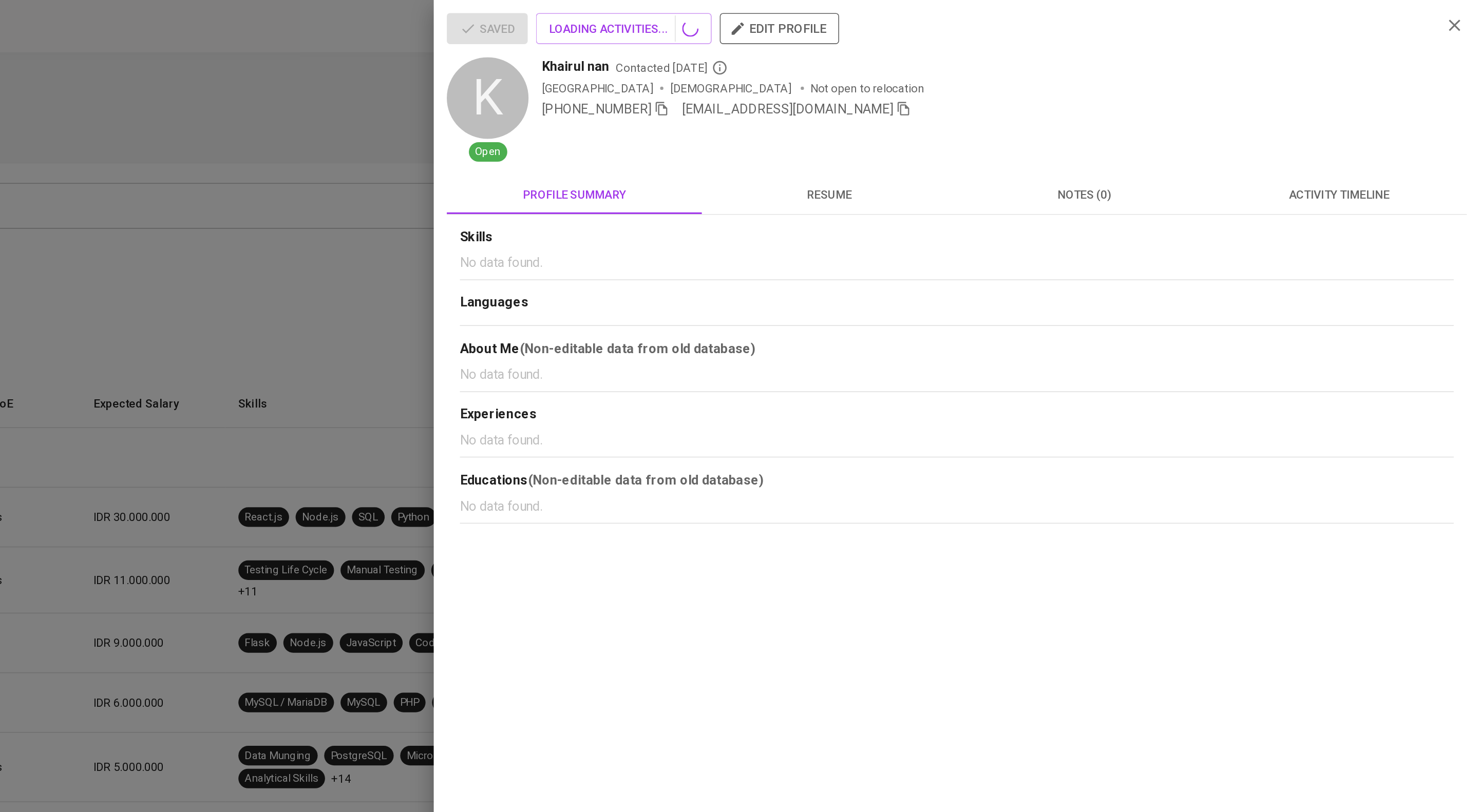
click at [1399, 116] on button "activity timeline" at bounding box center [1390, 122] width 160 height 24
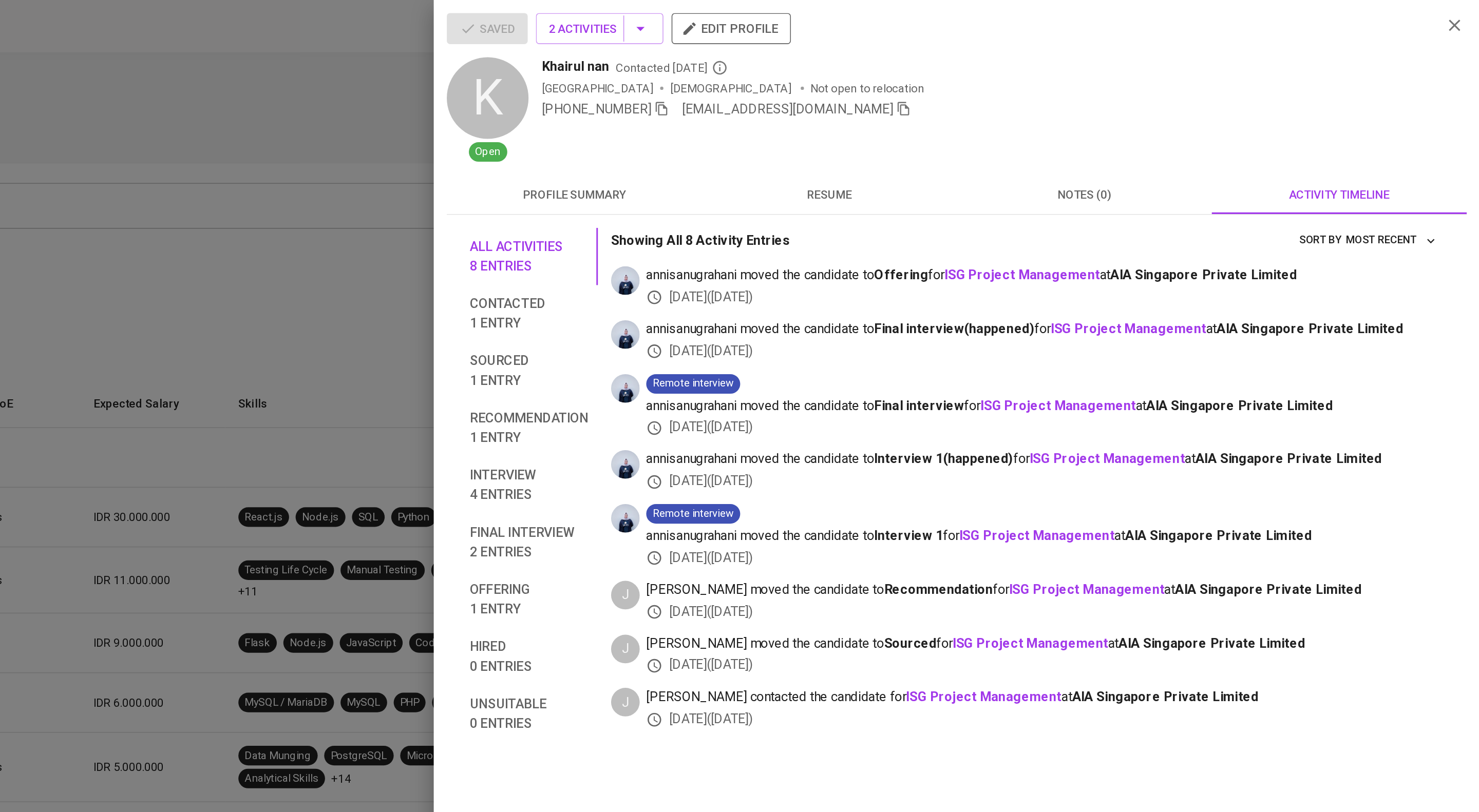
click at [1397, 122] on span "activity timeline" at bounding box center [1390, 122] width 148 height 13
click at [1121, 73] on icon "button" at bounding box center [1117, 68] width 9 height 9
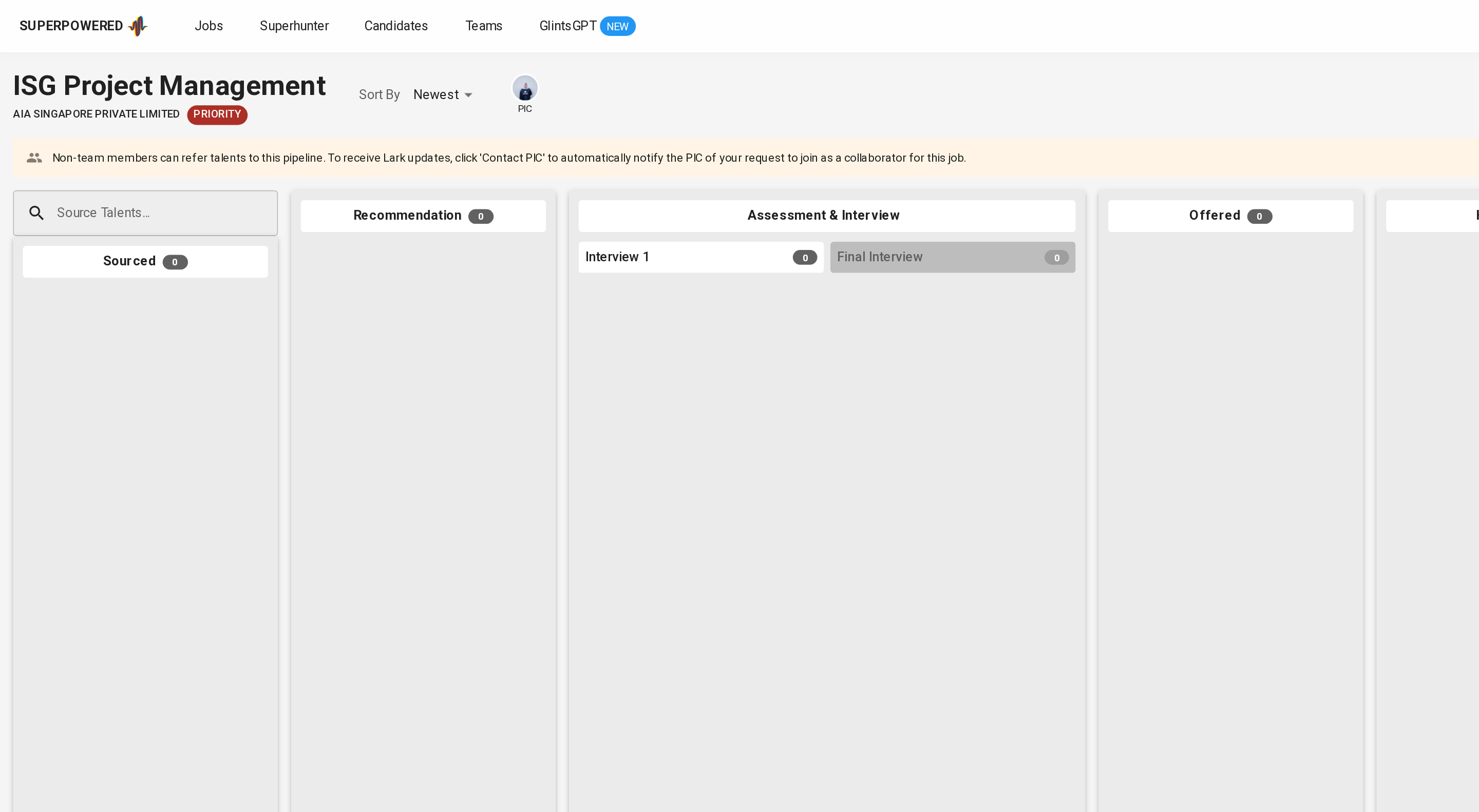
click at [97, 143] on input "Source Talents..." at bounding box center [87, 134] width 108 height 20
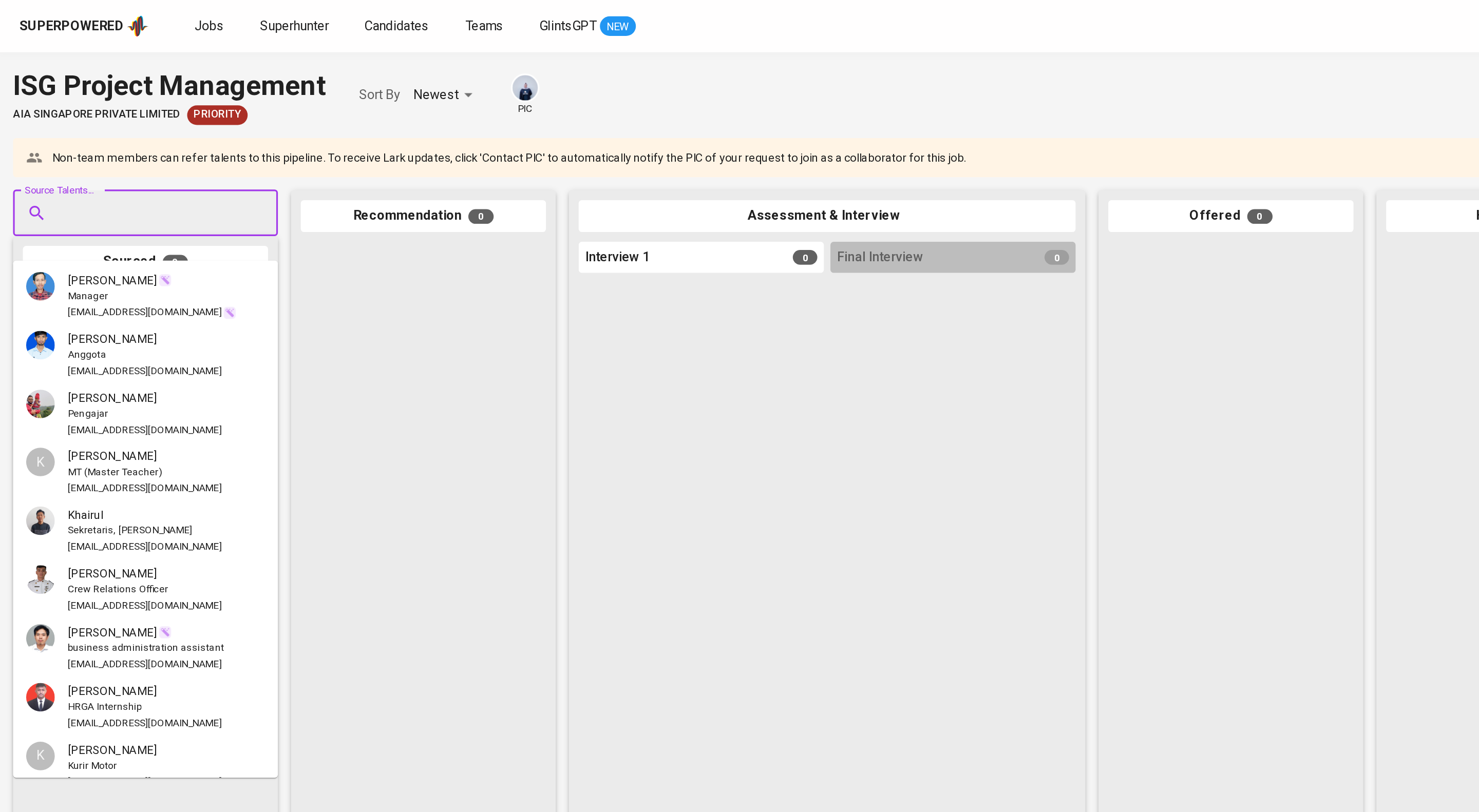
paste input "kharahman29@gmail.com"
type input "kharahman29@gmail.com"
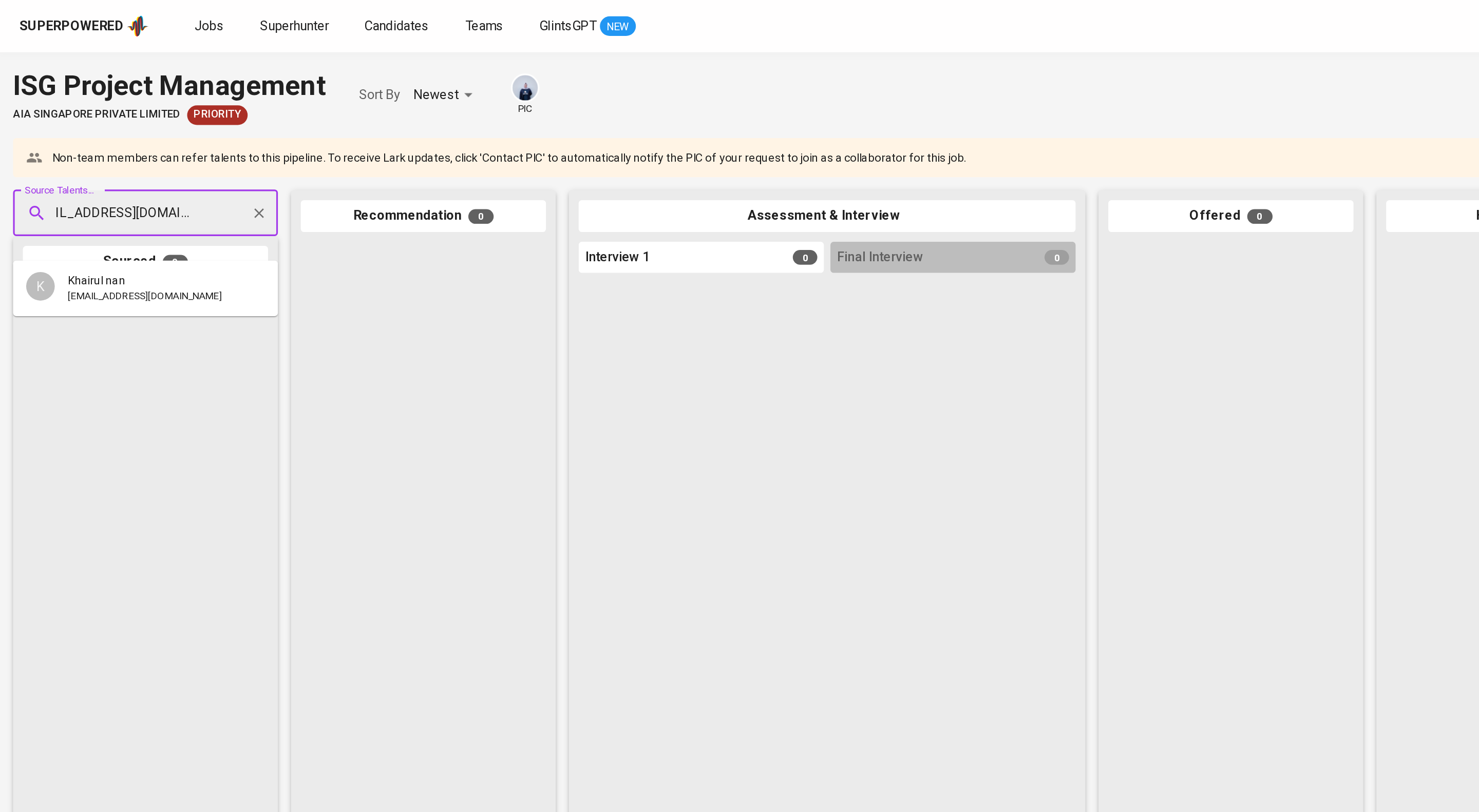
click at [86, 187] on span "kharahman29@gmail.com" at bounding box center [90, 187] width 96 height 11
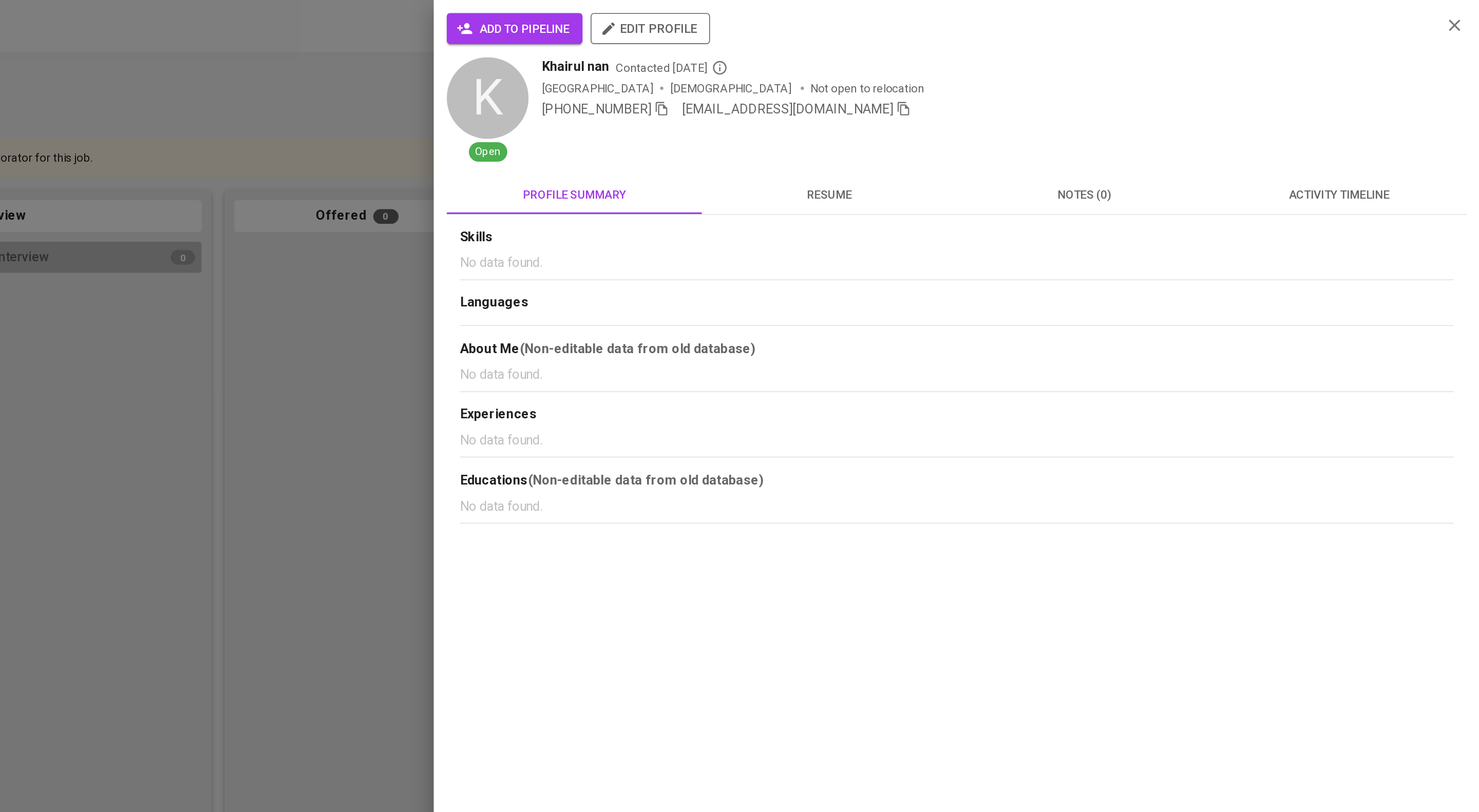
scroll to position [0, 0]
click at [873, 23] on span "add to pipeline" at bounding box center [872, 18] width 69 height 13
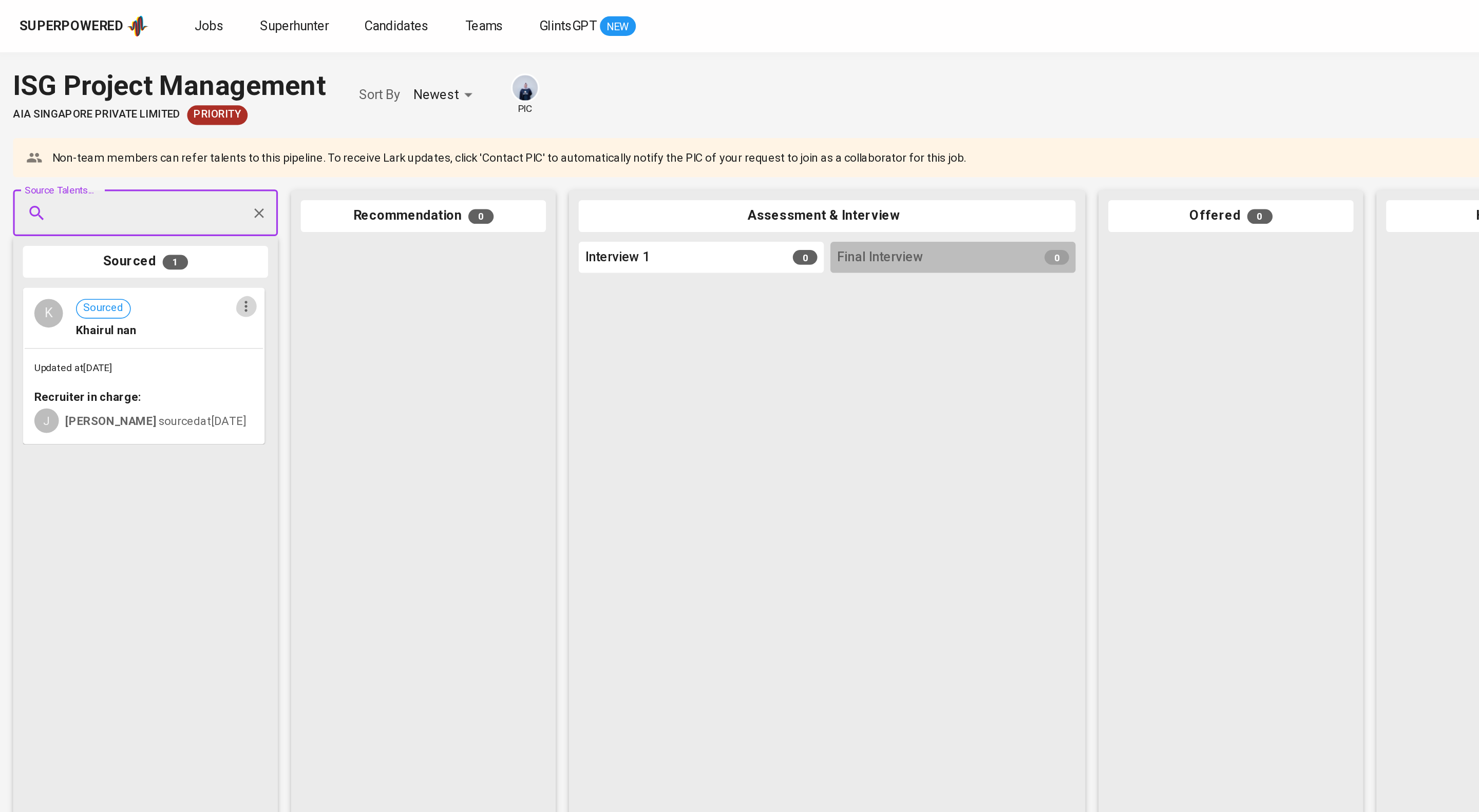
click at [156, 197] on icon "button" at bounding box center [155, 193] width 11 height 11
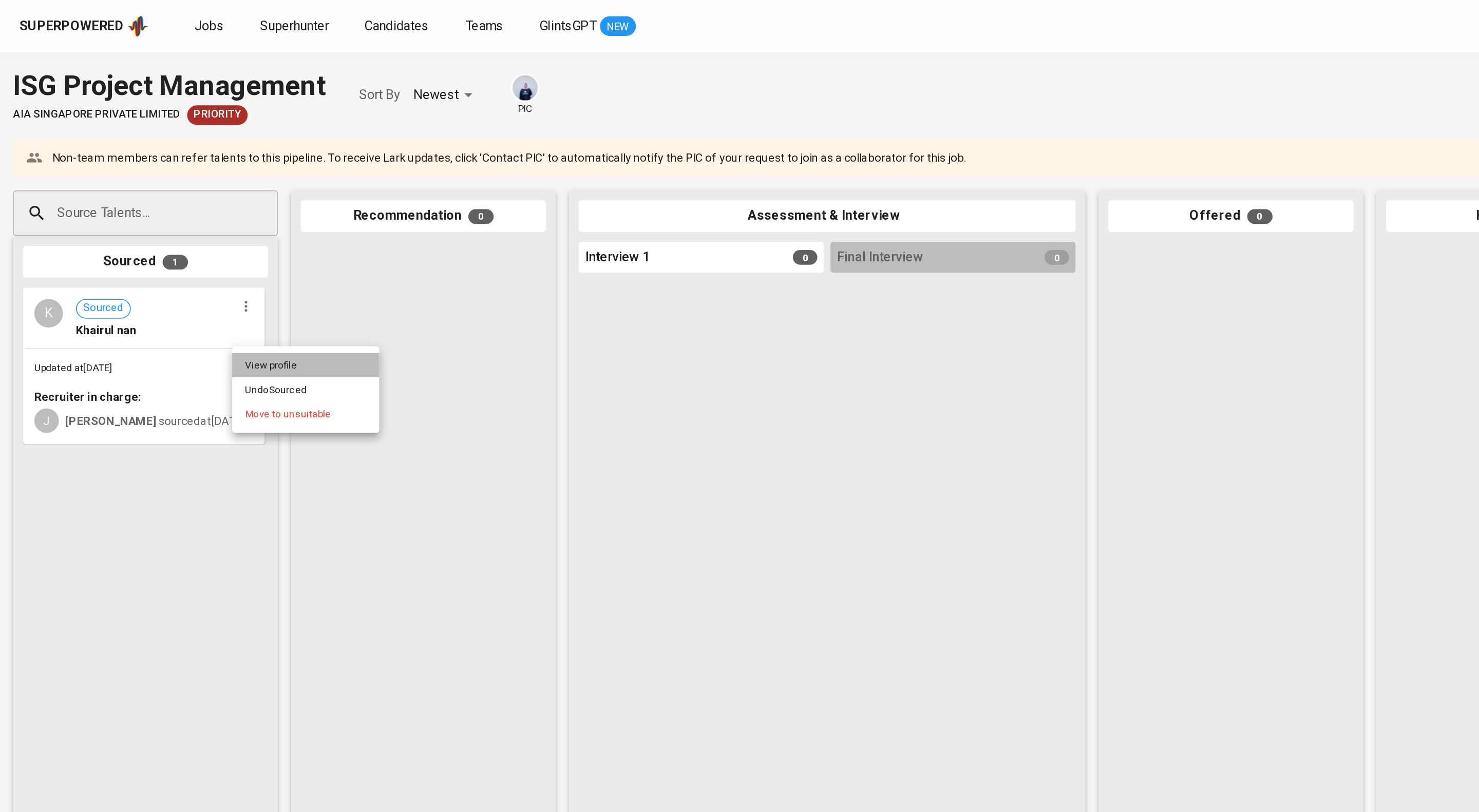
click at [194, 229] on li "View profile" at bounding box center [192, 229] width 93 height 15
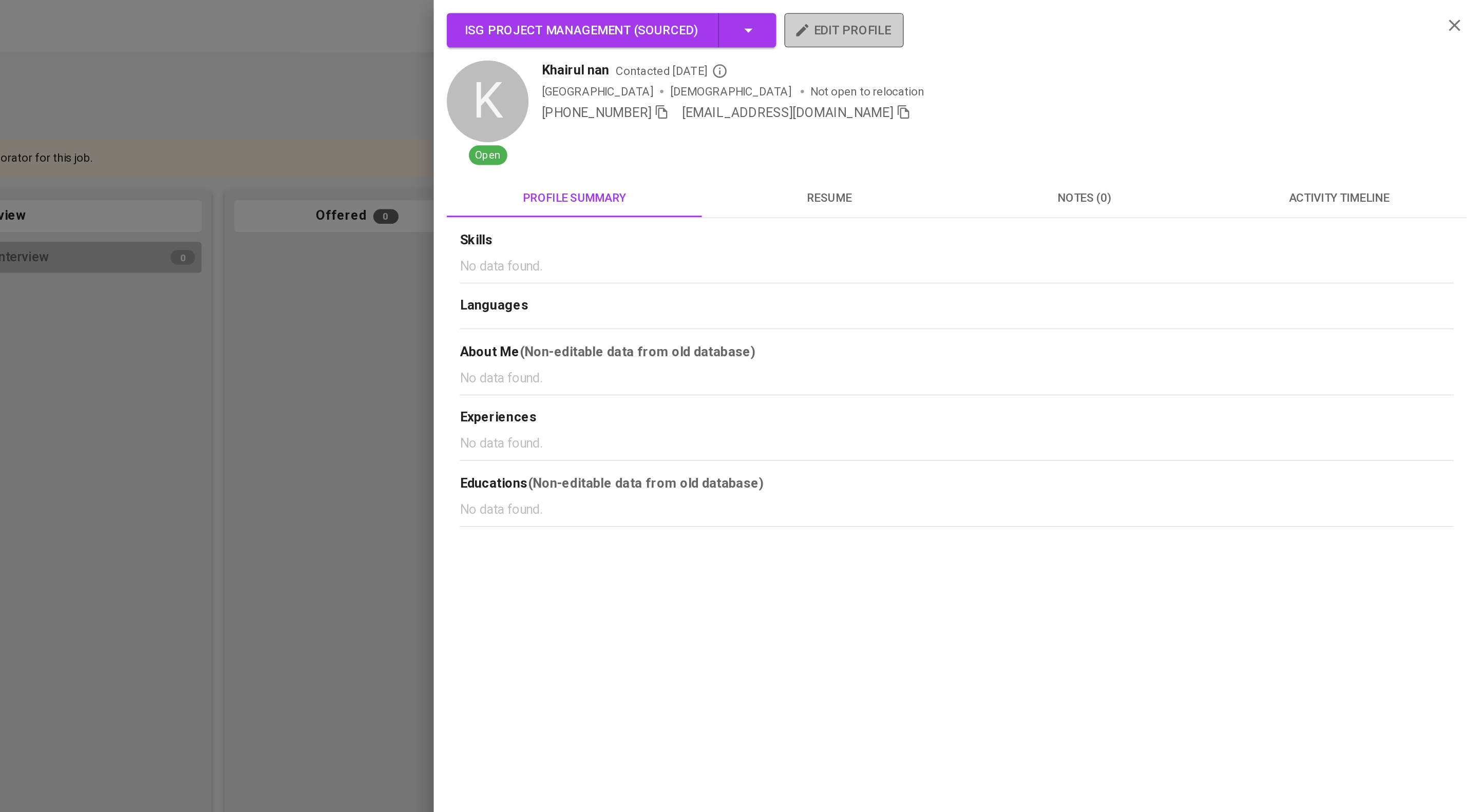
click at [1115, 8] on button "edit profile" at bounding box center [1080, 19] width 75 height 21
drag, startPoint x: 812, startPoint y: 135, endPoint x: 264, endPoint y: 135, distance: 548.0
click at [812, 135] on div at bounding box center [740, 406] width 1479 height 812
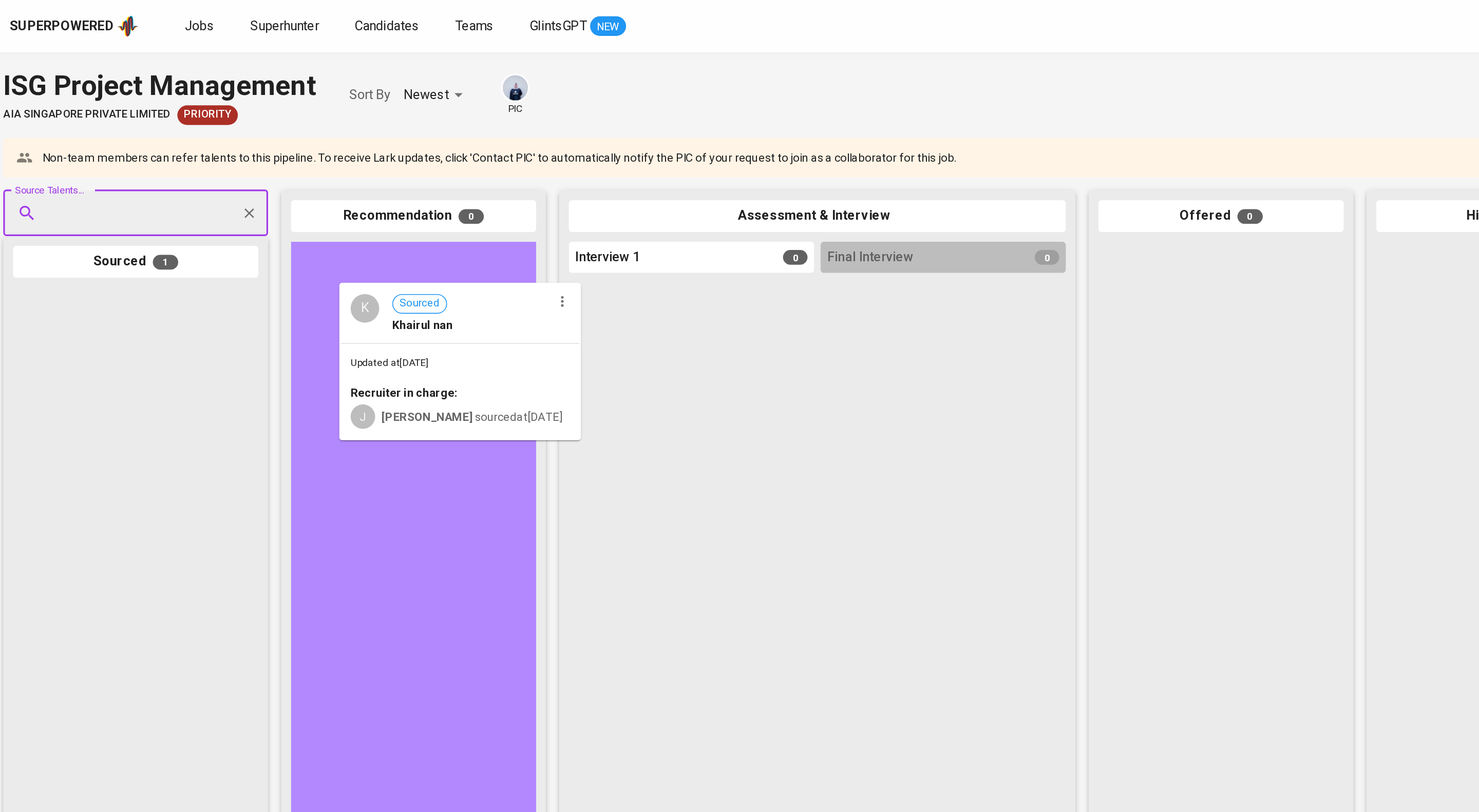
drag, startPoint x: 89, startPoint y: 226, endPoint x: 295, endPoint y: 206, distance: 207.0
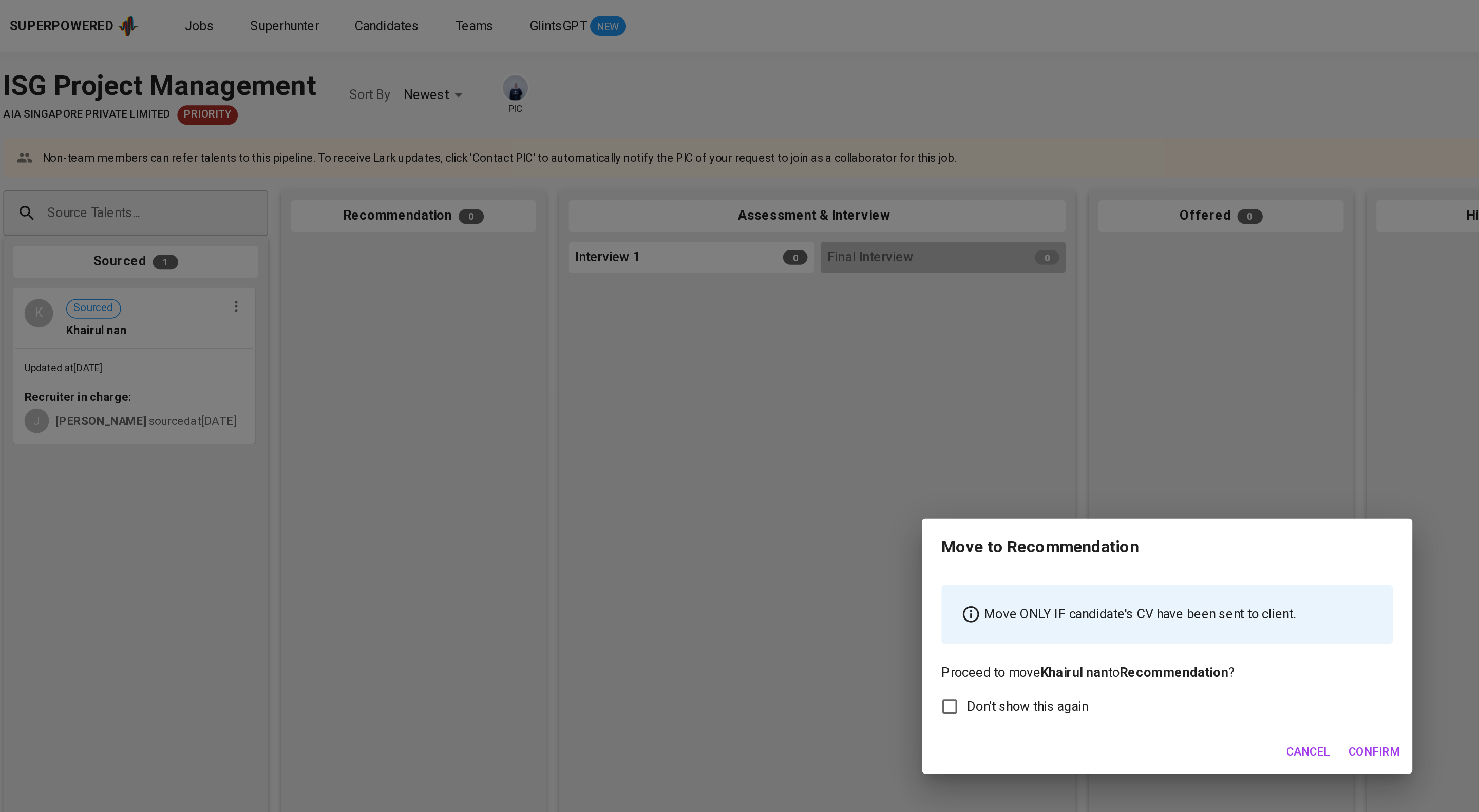
click at [862, 479] on span "Confirm" at bounding box center [869, 472] width 32 height 13
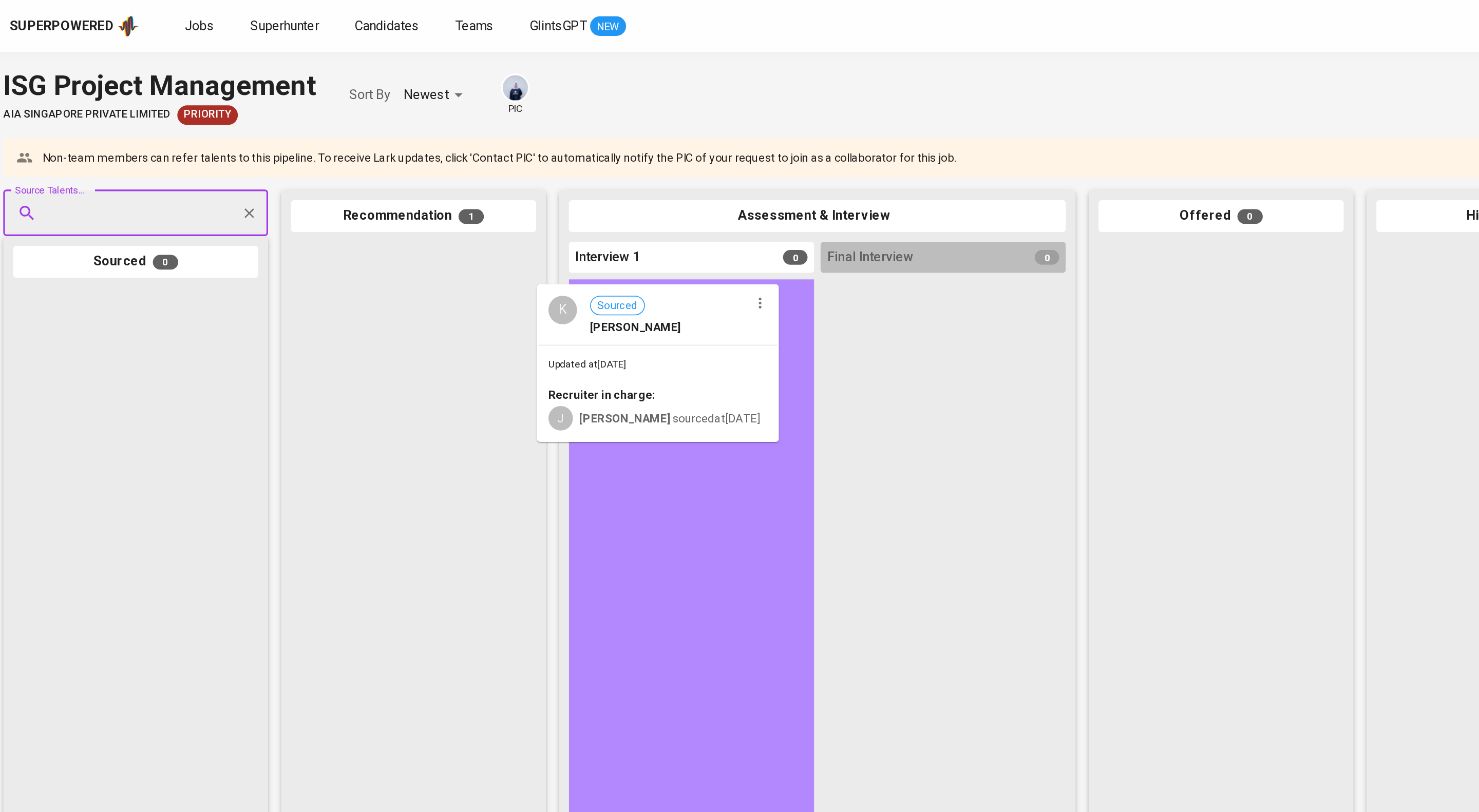
drag, startPoint x: 389, startPoint y: 194, endPoint x: 442, endPoint y: 203, distance: 53.8
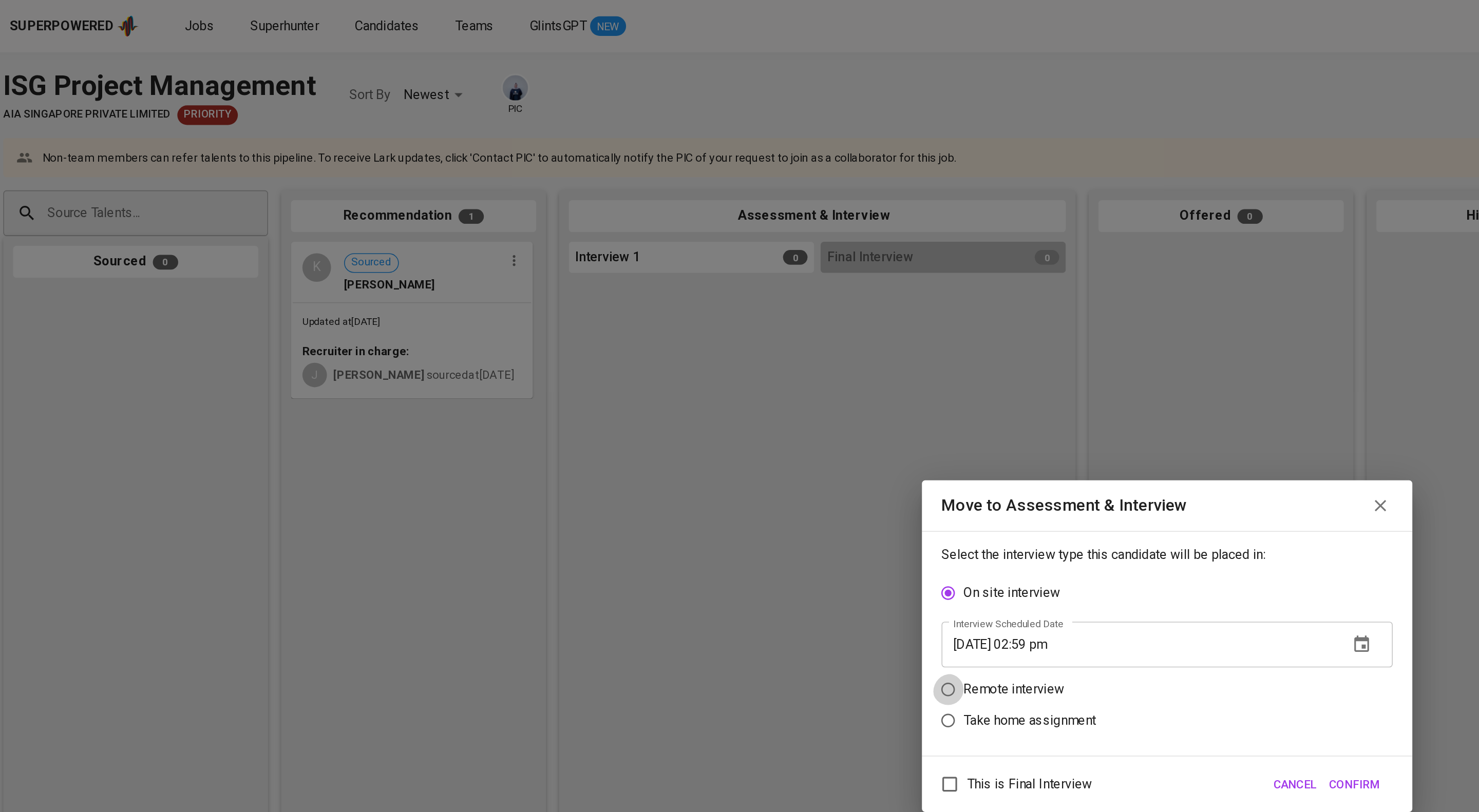
click at [607, 433] on input "Remote interview" at bounding box center [602, 433] width 20 height 20
radio input "true"
click at [695, 430] on input "08/21/2025 02:59 pm" at bounding box center [721, 424] width 248 height 29
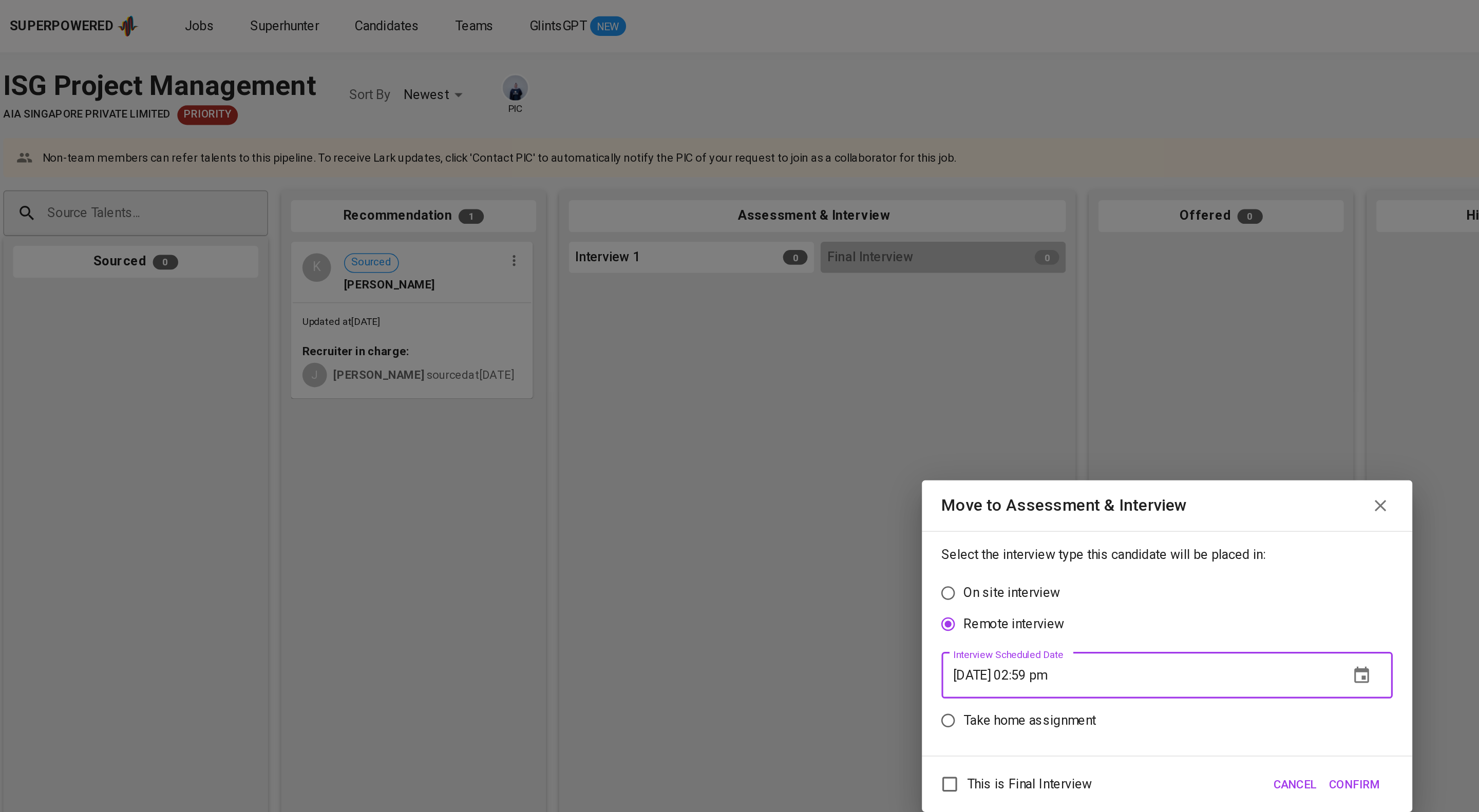
click at [685, 429] on input "08/21/2025 02:59 pm" at bounding box center [721, 424] width 248 height 29
type input "08/21/2025 02:00 pm"
click at [688, 494] on span "This is Final Interview" at bounding box center [652, 493] width 78 height 12
click at [613, 494] on input "This is Final Interview" at bounding box center [603, 493] width 21 height 21
checkbox input "true"
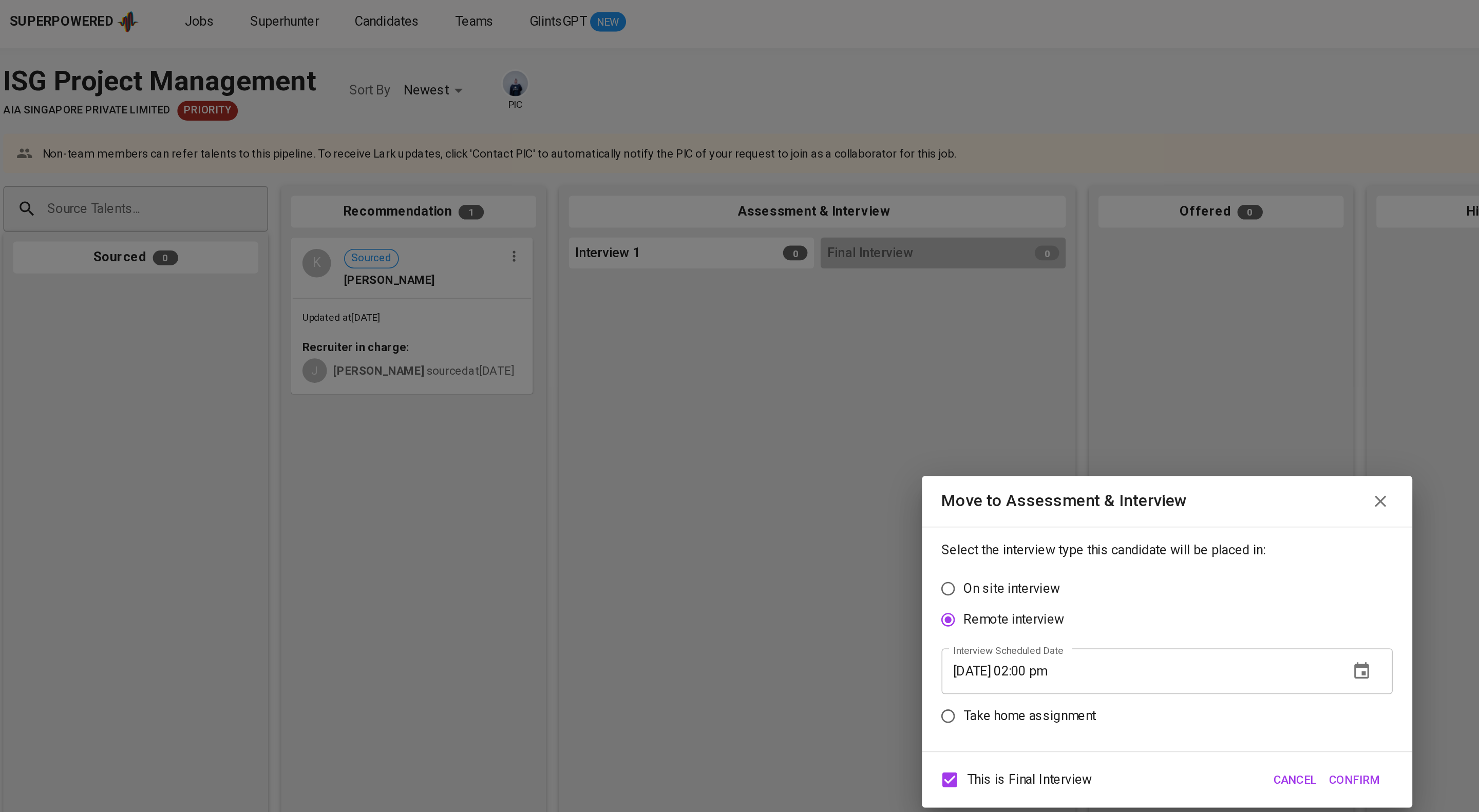
click at [862, 497] on span "Confirm" at bounding box center [857, 493] width 32 height 13
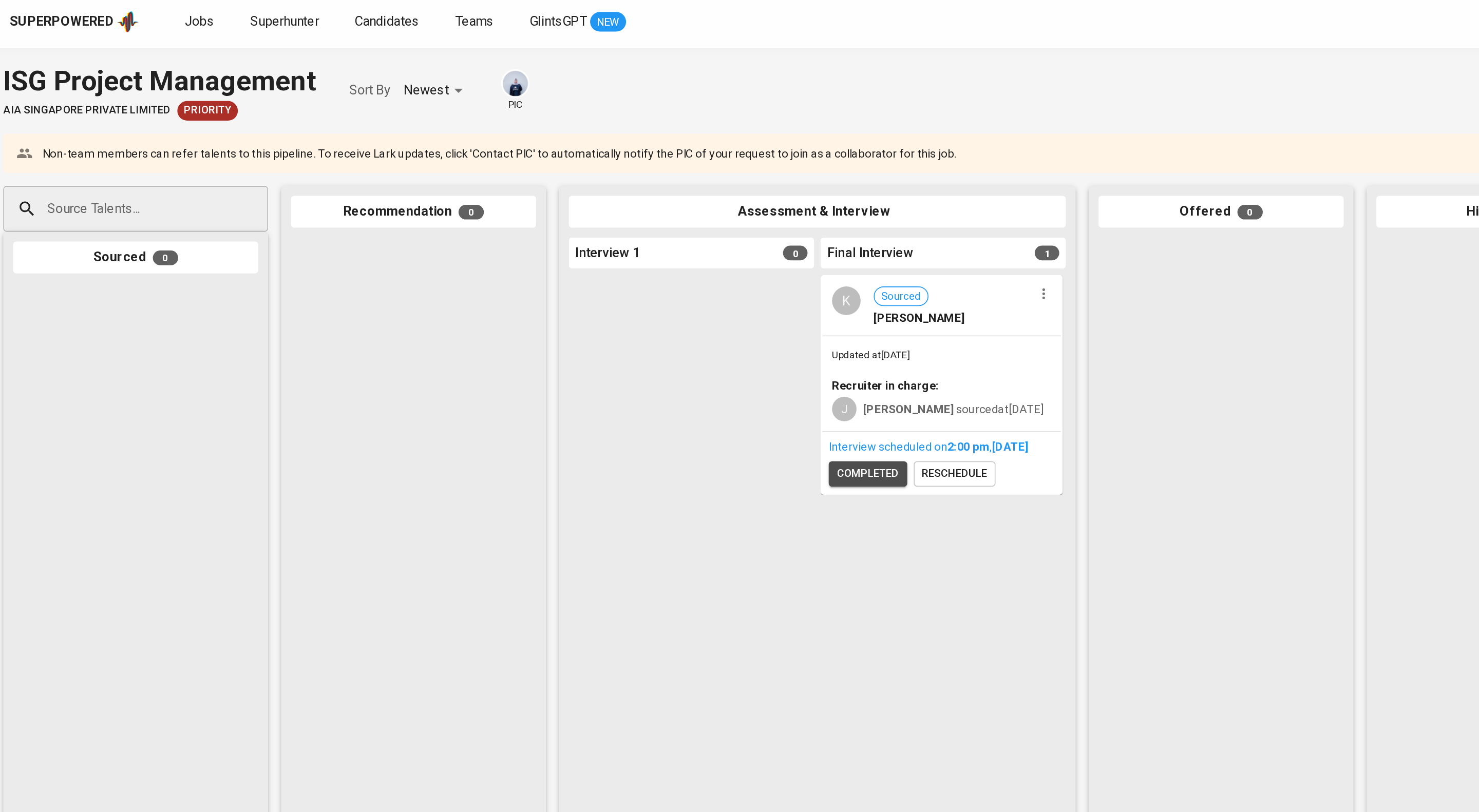
click at [548, 307] on span "completed" at bounding box center [551, 301] width 39 height 12
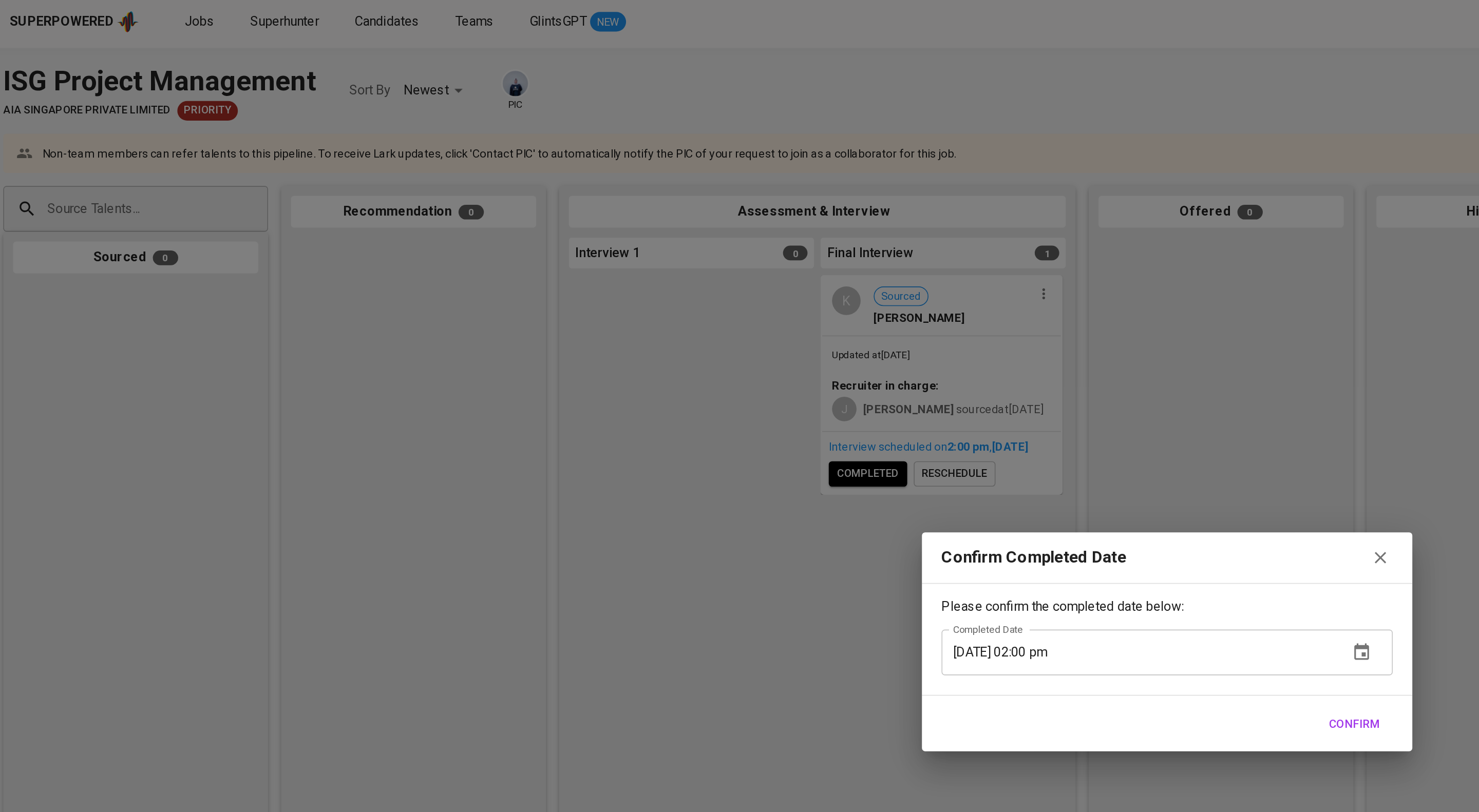
click at [848, 467] on button "Confirm" at bounding box center [857, 458] width 40 height 19
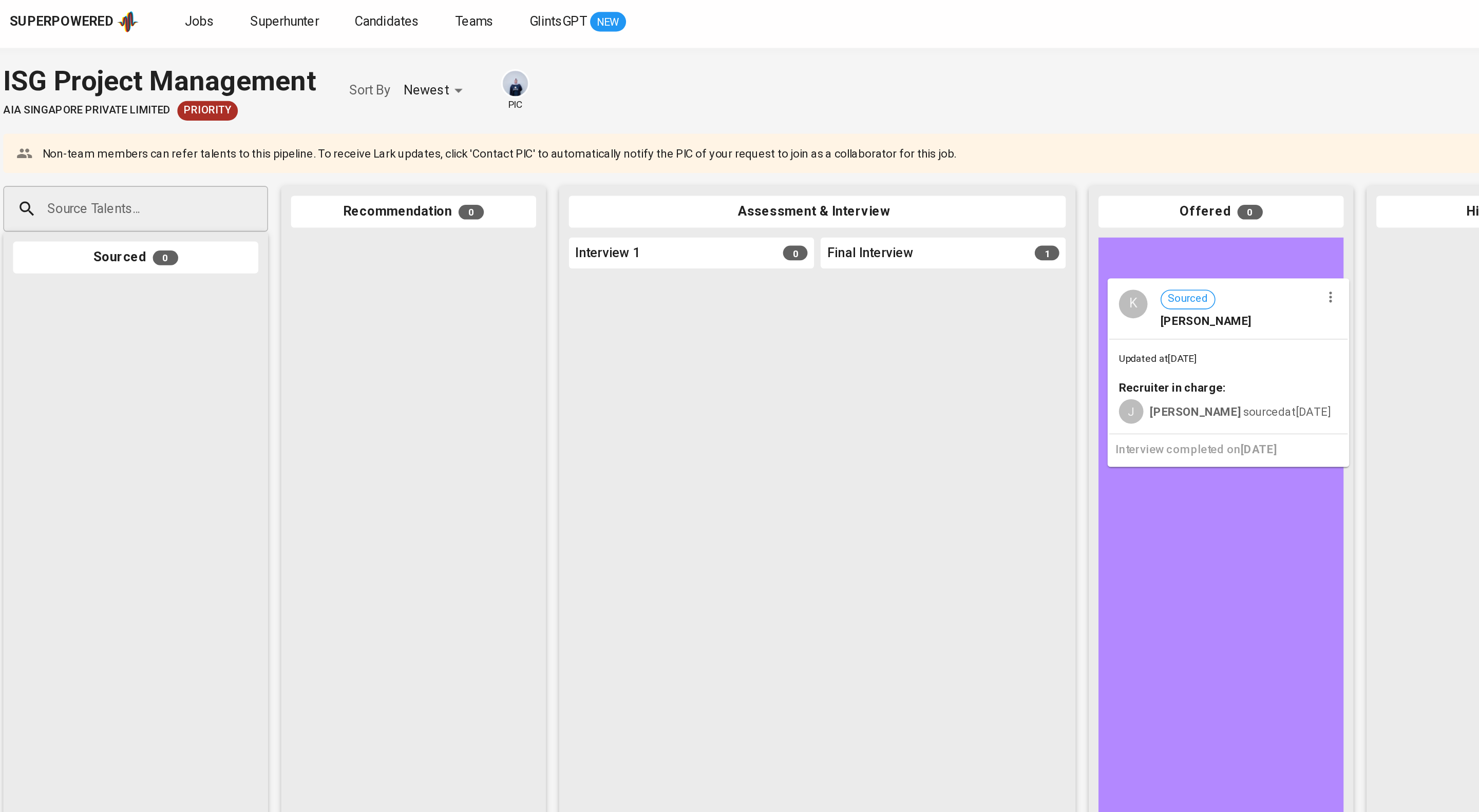
drag, startPoint x: 591, startPoint y: 209, endPoint x: 775, endPoint y: 194, distance: 184.6
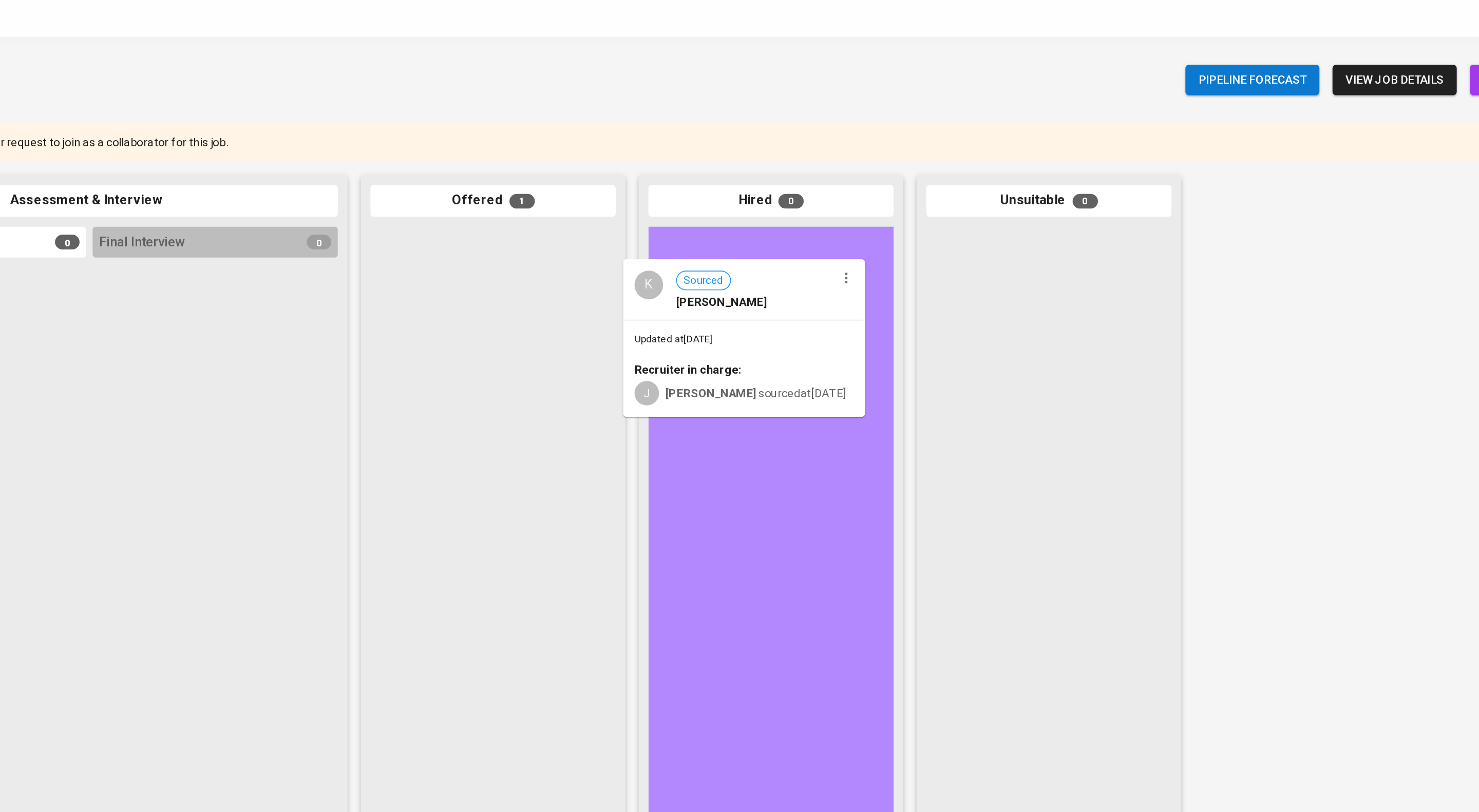
drag, startPoint x: 796, startPoint y: 175, endPoint x: 958, endPoint y: 182, distance: 162.2
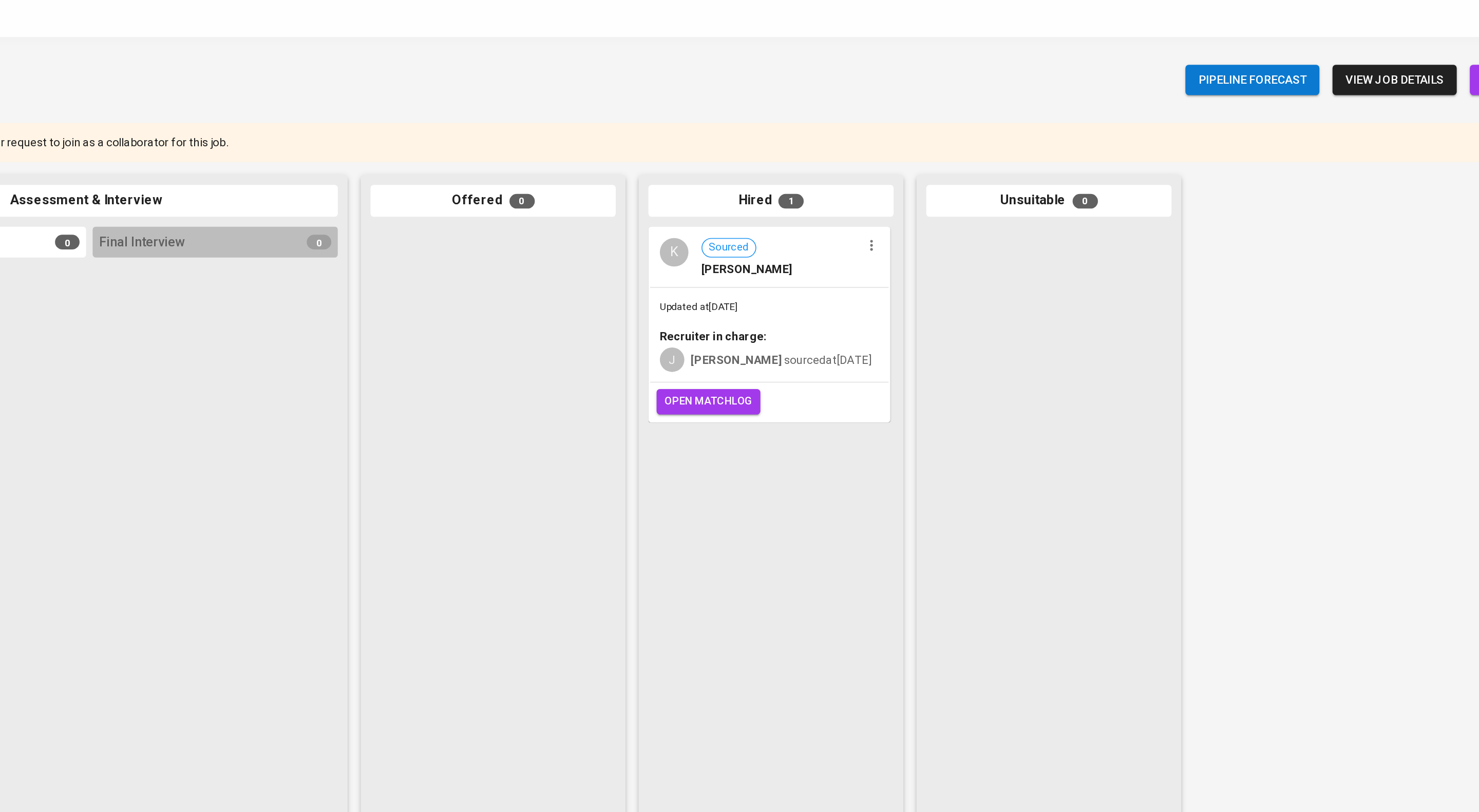
click at [921, 270] on button "open matchlog" at bounding box center [909, 262] width 65 height 16
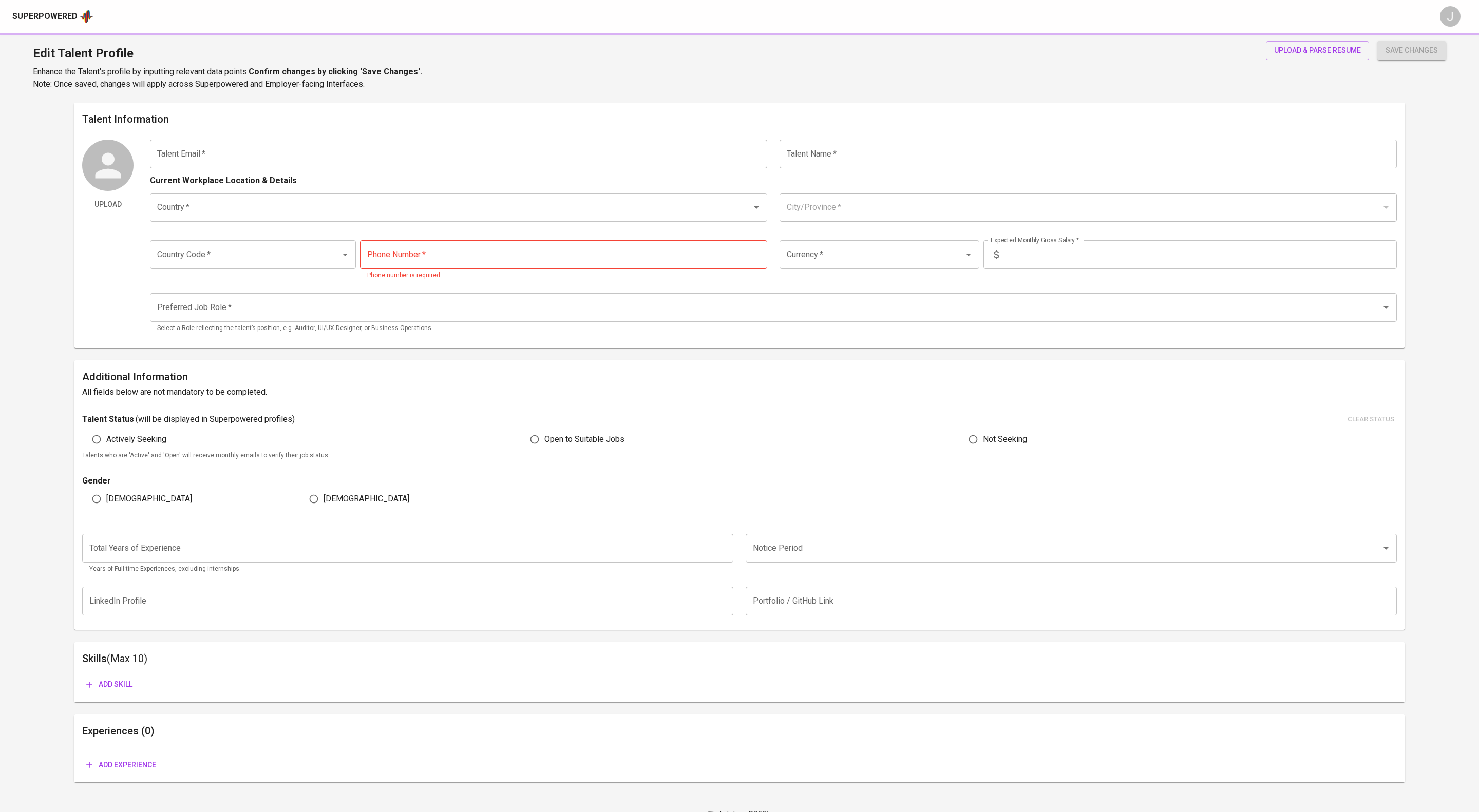
type input "[EMAIL_ADDRESS][DOMAIN_NAME]"
type input "Khairul nan"
type input "[GEOGRAPHIC_DATA]"
type input "+62"
type input "822-8335-3134"
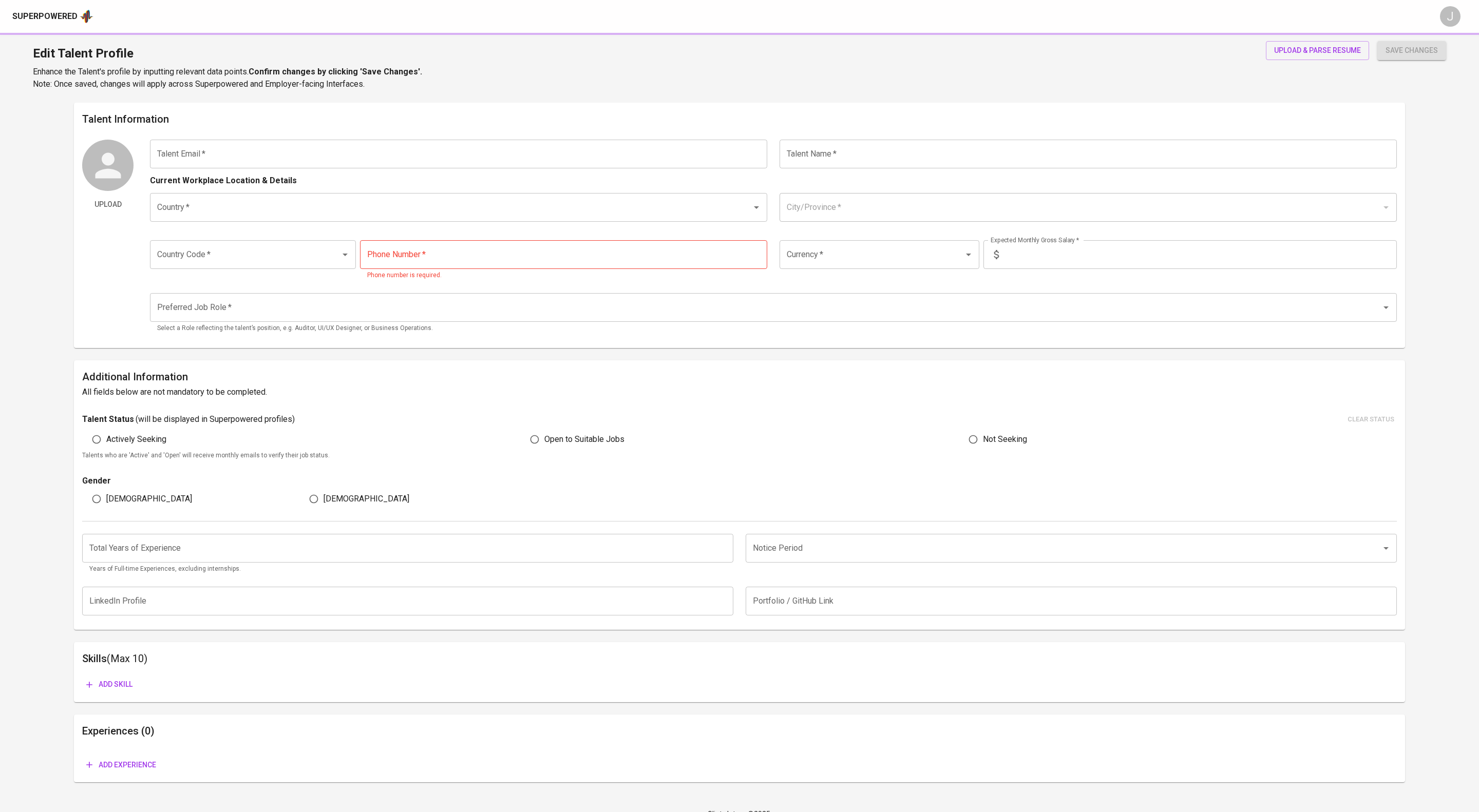
type input "IDR"
radio input "true"
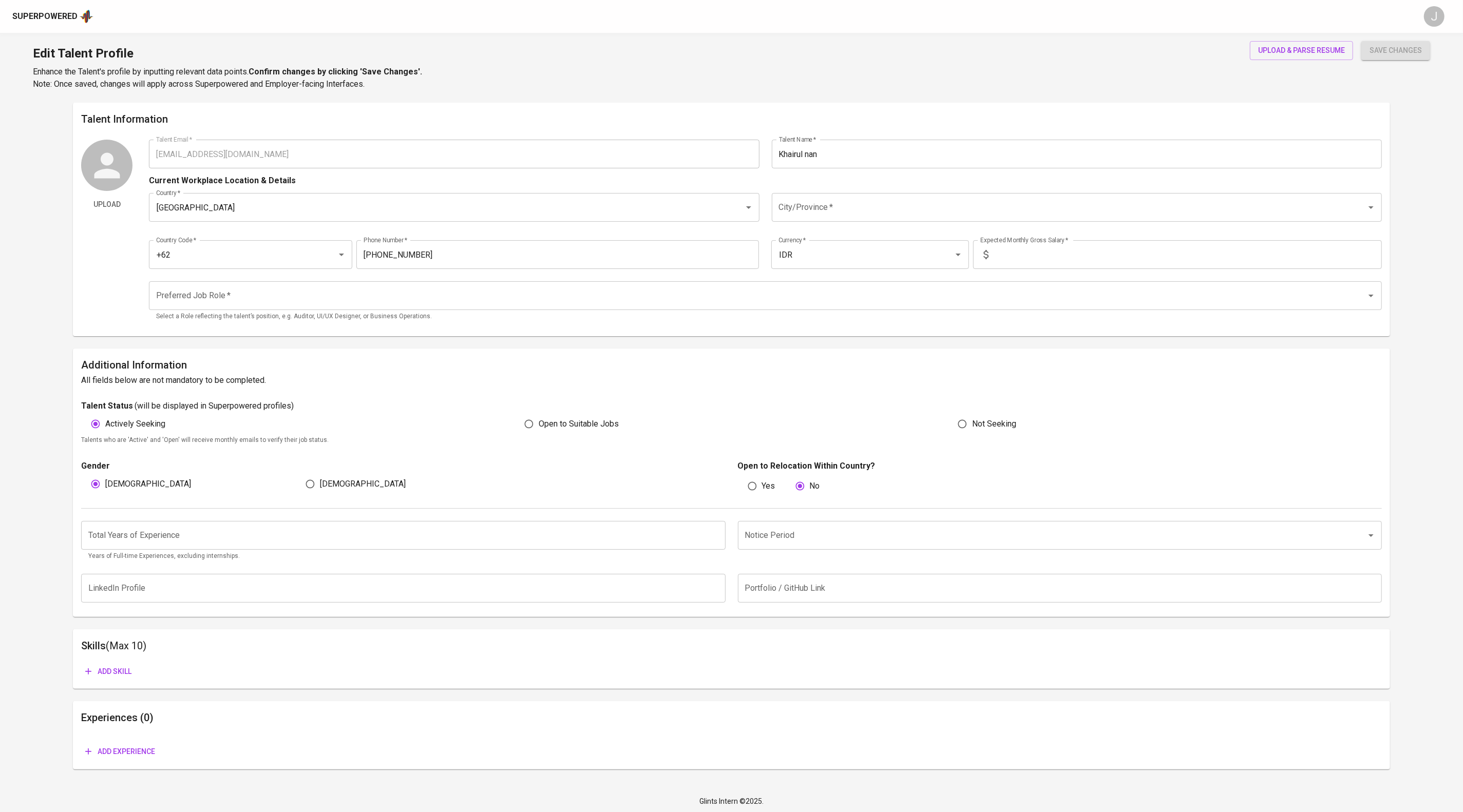
drag, startPoint x: 857, startPoint y: 199, endPoint x: 853, endPoint y: 204, distance: 6.4
click at [856, 168] on input "Khairul nan" at bounding box center [1077, 154] width 610 height 29
type input "[PERSON_NAME]"
click at [960, 217] on input "City/Province   *" at bounding box center [1063, 207] width 572 height 20
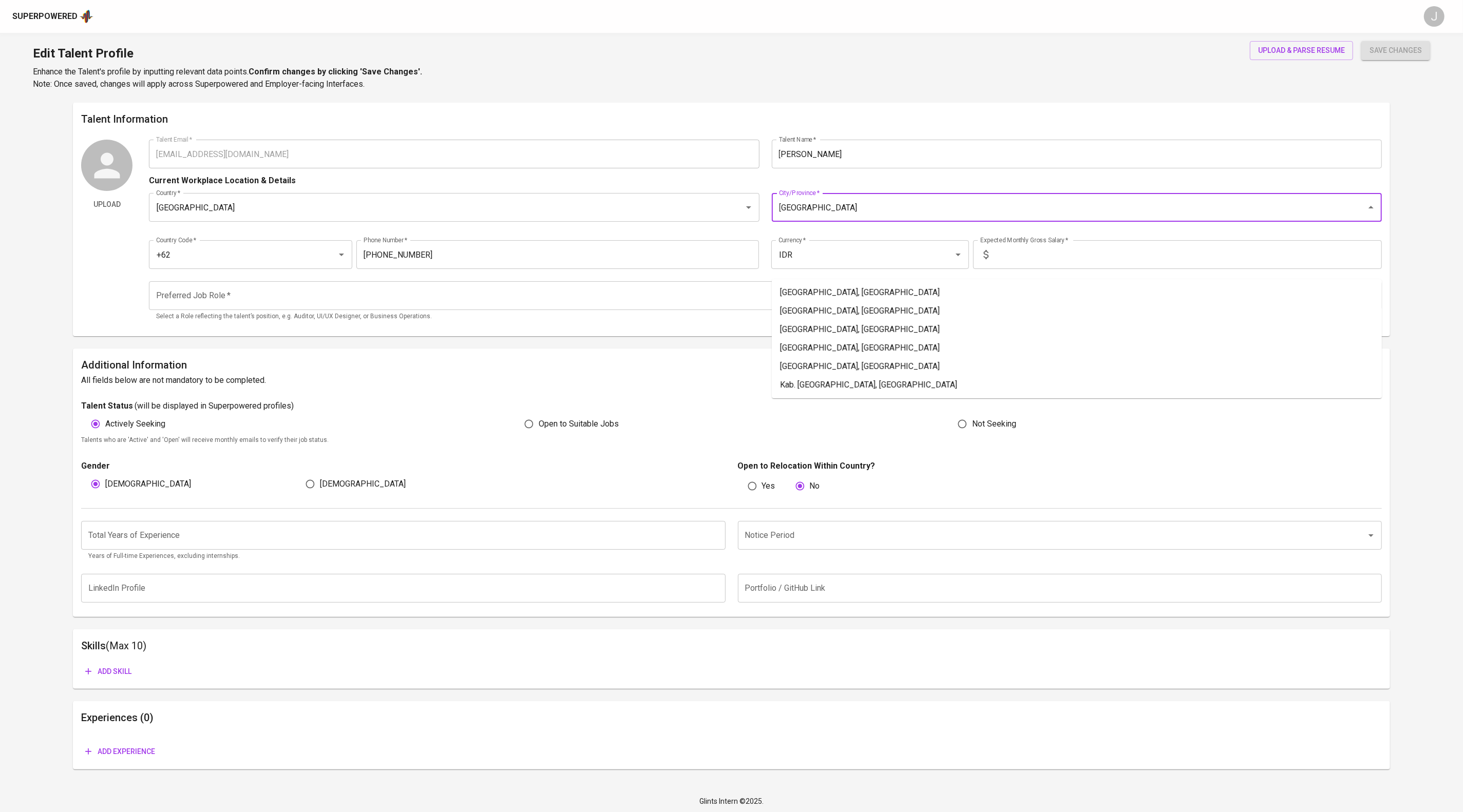
click at [960, 299] on li "Jakarta Selatan, DKI Jakarta" at bounding box center [1077, 292] width 610 height 18
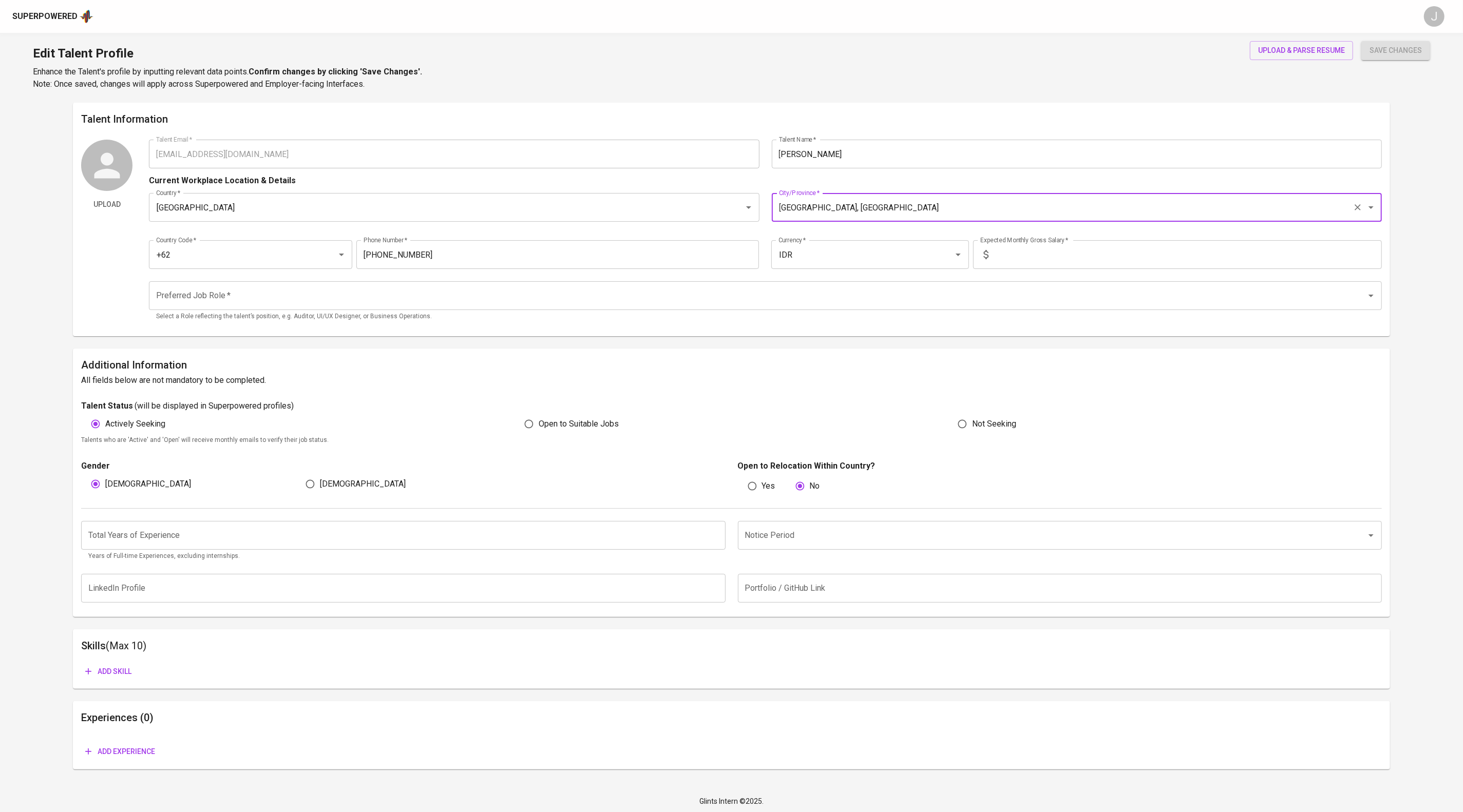
type input "Jakarta Selatan, DKI Jakarta"
click at [1050, 269] on input "text" at bounding box center [1187, 255] width 389 height 29
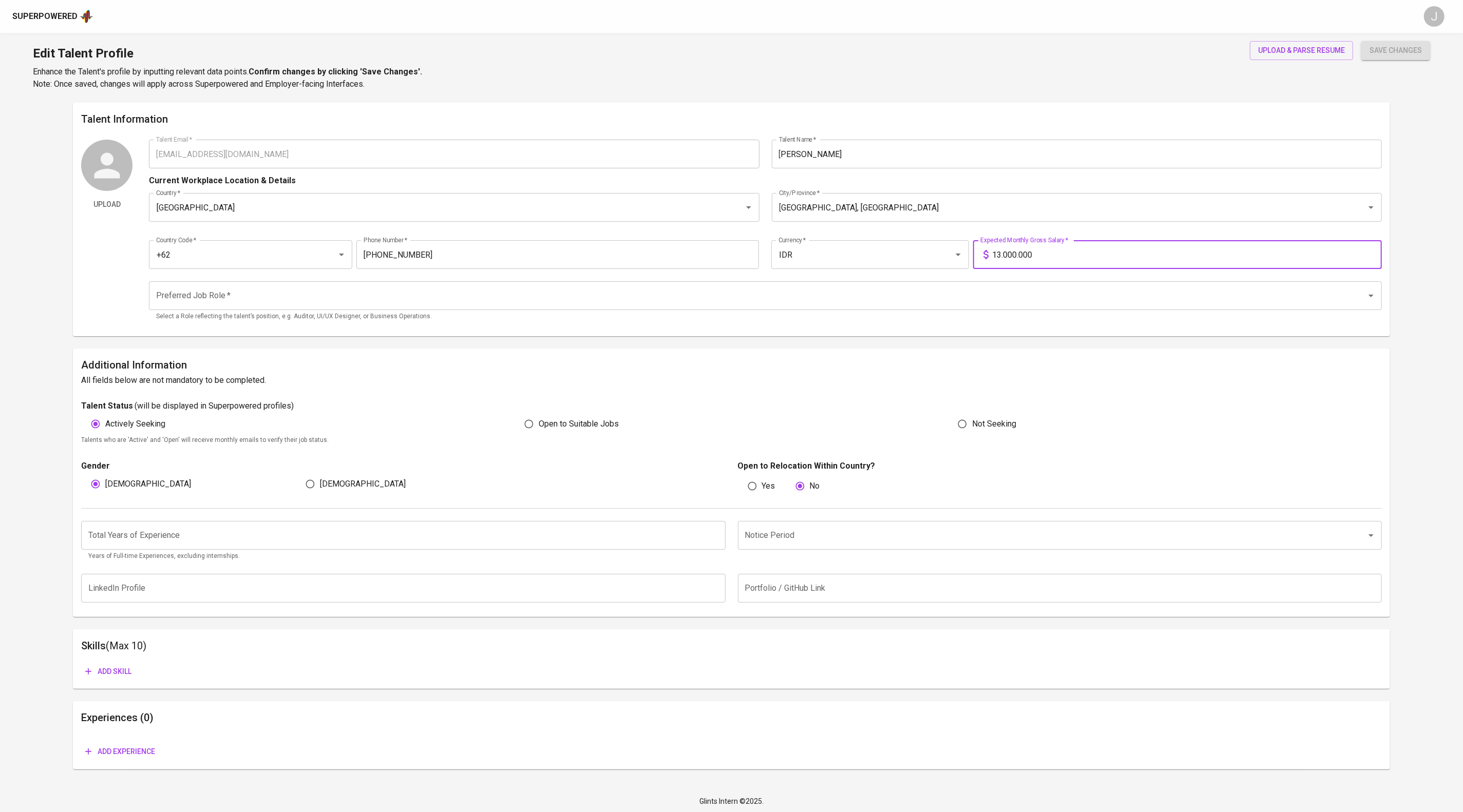
type input "13.000.000"
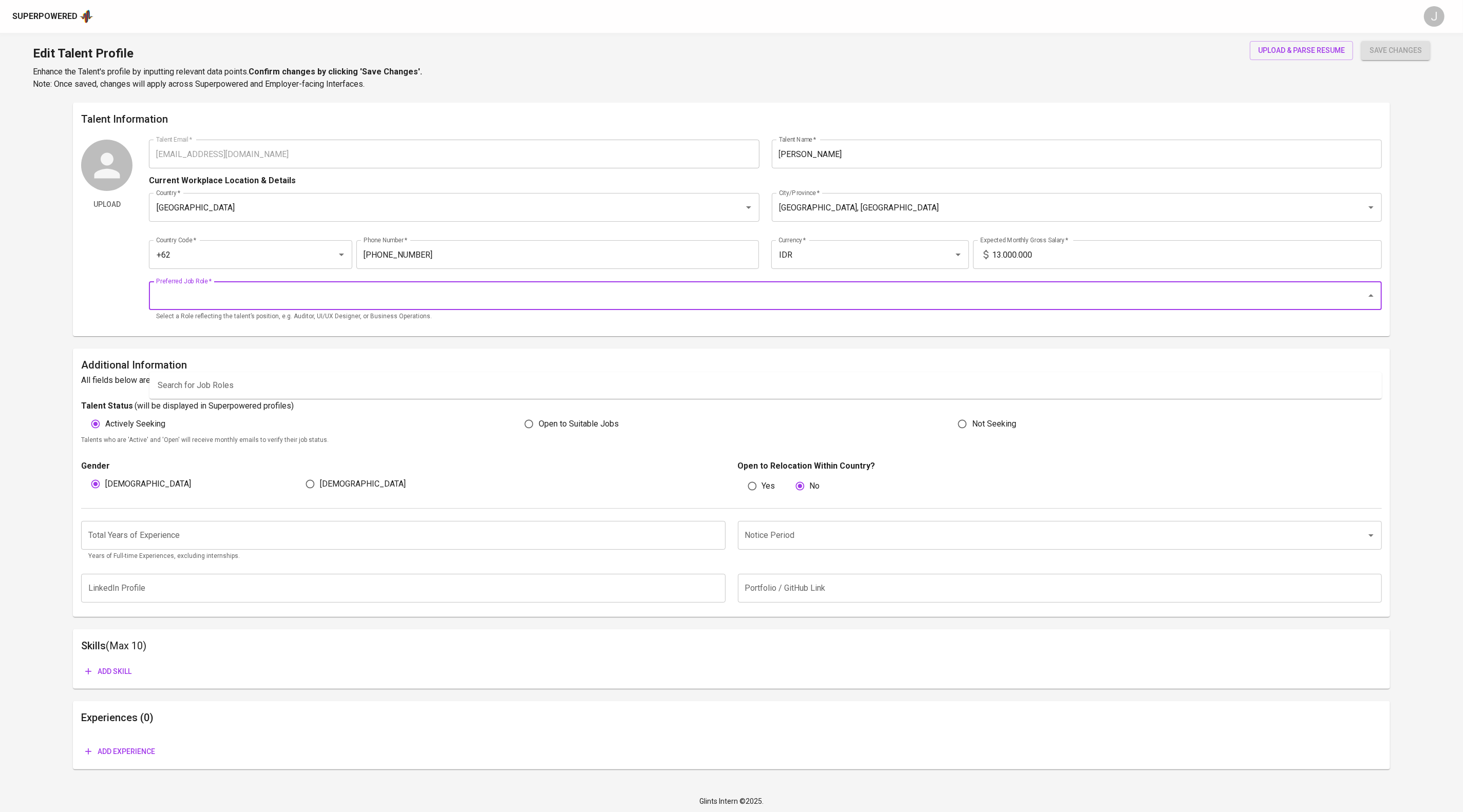
click at [1032, 305] on input "Preferred Job Role   *" at bounding box center [750, 296] width 1194 height 20
click at [609, 398] on li "Other Security Positions Services Industry" at bounding box center [765, 392] width 1232 height 31
type input "Other Security Positions"
click at [1379, 57] on span "save changes" at bounding box center [1395, 50] width 52 height 13
